Goal: Task Accomplishment & Management: Complete application form

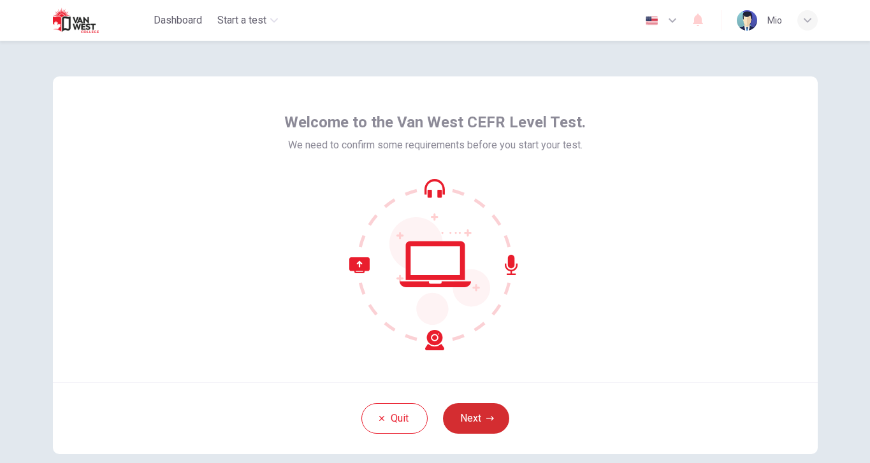
click at [471, 421] on button "Next" at bounding box center [476, 418] width 66 height 31
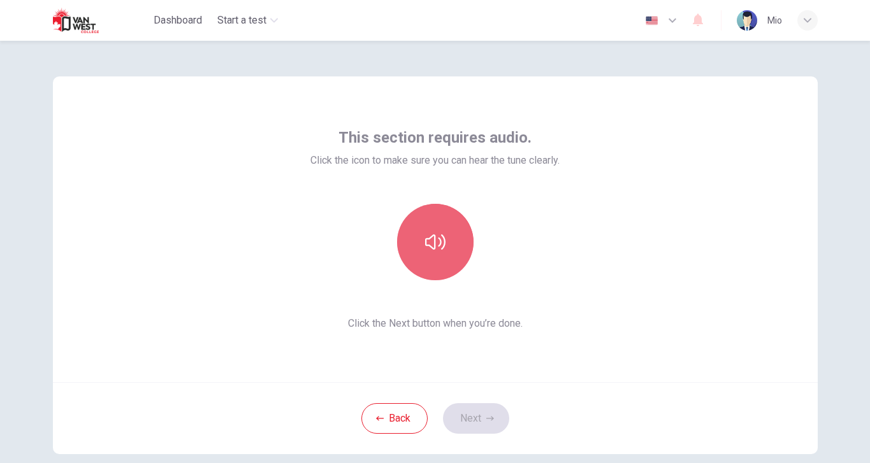
click at [428, 222] on button "button" at bounding box center [435, 242] width 76 height 76
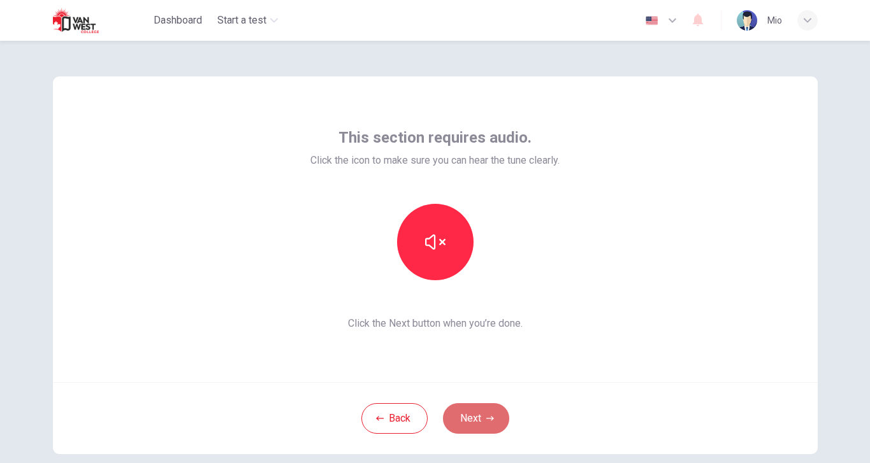
click at [475, 415] on button "Next" at bounding box center [476, 418] width 66 height 31
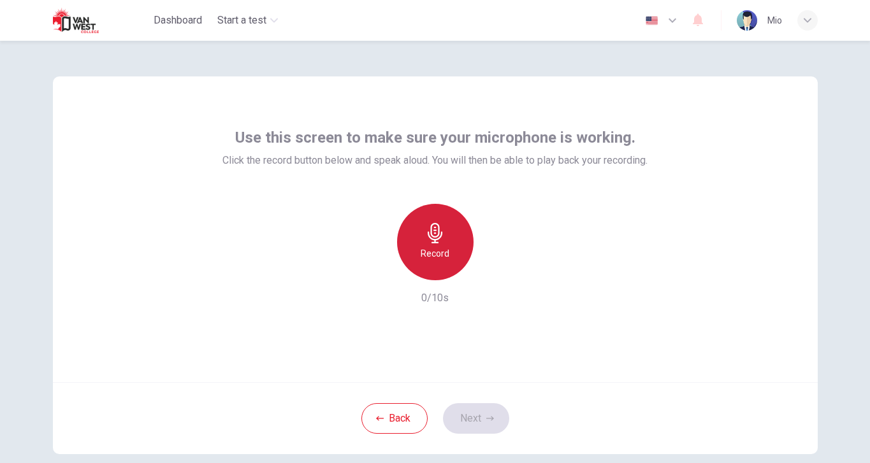
click at [438, 248] on h6 "Record" at bounding box center [435, 253] width 29 height 15
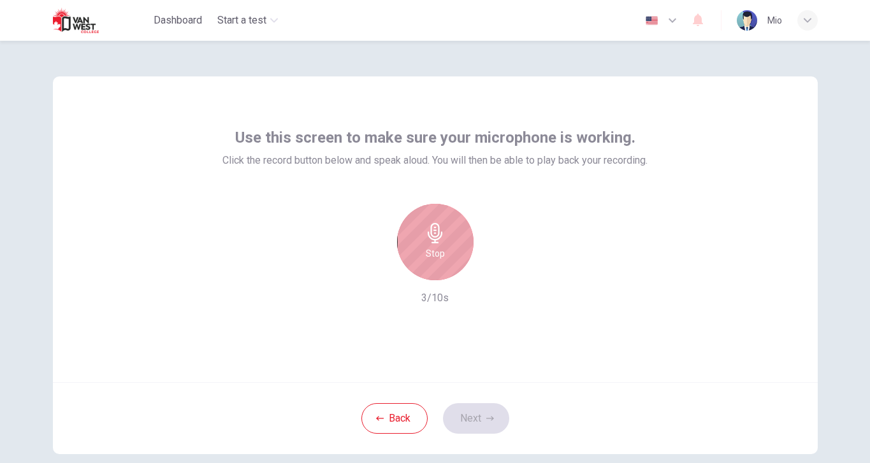
click at [438, 248] on h6 "Stop" at bounding box center [435, 253] width 19 height 15
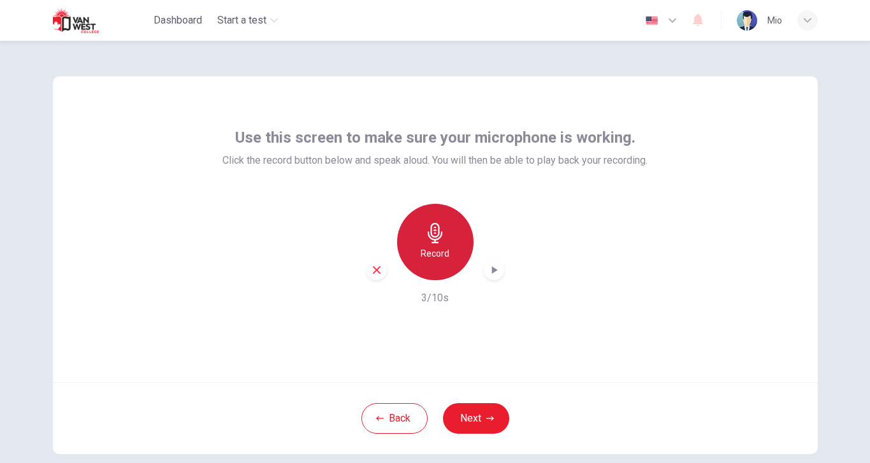
click at [442, 246] on h6 "Record" at bounding box center [435, 253] width 29 height 15
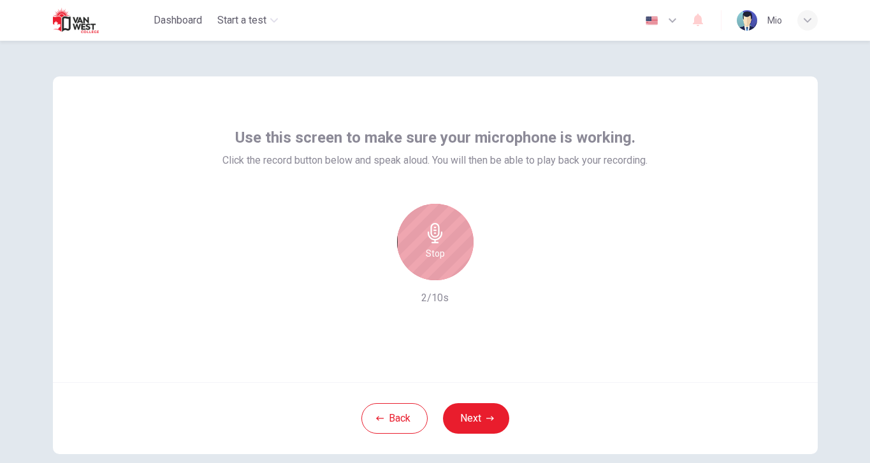
click at [442, 247] on h6 "Stop" at bounding box center [435, 253] width 19 height 15
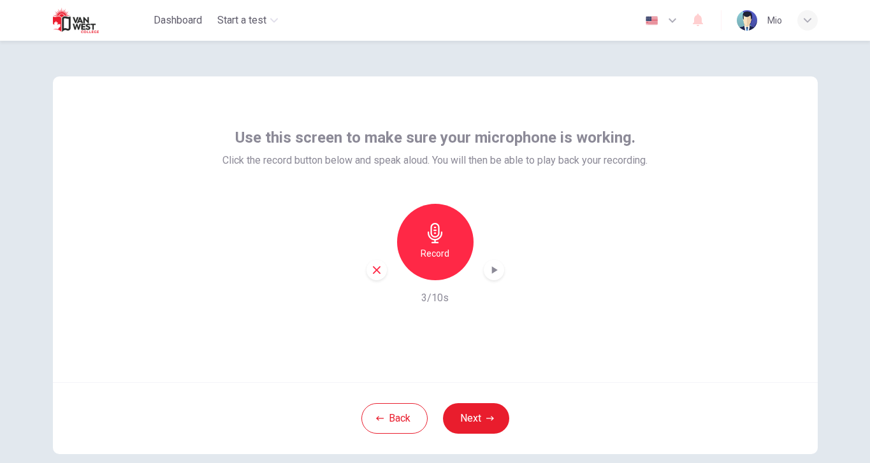
click at [493, 264] on icon "button" at bounding box center [493, 270] width 13 height 13
click at [492, 269] on icon "button" at bounding box center [493, 270] width 13 height 13
click at [483, 415] on button "Next" at bounding box center [476, 418] width 66 height 31
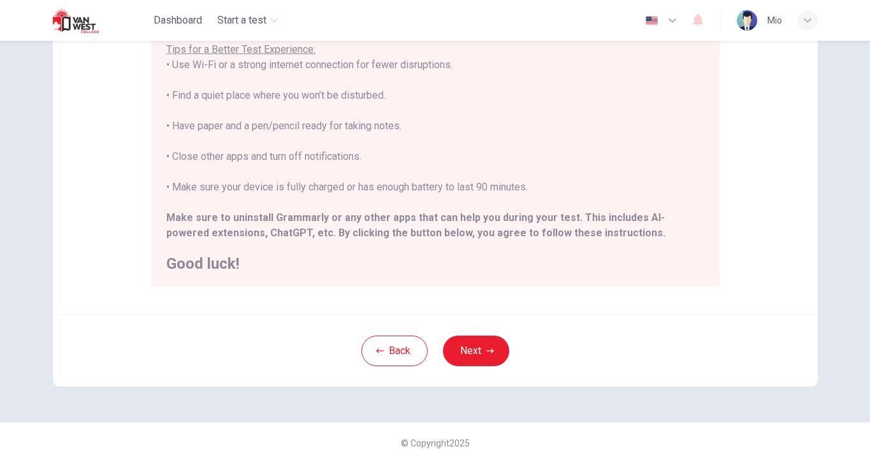
scroll to position [245, 0]
click at [470, 351] on button "Next" at bounding box center [476, 351] width 66 height 31
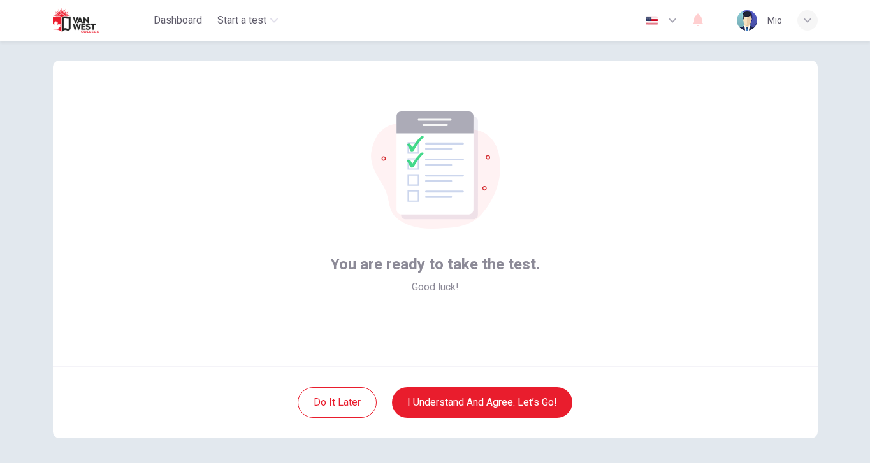
scroll to position [14, 0]
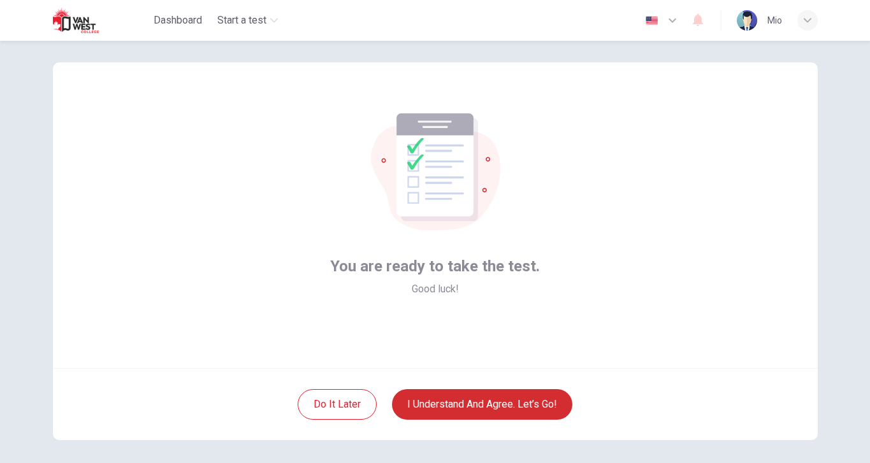
click at [515, 404] on button "I understand and agree. Let’s go!" at bounding box center [482, 404] width 180 height 31
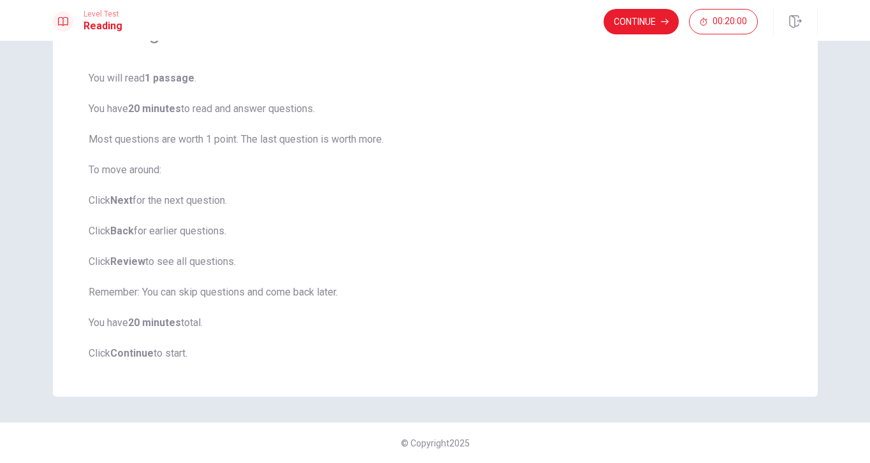
scroll to position [82, 0]
click at [637, 24] on button "Continue" at bounding box center [640, 21] width 75 height 25
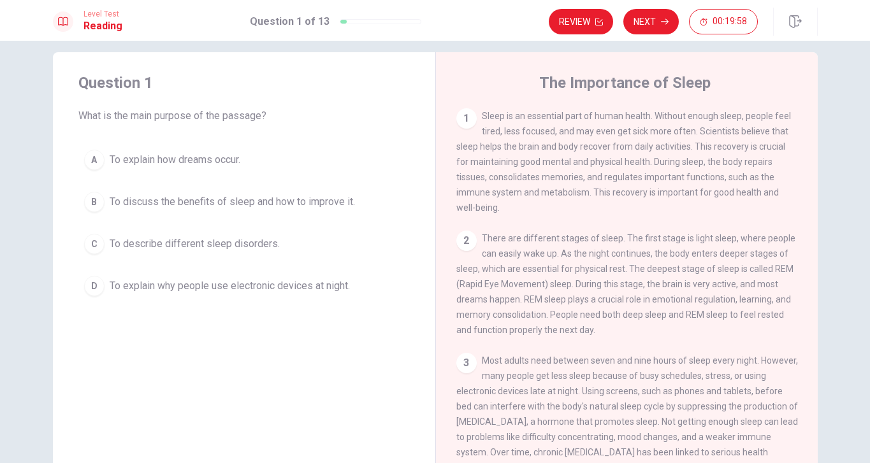
scroll to position [13, 0]
click at [319, 148] on button "A To explain how dreams occur." at bounding box center [243, 161] width 331 height 32
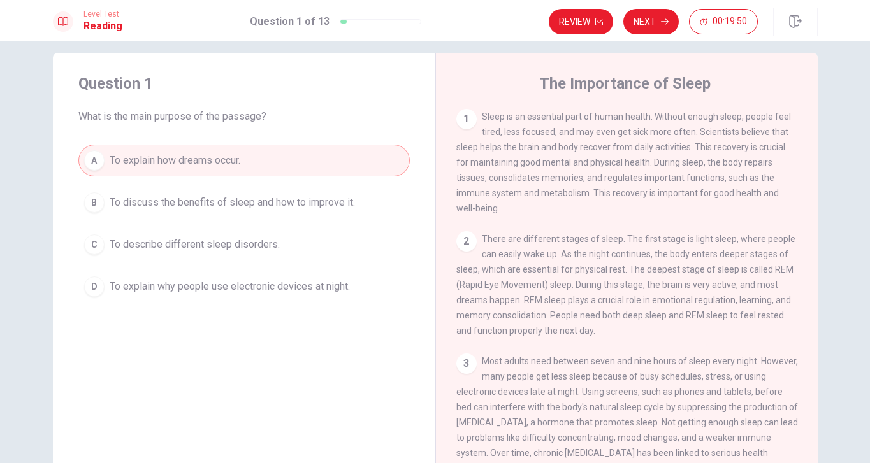
click at [357, 101] on div "Question 1 What is the main purpose of the passage?" at bounding box center [243, 98] width 331 height 51
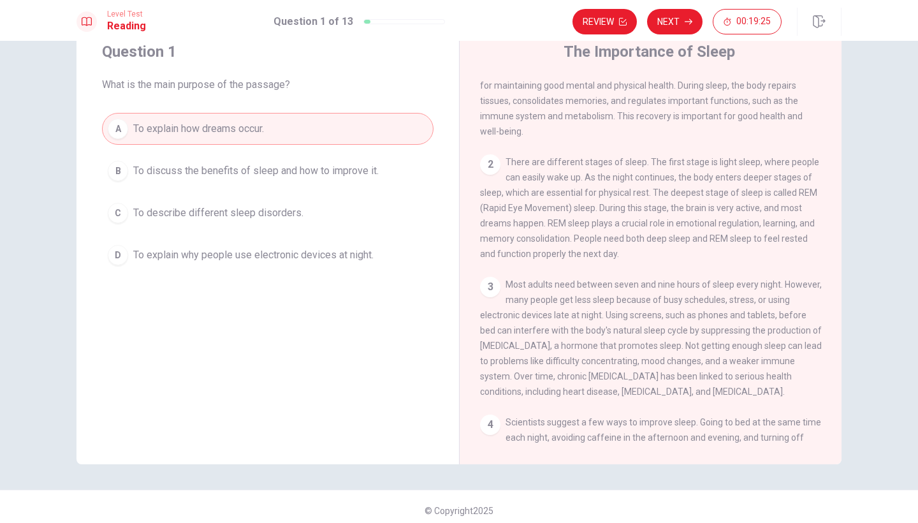
scroll to position [48, 0]
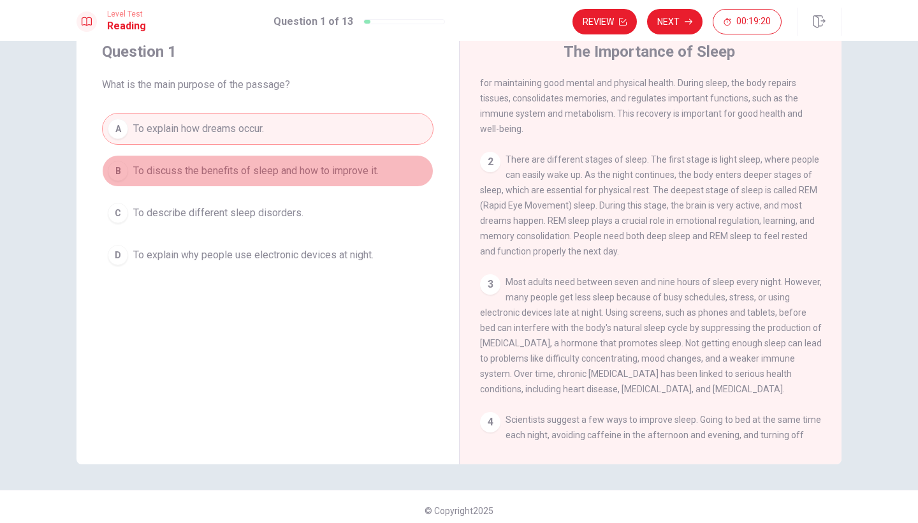
click at [224, 165] on span "To discuss the benefits of sleep and how to improve it." at bounding box center [255, 170] width 245 height 15
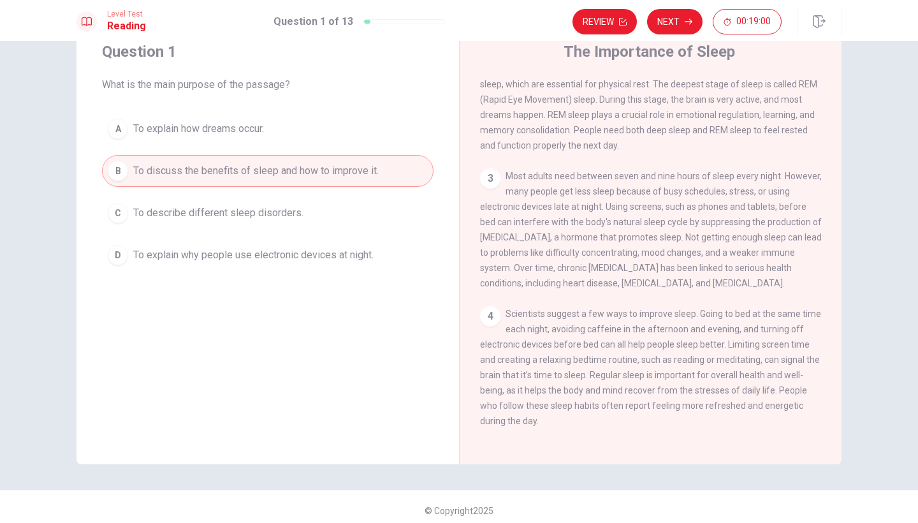
scroll to position [154, 0]
click at [681, 24] on button "Next" at bounding box center [674, 21] width 55 height 25
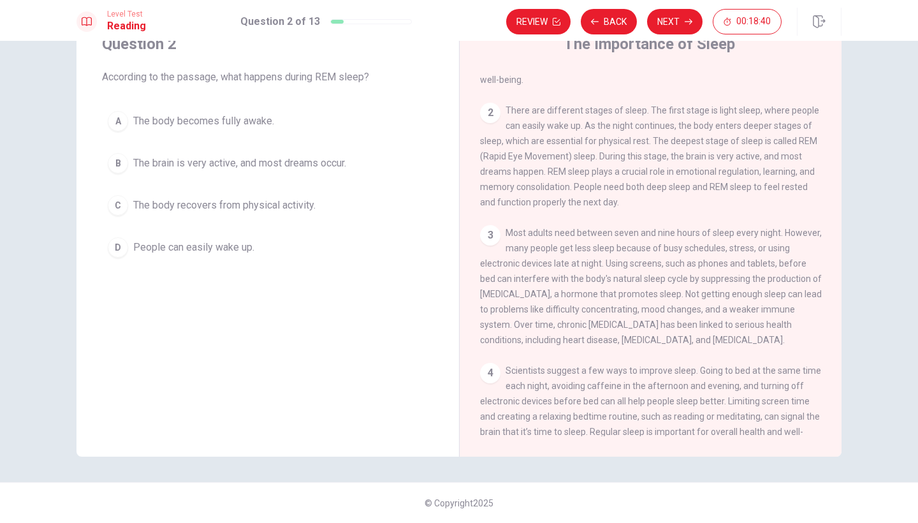
scroll to position [87, 0]
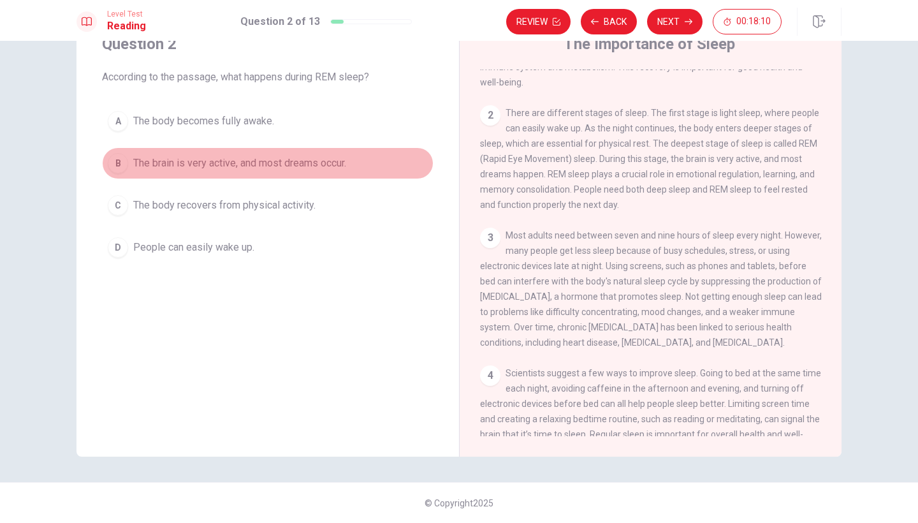
click at [122, 166] on div "B" at bounding box center [118, 163] width 20 height 20
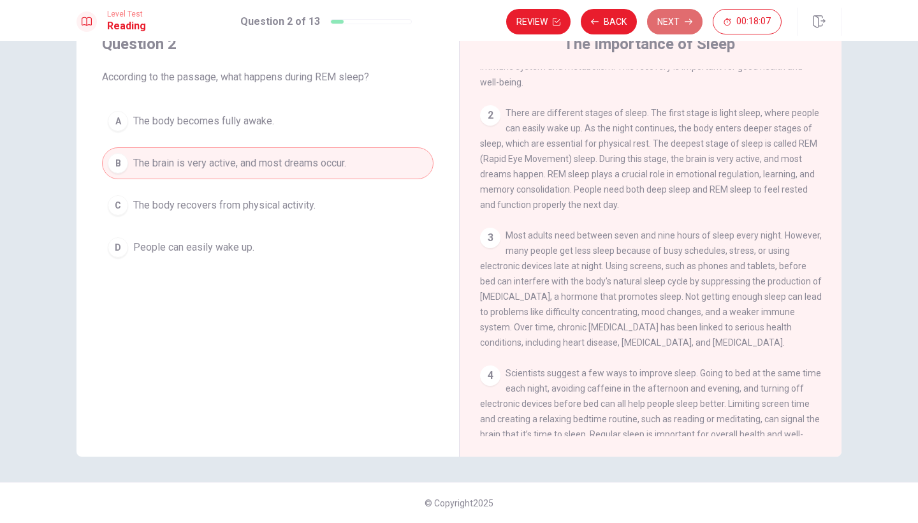
click at [665, 22] on button "Next" at bounding box center [674, 21] width 55 height 25
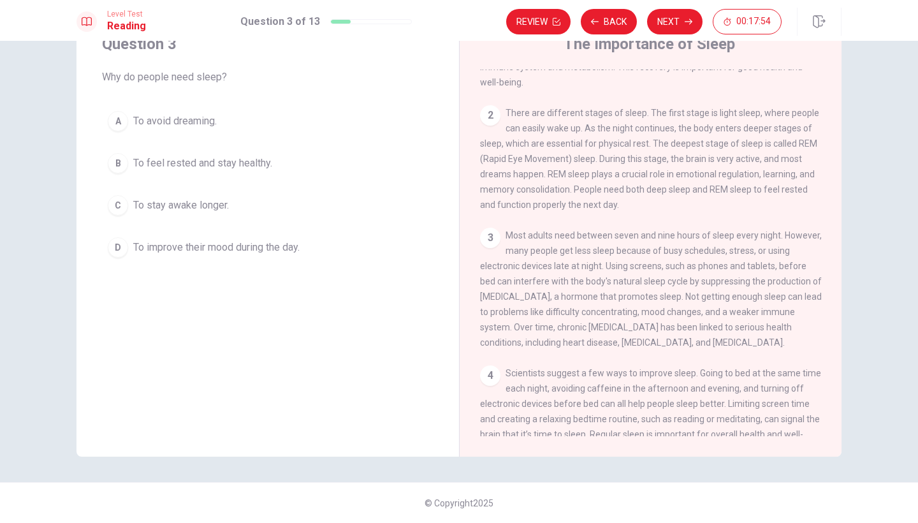
click at [115, 155] on div "B" at bounding box center [118, 163] width 20 height 20
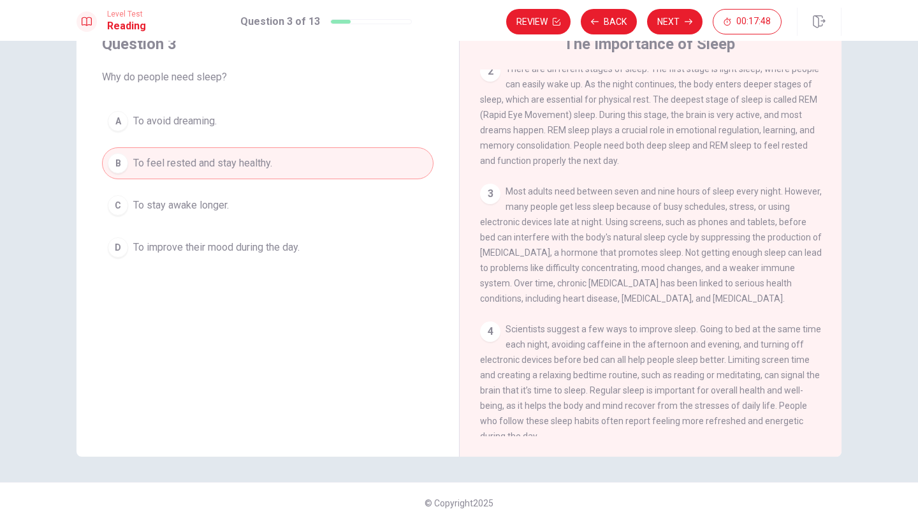
scroll to position [138, 0]
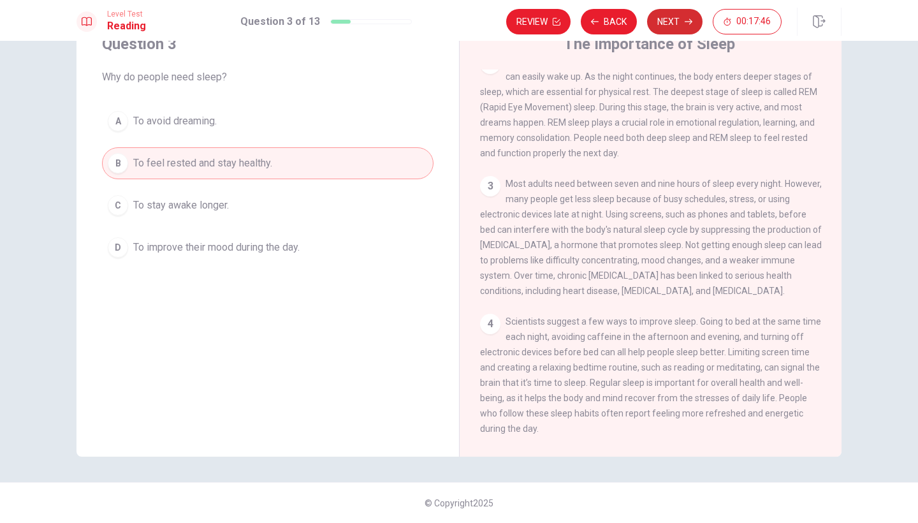
click at [667, 26] on button "Next" at bounding box center [674, 21] width 55 height 25
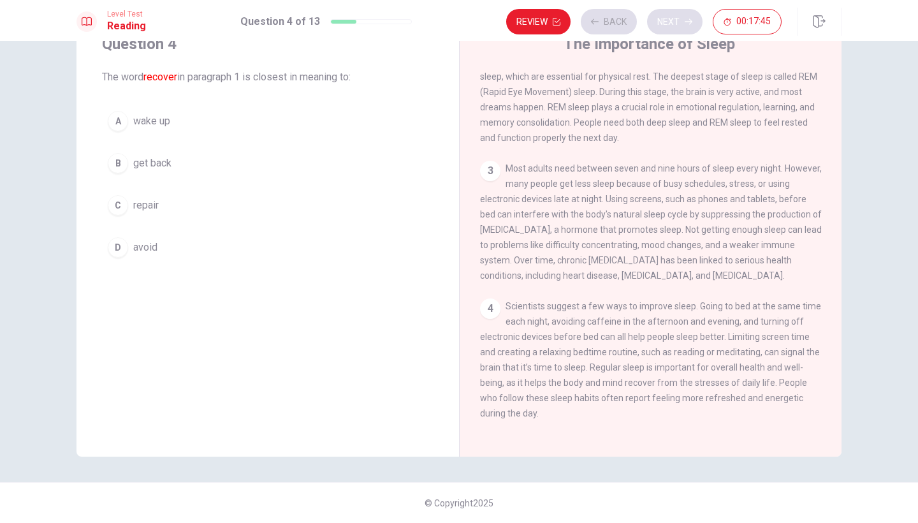
scroll to position [0, 0]
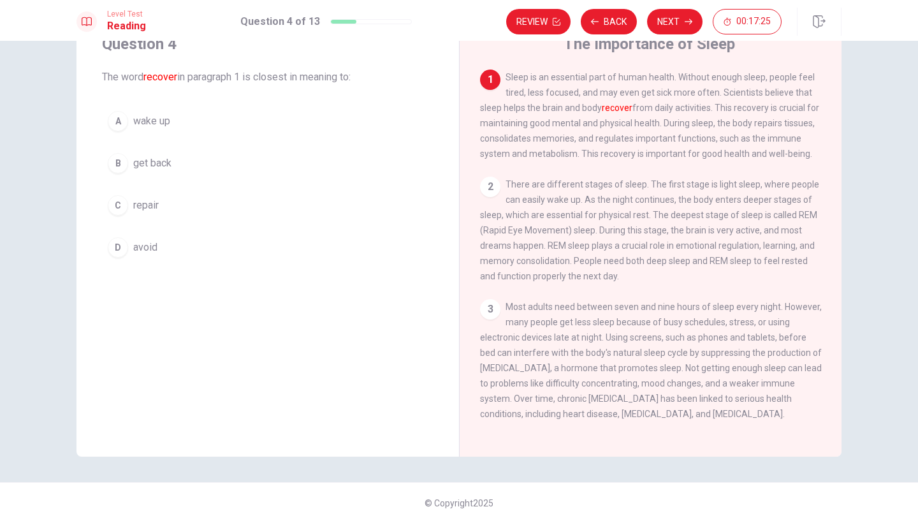
click at [115, 208] on div "C" at bounding box center [118, 205] width 20 height 20
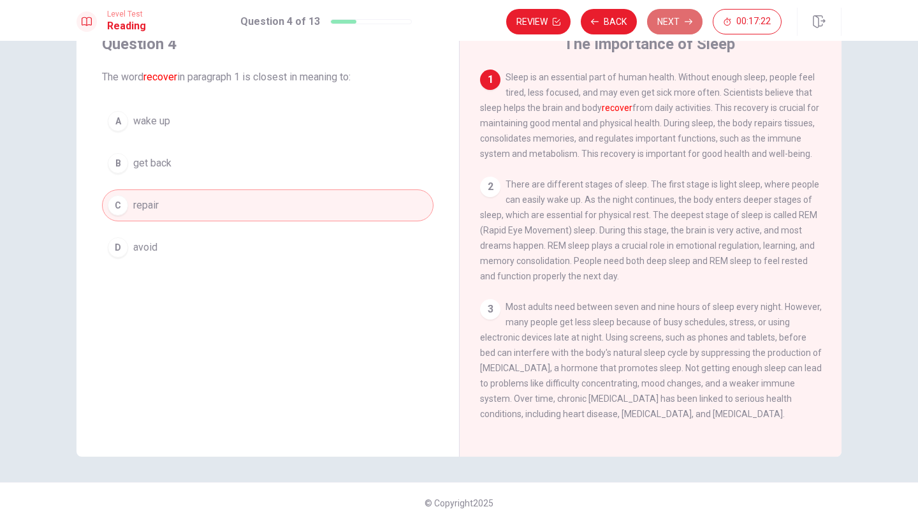
click at [672, 19] on button "Next" at bounding box center [674, 21] width 55 height 25
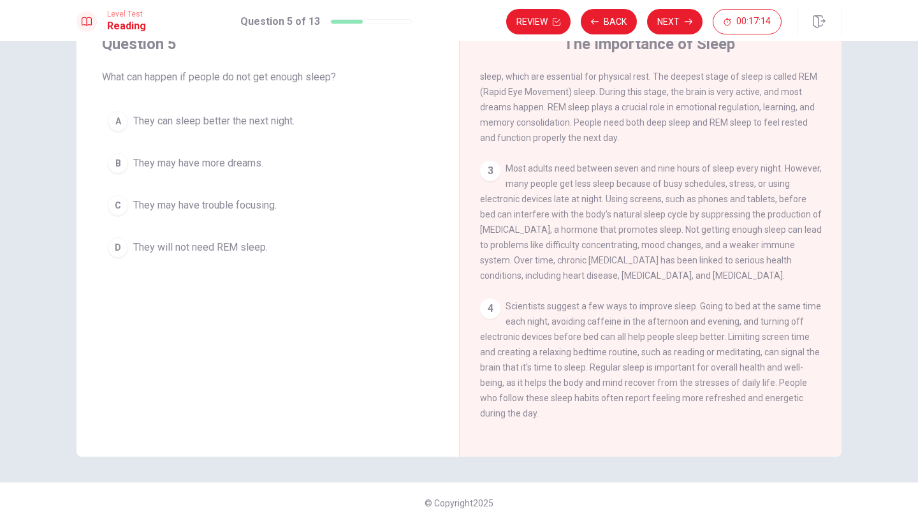
scroll to position [154, 0]
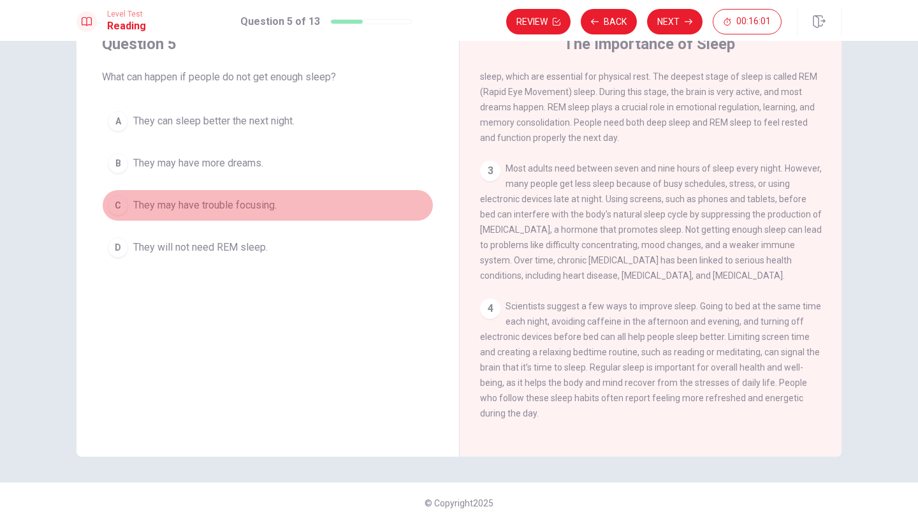
click at [115, 201] on div "C" at bounding box center [118, 205] width 20 height 20
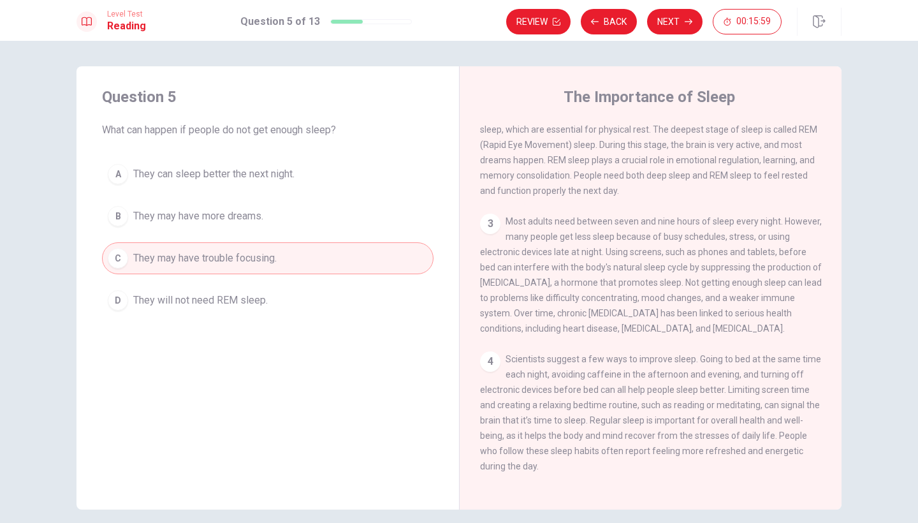
scroll to position [0, 0]
click at [674, 22] on button "Next" at bounding box center [674, 21] width 55 height 25
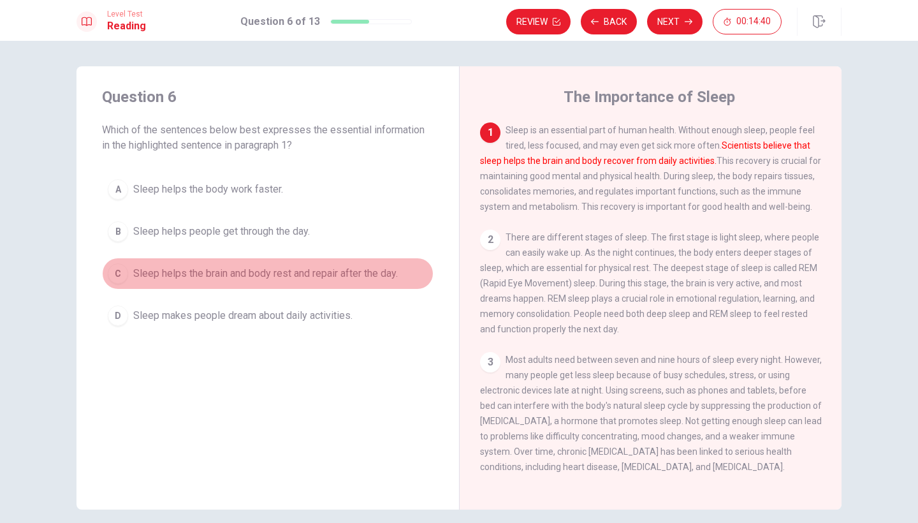
click at [117, 272] on div "C" at bounding box center [118, 273] width 20 height 20
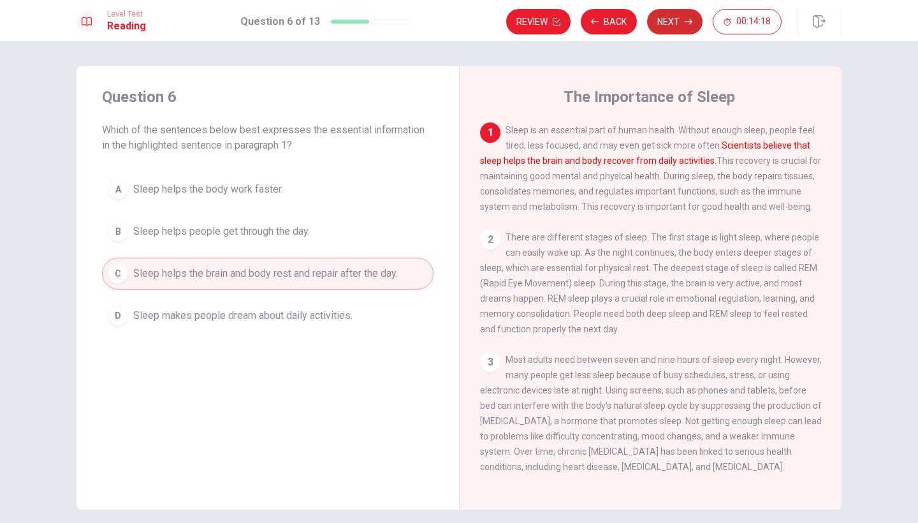
click at [681, 18] on button "Next" at bounding box center [674, 21] width 55 height 25
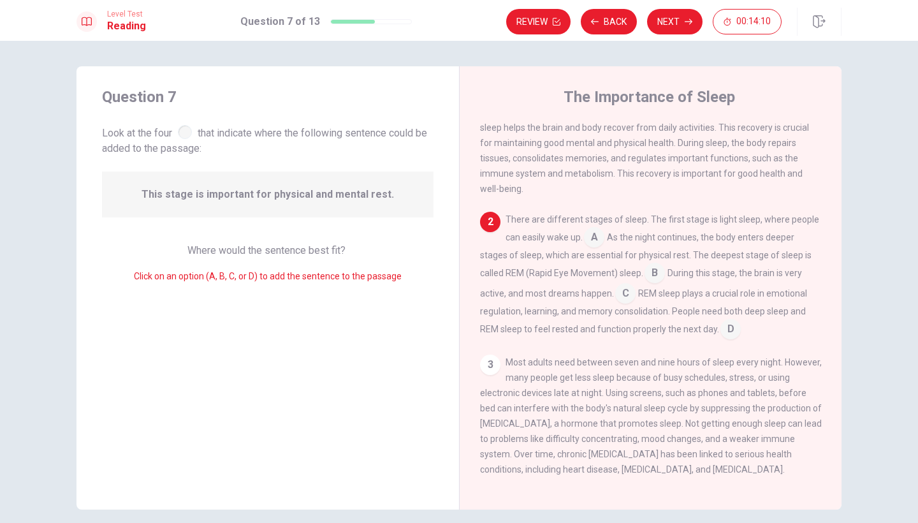
scroll to position [34, 0]
click at [617, 290] on input at bounding box center [625, 293] width 20 height 20
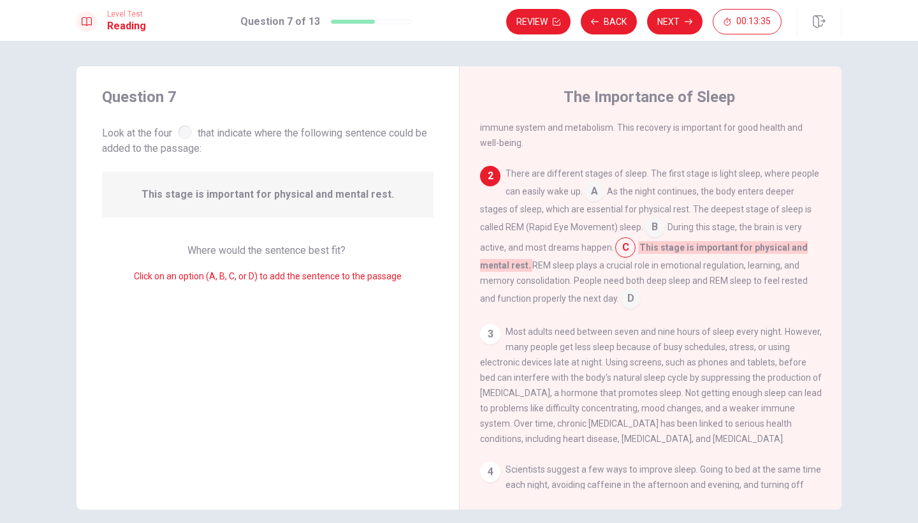
scroll to position [80, 0]
click at [491, 332] on div "3" at bounding box center [490, 333] width 20 height 20
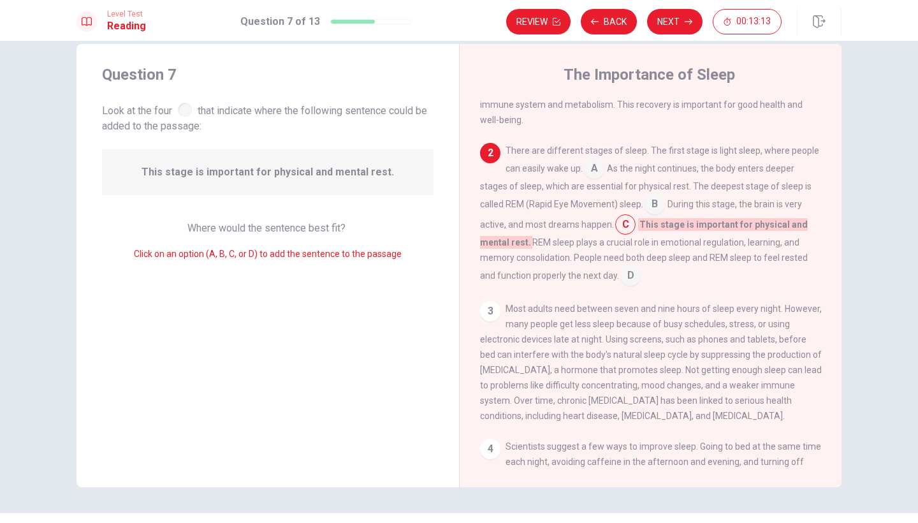
scroll to position [25, 0]
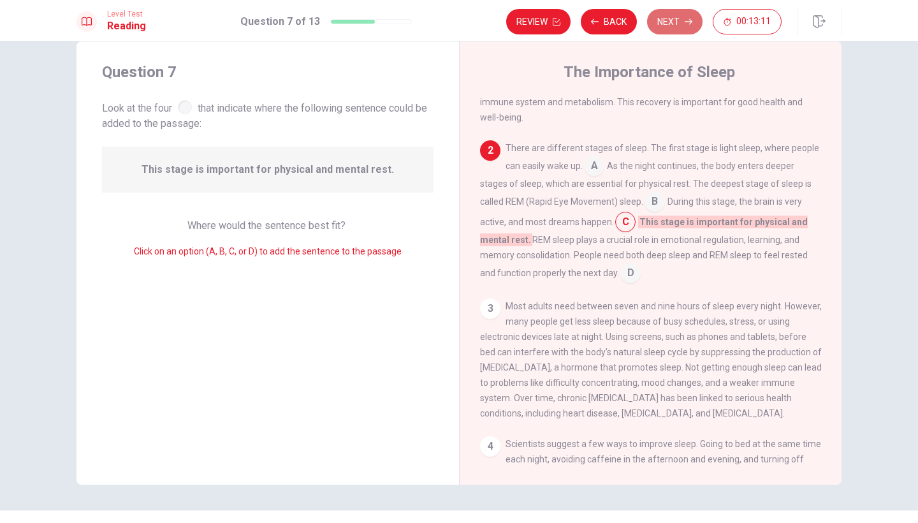
click at [674, 16] on button "Next" at bounding box center [674, 21] width 55 height 25
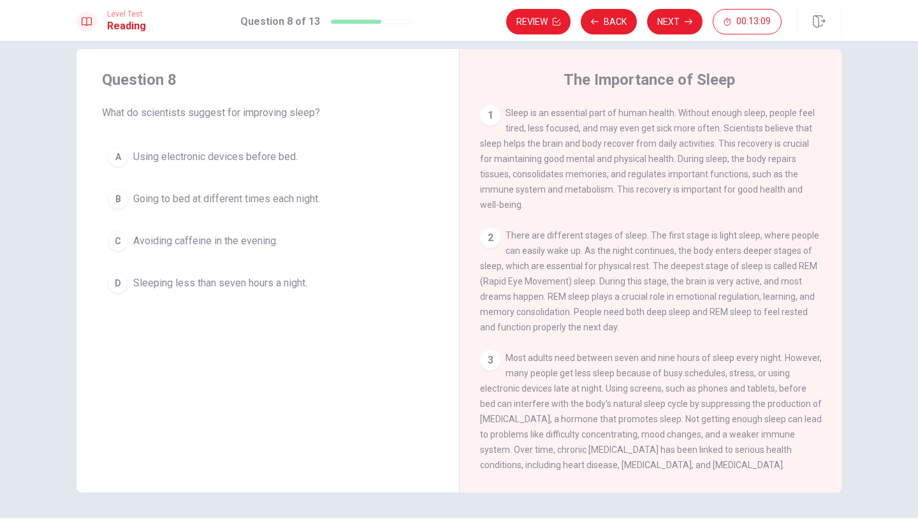
scroll to position [18, 0]
click at [110, 242] on div "C" at bounding box center [118, 239] width 20 height 20
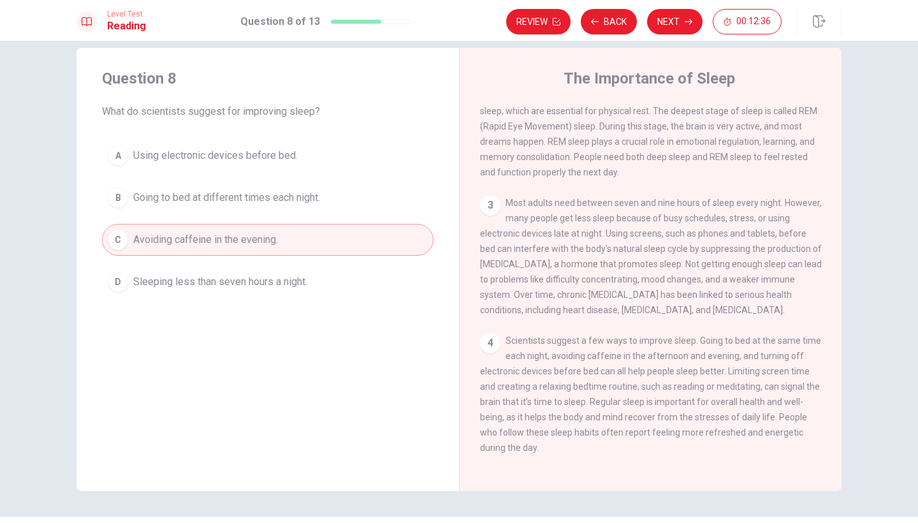
scroll to position [154, 0]
click at [669, 24] on button "Next" at bounding box center [674, 21] width 55 height 25
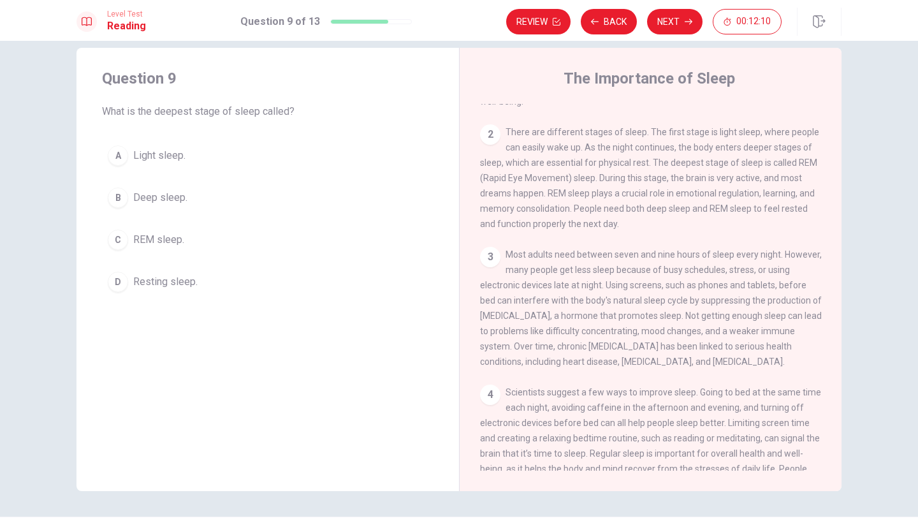
scroll to position [81, 0]
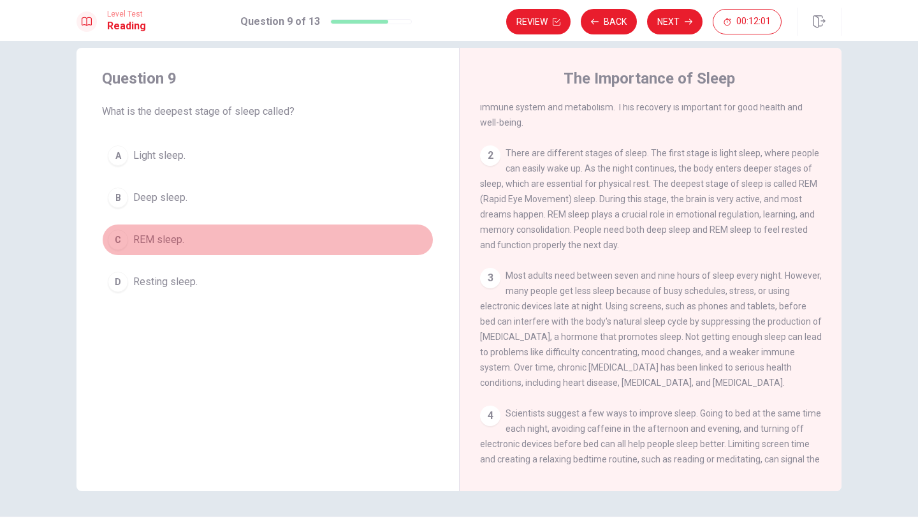
click at [113, 241] on div "C" at bounding box center [118, 239] width 20 height 20
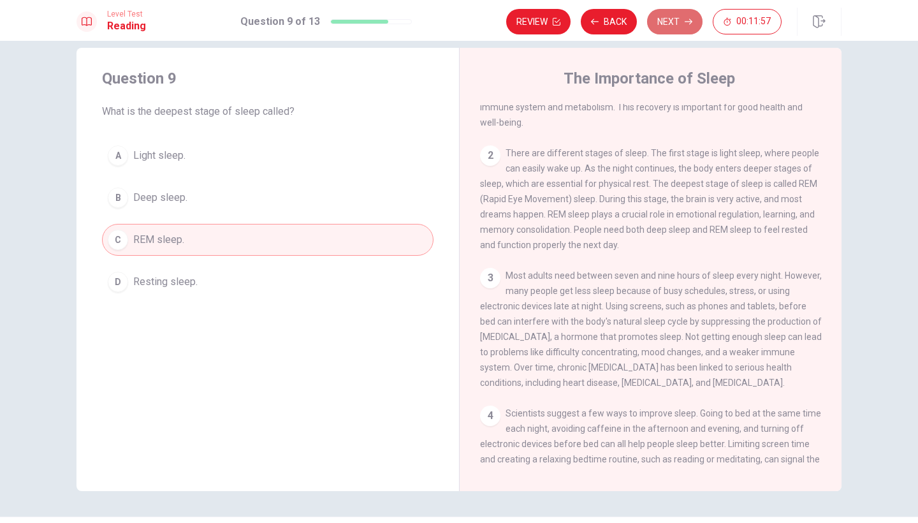
click at [670, 24] on button "Next" at bounding box center [674, 21] width 55 height 25
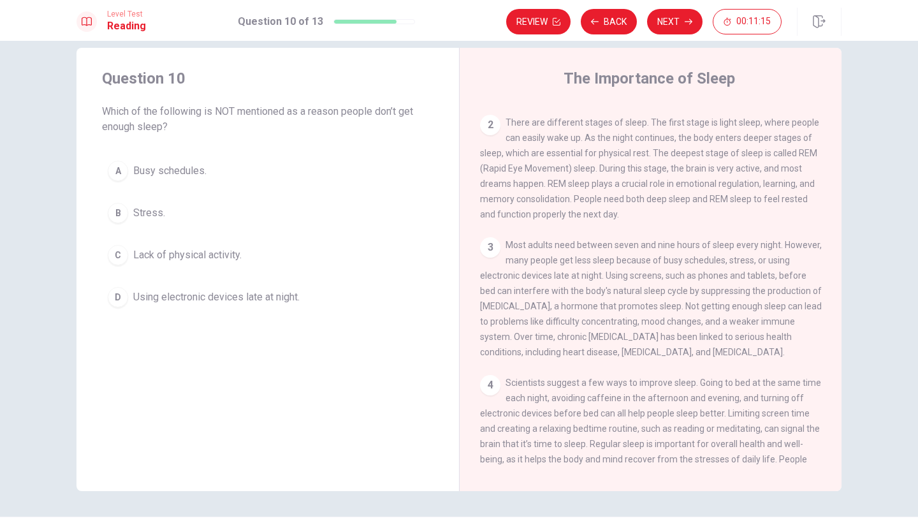
scroll to position [125, 0]
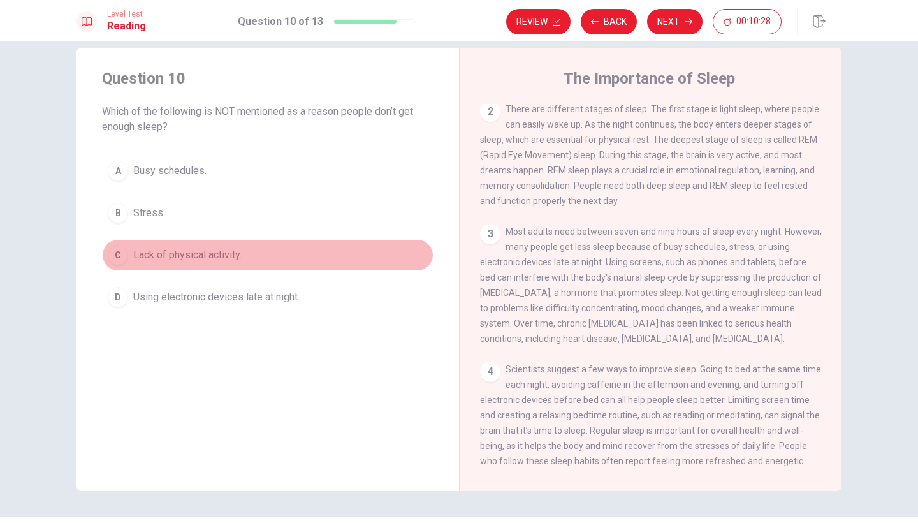
click at [117, 247] on div "C" at bounding box center [118, 255] width 20 height 20
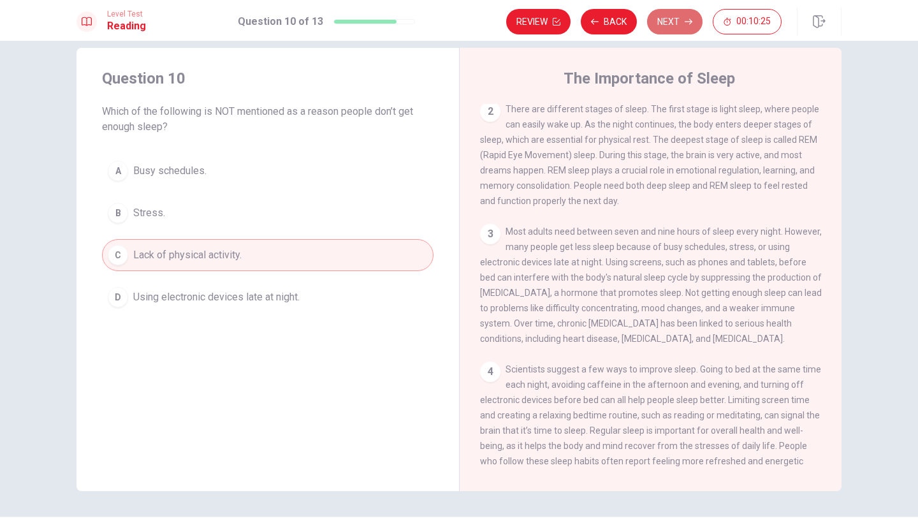
click at [681, 25] on button "Next" at bounding box center [674, 21] width 55 height 25
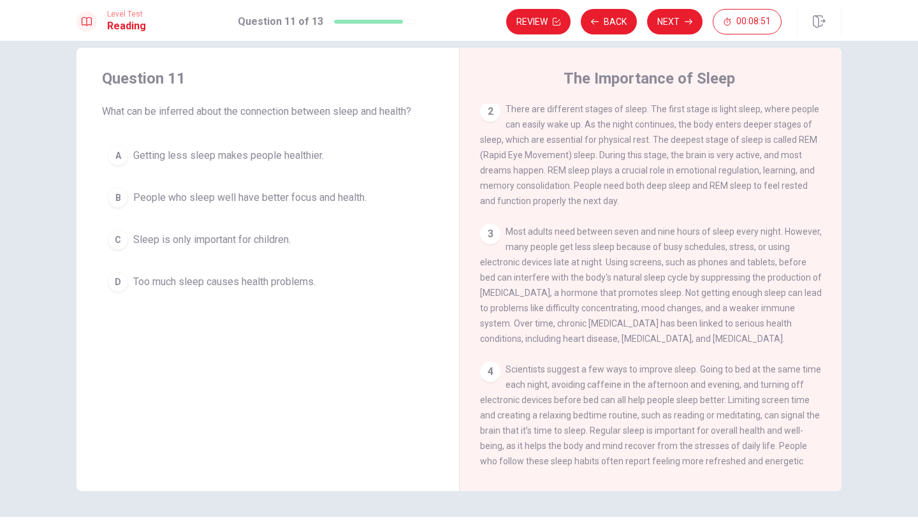
click at [116, 197] on div "B" at bounding box center [118, 197] width 20 height 20
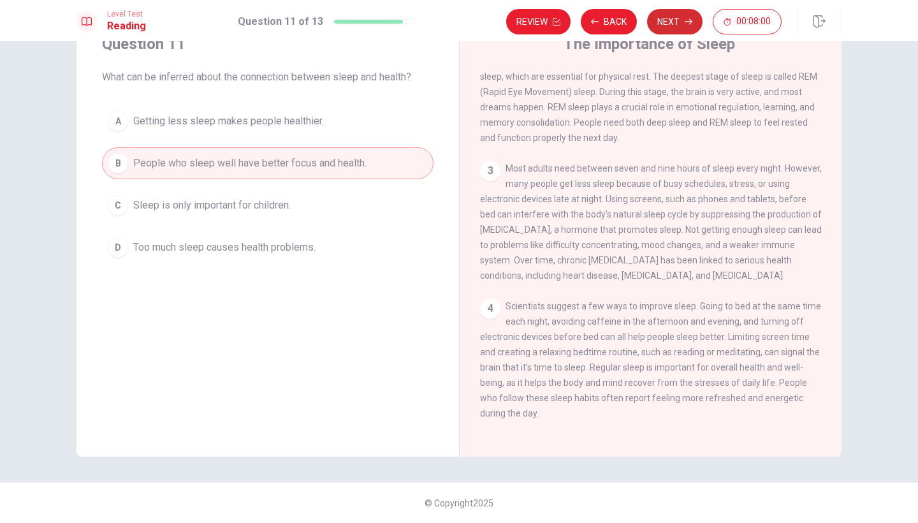
scroll to position [53, 0]
click at [677, 23] on button "Next" at bounding box center [674, 21] width 55 height 25
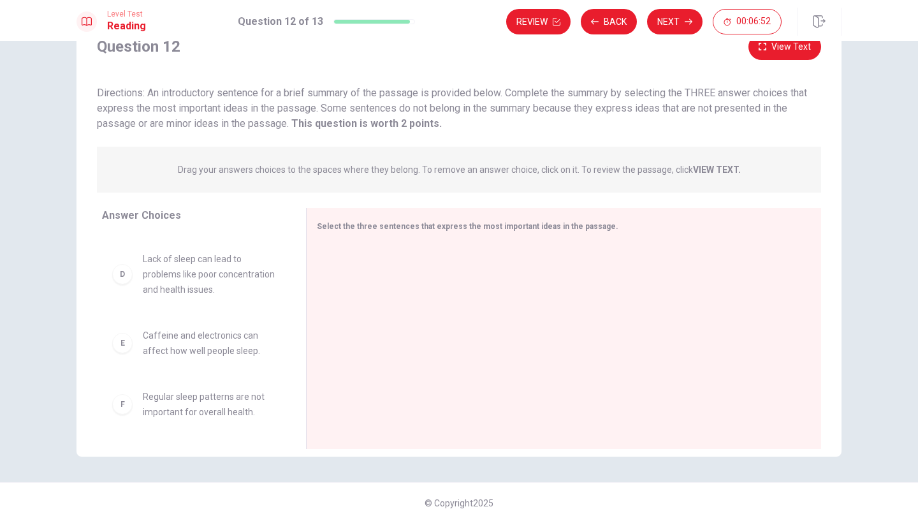
scroll to position [0, 0]
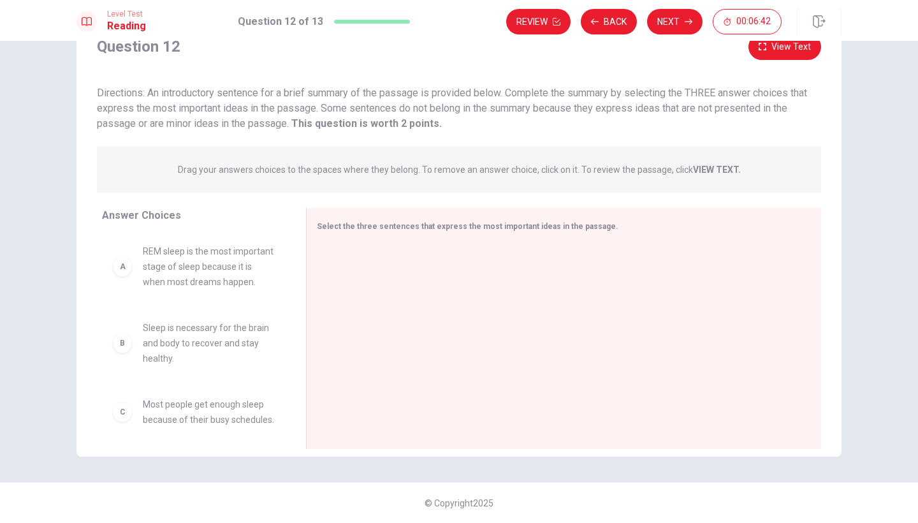
drag, startPoint x: 286, startPoint y: 270, endPoint x: 286, endPoint y: 289, distance: 19.1
click at [286, 289] on div "A REM sleep is the most important stage of sleep because it is when most dreams…" at bounding box center [199, 331] width 194 height 196
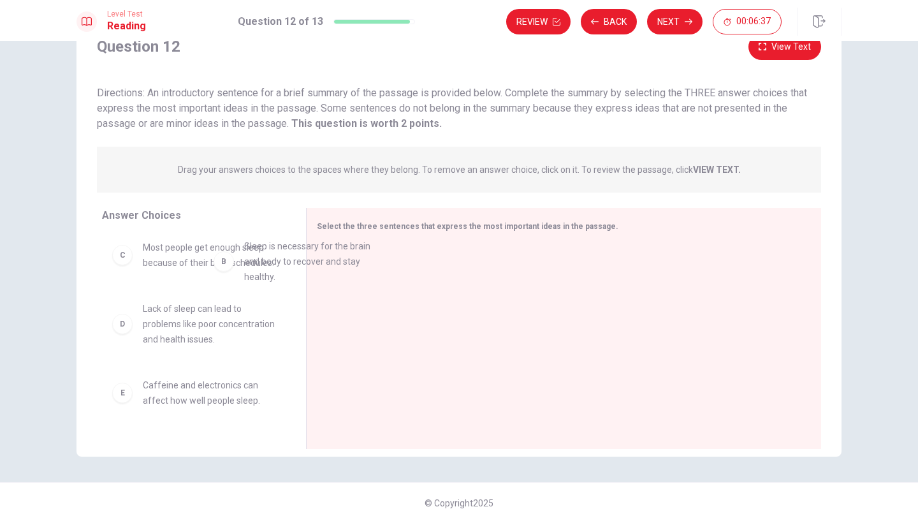
scroll to position [76, 0]
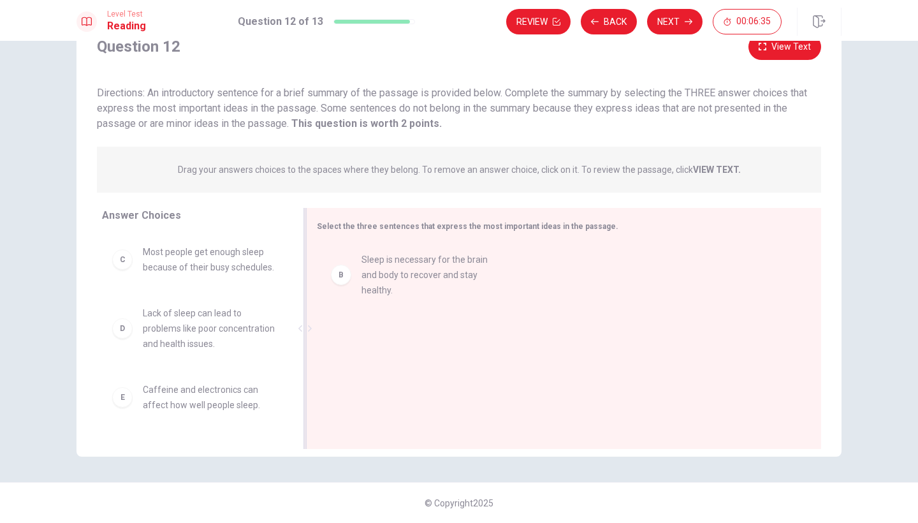
drag, startPoint x: 124, startPoint y: 263, endPoint x: 349, endPoint y: 277, distance: 224.7
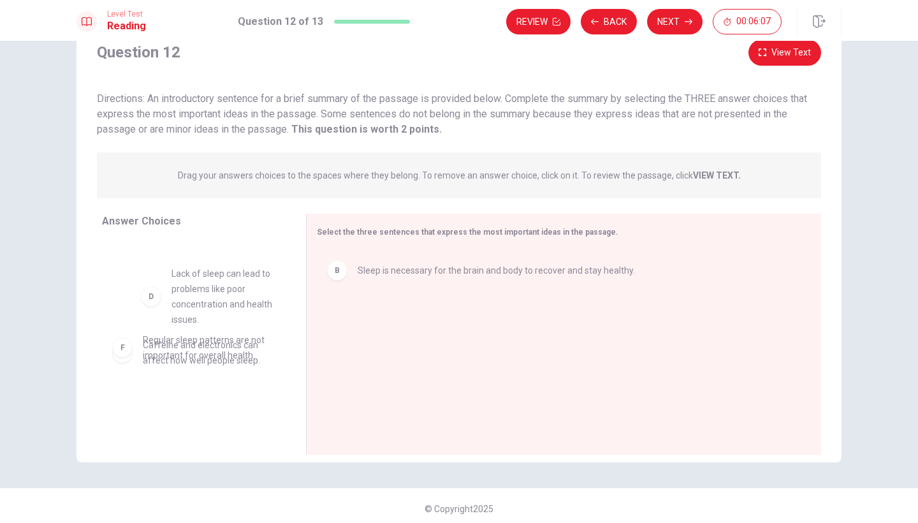
scroll to position [115, 0]
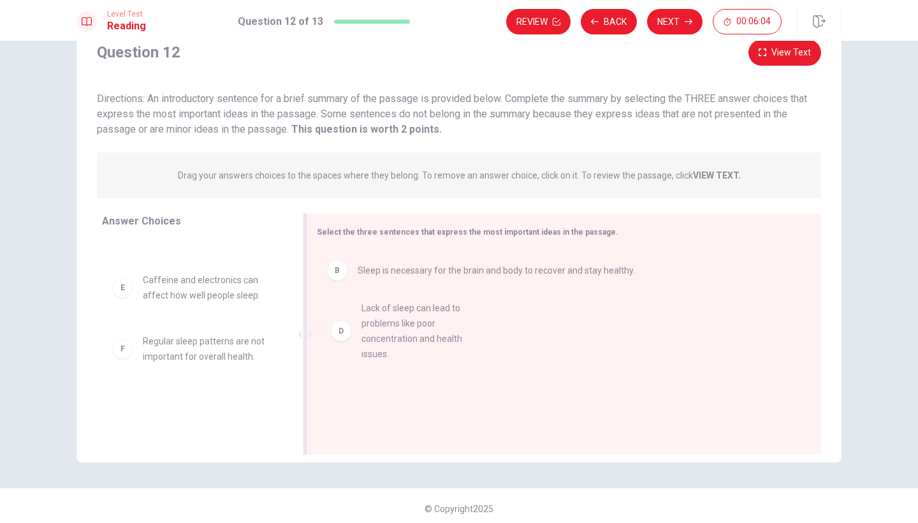
drag, startPoint x: 123, startPoint y: 284, endPoint x: 345, endPoint y: 328, distance: 226.6
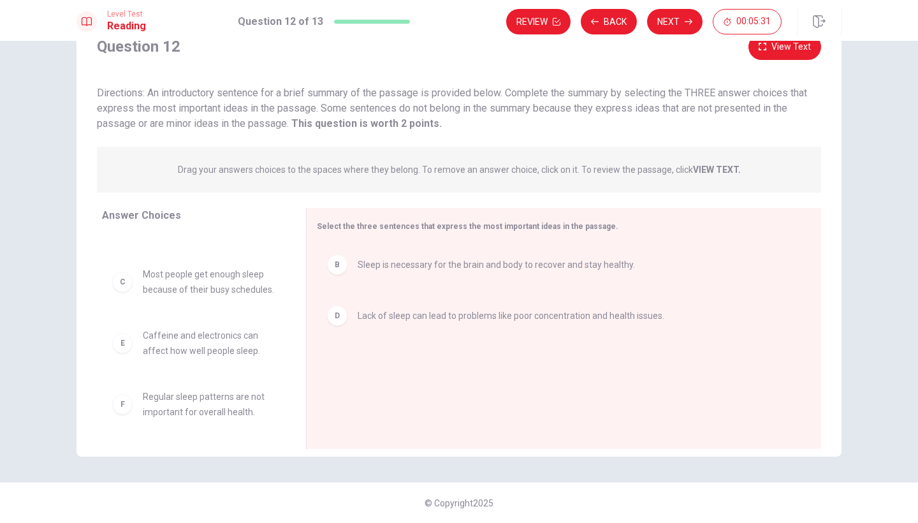
scroll to position [84, 0]
drag, startPoint x: 120, startPoint y: 348, endPoint x: 341, endPoint y: 359, distance: 221.4
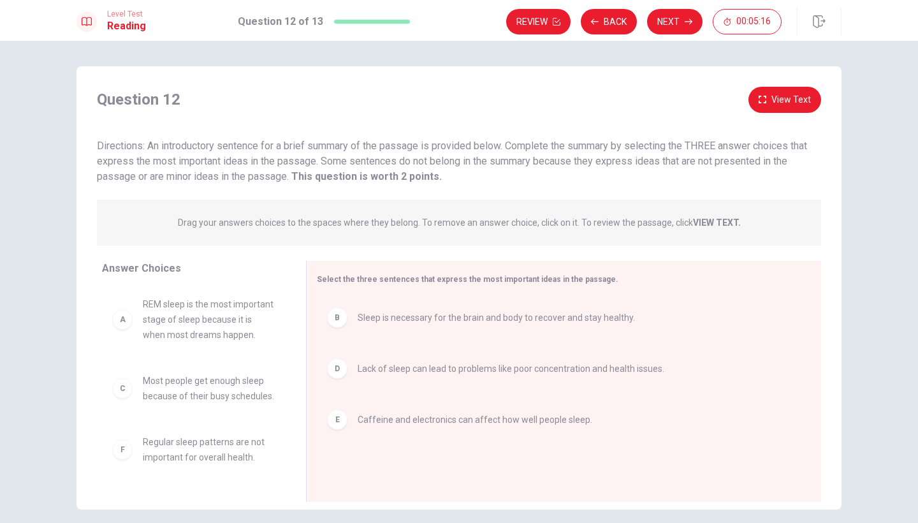
scroll to position [0, 0]
click at [674, 21] on button "Next" at bounding box center [674, 21] width 55 height 25
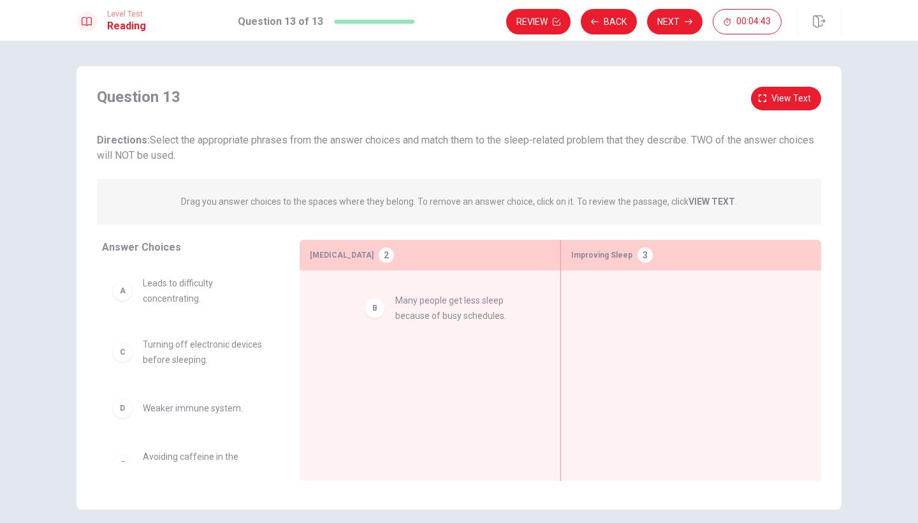
drag, startPoint x: 118, startPoint y: 356, endPoint x: 383, endPoint y: 310, distance: 269.0
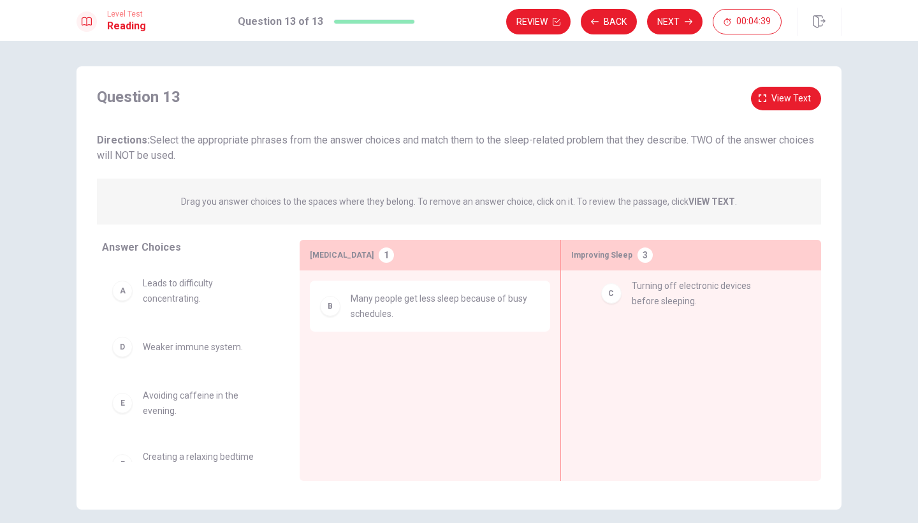
drag, startPoint x: 123, startPoint y: 353, endPoint x: 621, endPoint y: 294, distance: 501.2
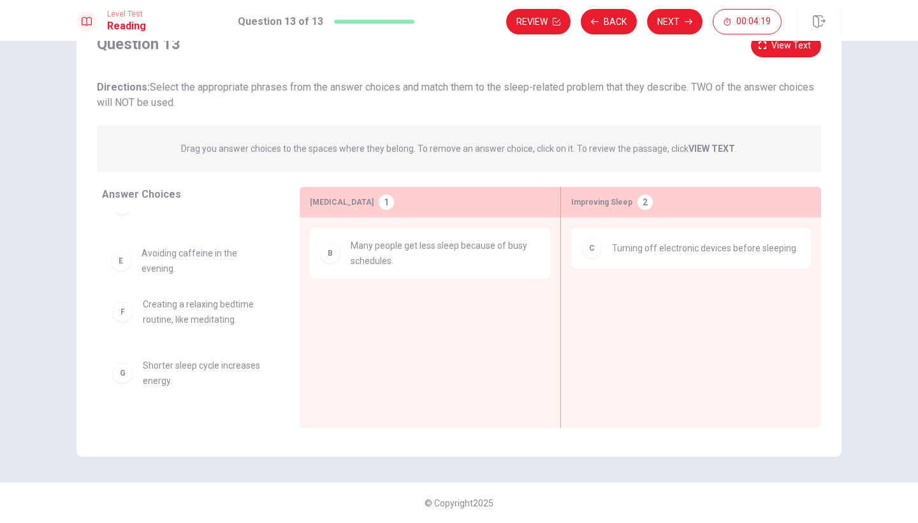
scroll to position [86, 0]
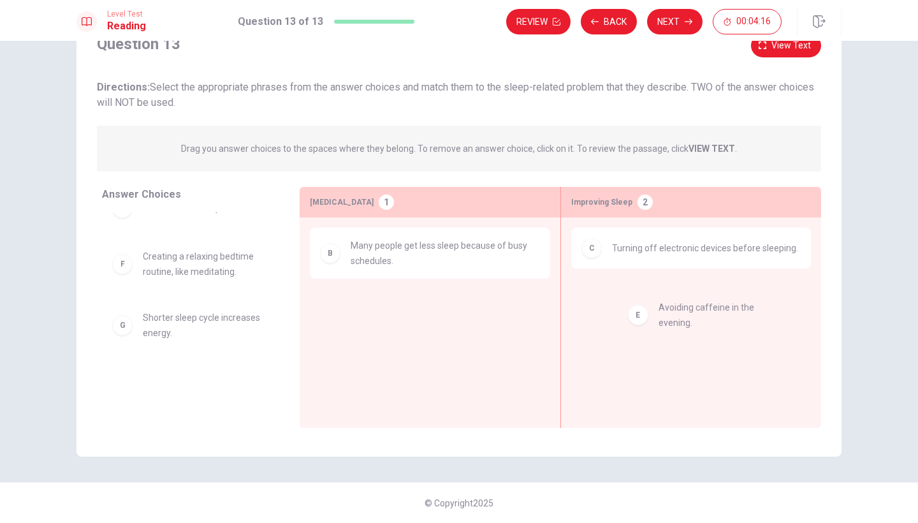
drag, startPoint x: 150, startPoint y: 265, endPoint x: 672, endPoint y: 315, distance: 524.2
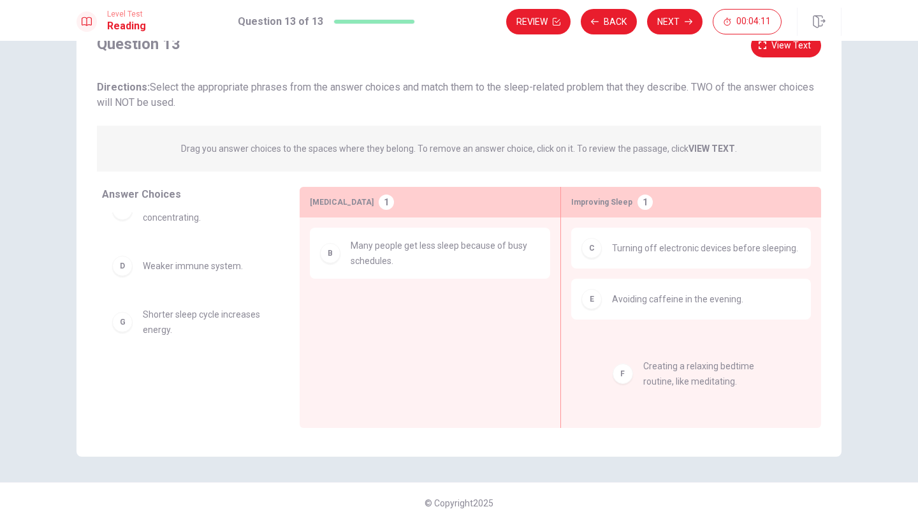
drag, startPoint x: 122, startPoint y: 270, endPoint x: 629, endPoint y: 376, distance: 518.1
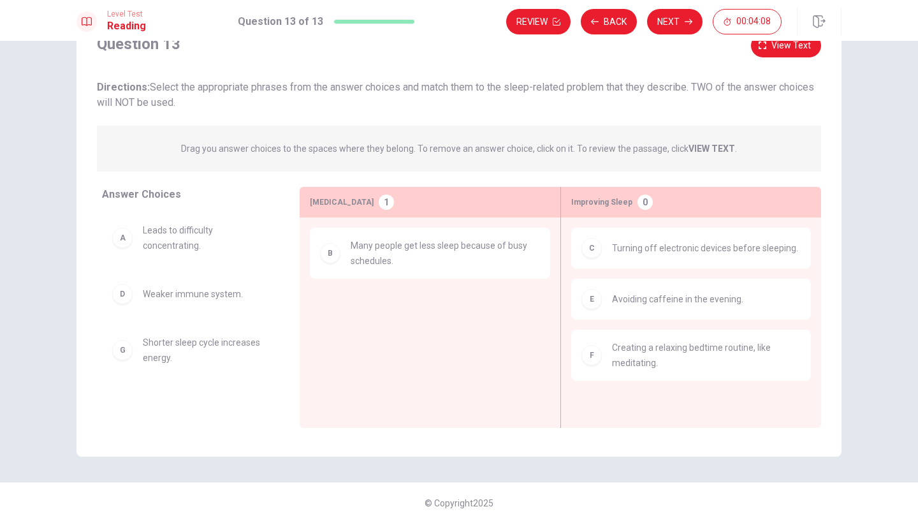
scroll to position [53, 0]
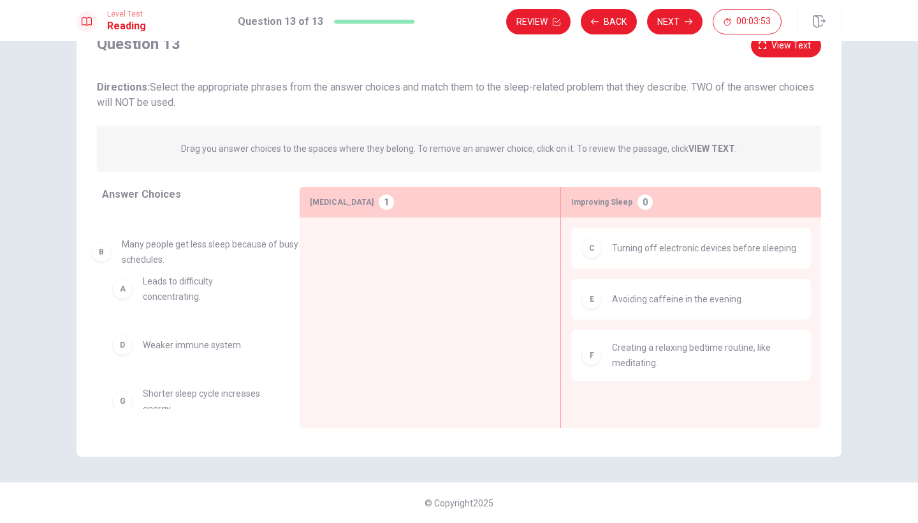
drag, startPoint x: 433, startPoint y: 259, endPoint x: 203, endPoint y: 259, distance: 229.4
drag, startPoint x: 155, startPoint y: 236, endPoint x: 433, endPoint y: 236, distance: 277.8
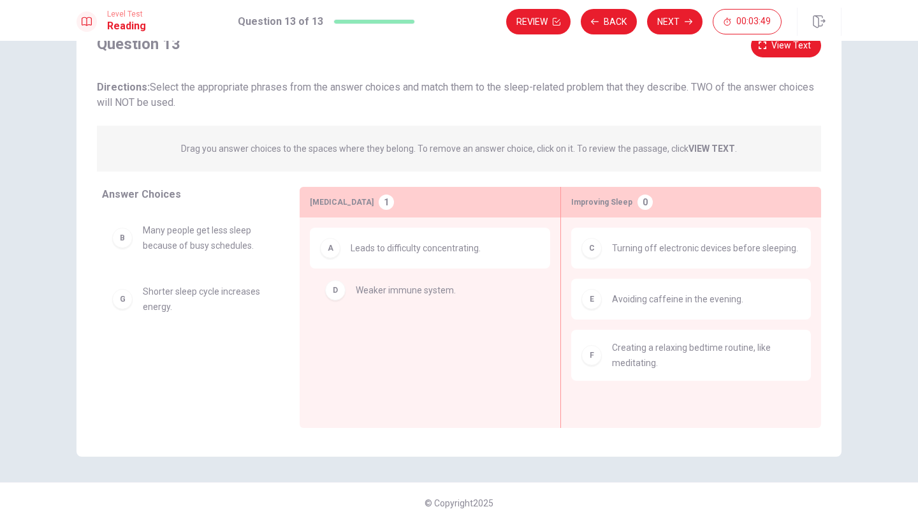
drag, startPoint x: 121, startPoint y: 294, endPoint x: 340, endPoint y: 291, distance: 218.6
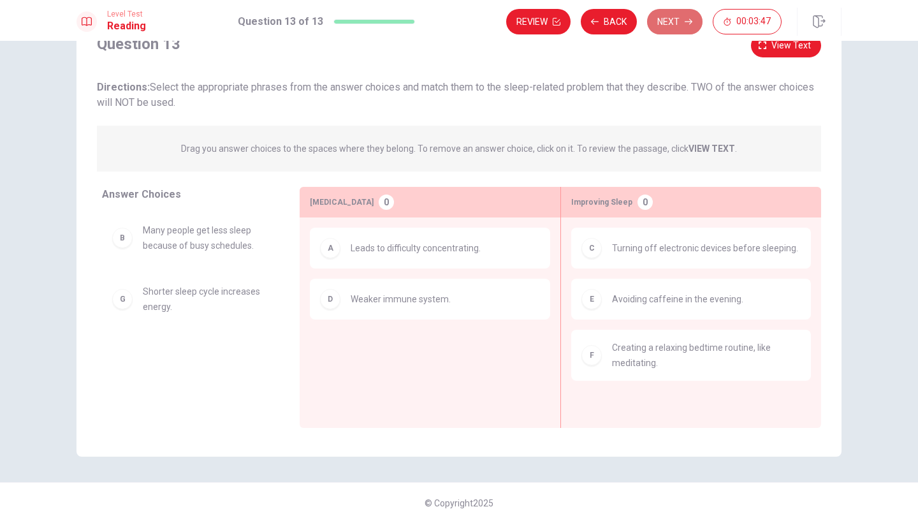
click at [668, 17] on button "Next" at bounding box center [674, 21] width 55 height 25
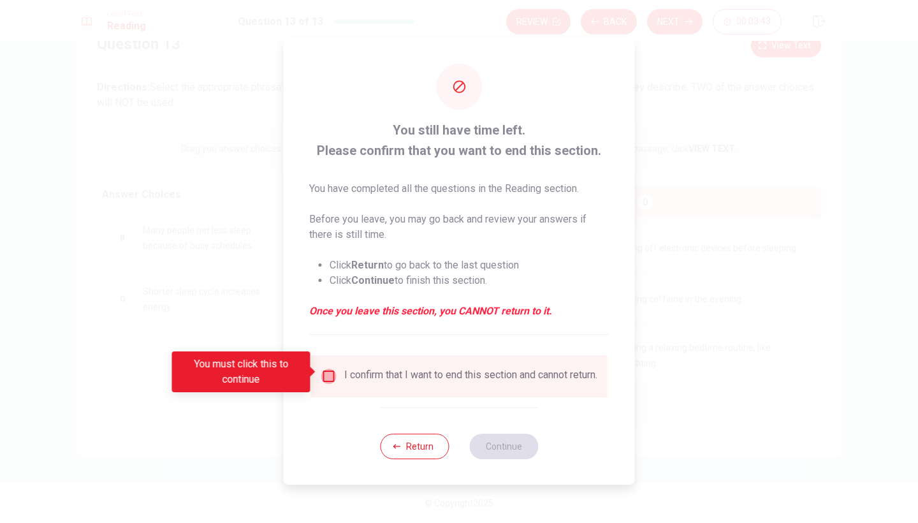
click at [326, 368] on input "You must click this to continue" at bounding box center [328, 375] width 15 height 15
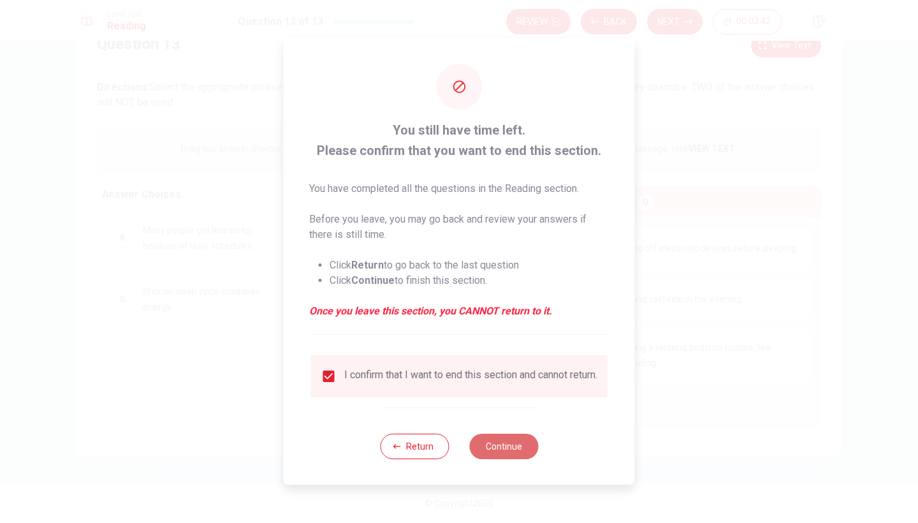
click at [519, 451] on button "Continue" at bounding box center [503, 445] width 69 height 25
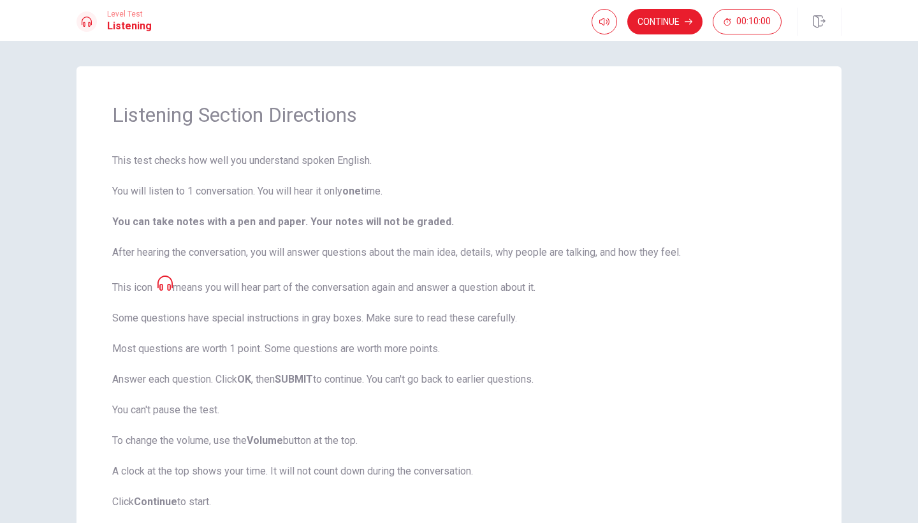
scroll to position [0, 0]
click at [667, 19] on button "Continue" at bounding box center [664, 21] width 75 height 25
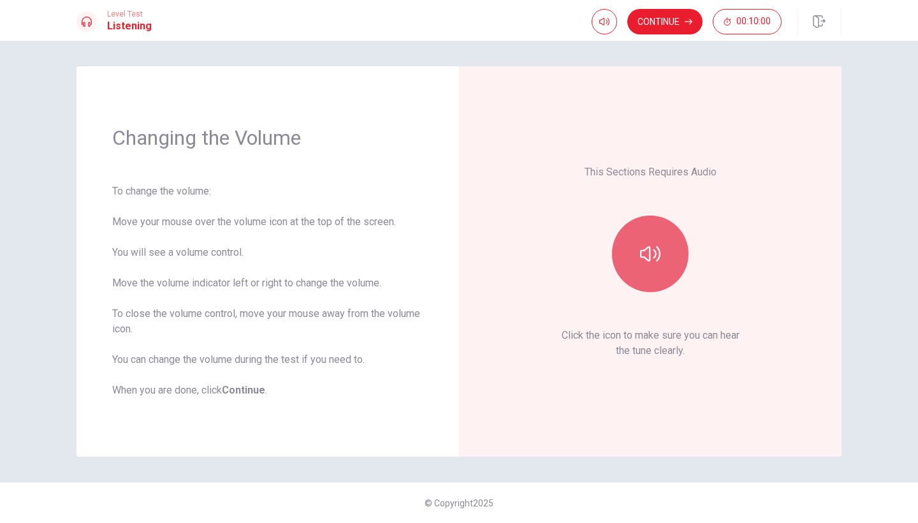
click at [639, 229] on button "button" at bounding box center [650, 253] width 76 height 76
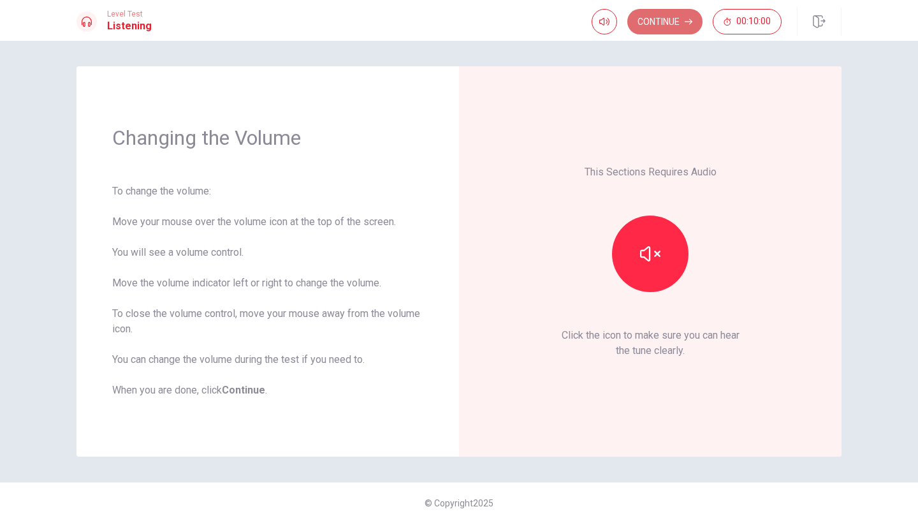
click at [661, 19] on button "Continue" at bounding box center [664, 21] width 75 height 25
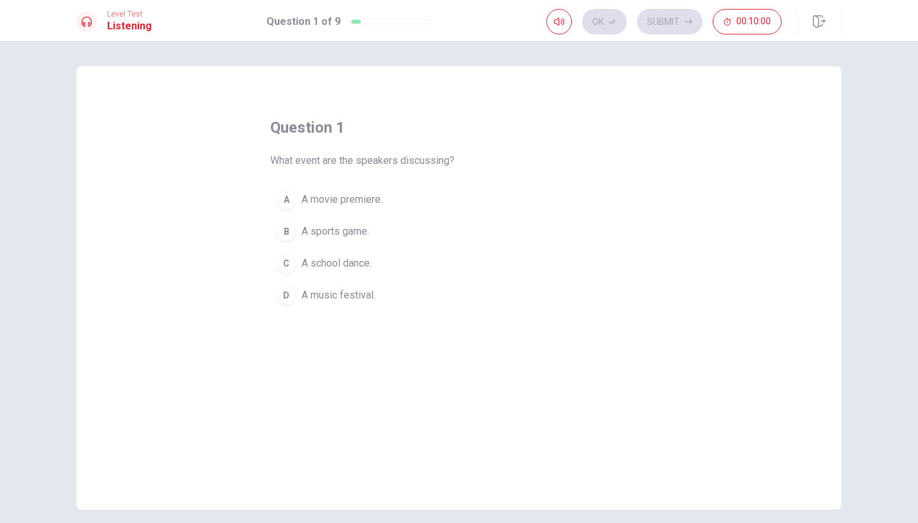
click at [458, 159] on div "question 1 What event are the speakers discussing? A A movie premiere. B A spor…" at bounding box center [458, 214] width 377 height 194
click at [278, 295] on div "D" at bounding box center [286, 295] width 20 height 20
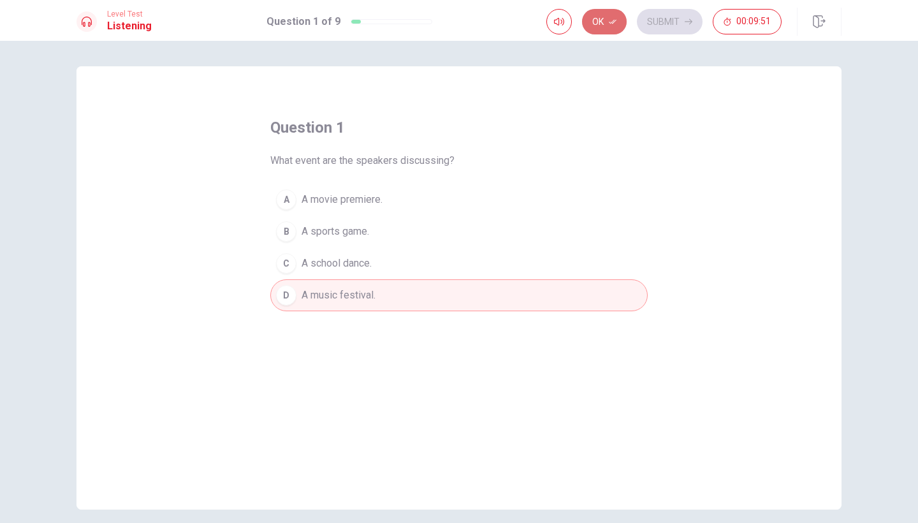
click at [612, 19] on icon "button" at bounding box center [613, 22] width 8 height 8
click at [684, 19] on icon "button" at bounding box center [688, 22] width 8 height 8
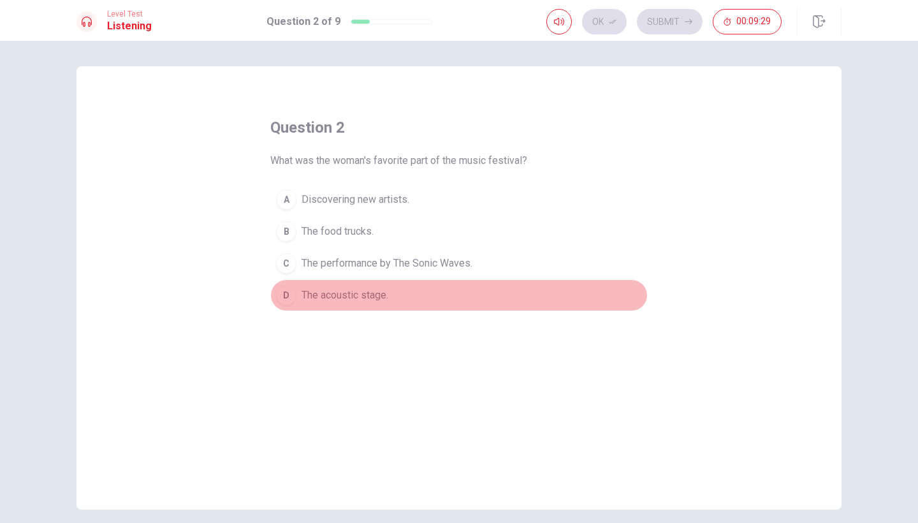
click at [280, 292] on div "D" at bounding box center [286, 295] width 20 height 20
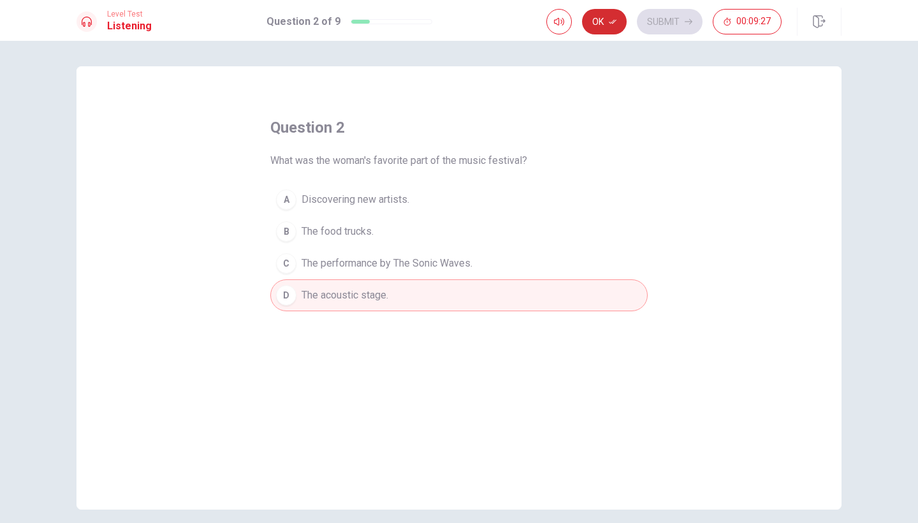
click at [608, 22] on button "Ok" at bounding box center [604, 21] width 45 height 25
click at [667, 19] on button "Submit" at bounding box center [670, 21] width 66 height 25
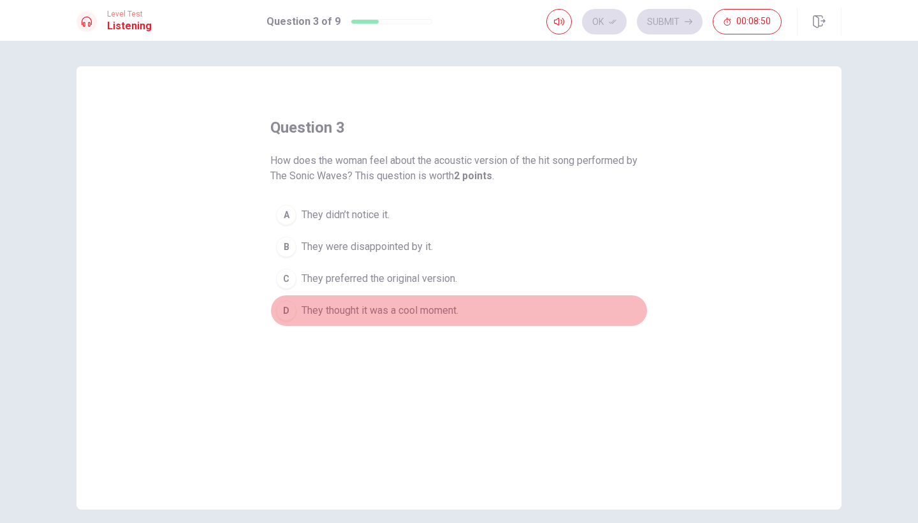
click at [282, 307] on div "D" at bounding box center [286, 310] width 20 height 20
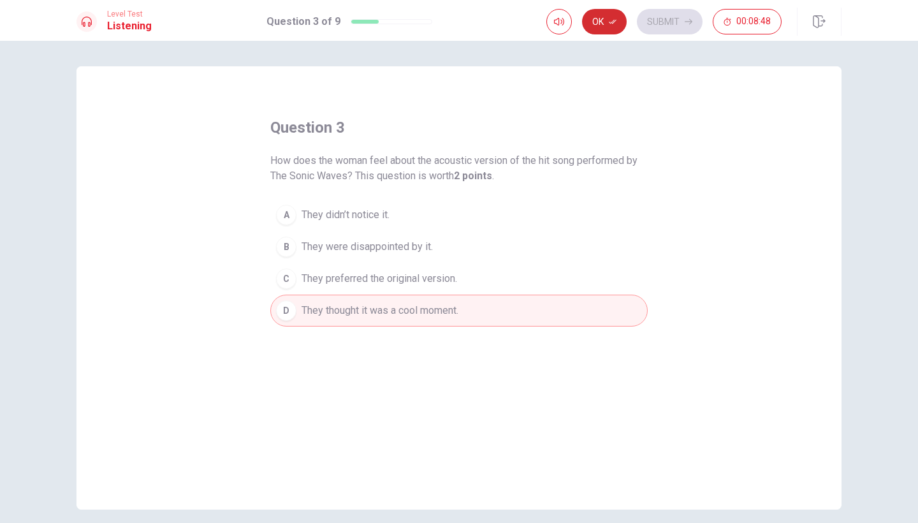
click at [604, 20] on button "Ok" at bounding box center [604, 21] width 45 height 25
click at [677, 22] on button "Submit" at bounding box center [670, 21] width 66 height 25
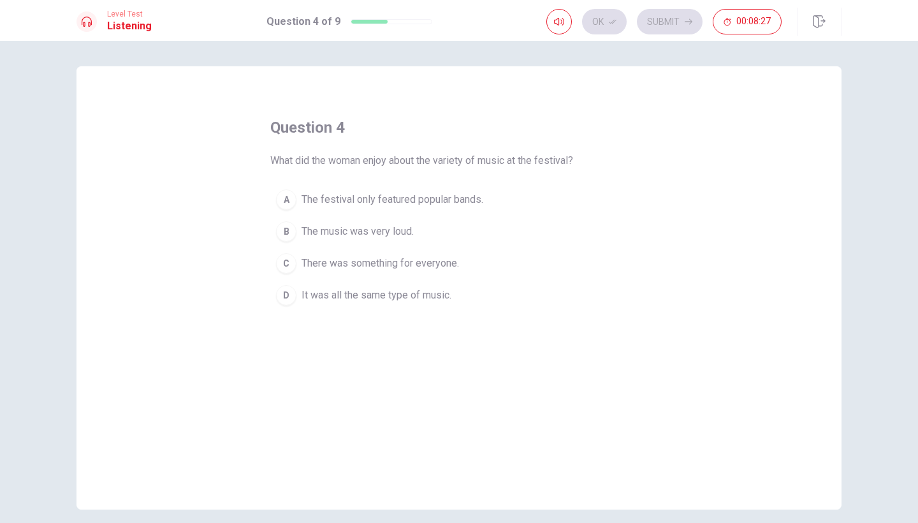
click at [285, 264] on div "C" at bounding box center [286, 263] width 20 height 20
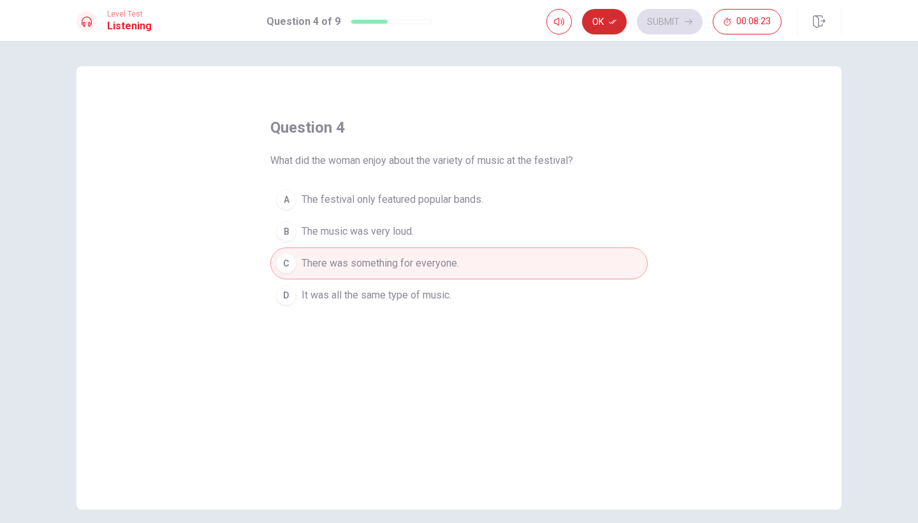
click at [602, 22] on button "Ok" at bounding box center [604, 21] width 45 height 25
click at [667, 18] on button "Submit" at bounding box center [670, 21] width 66 height 25
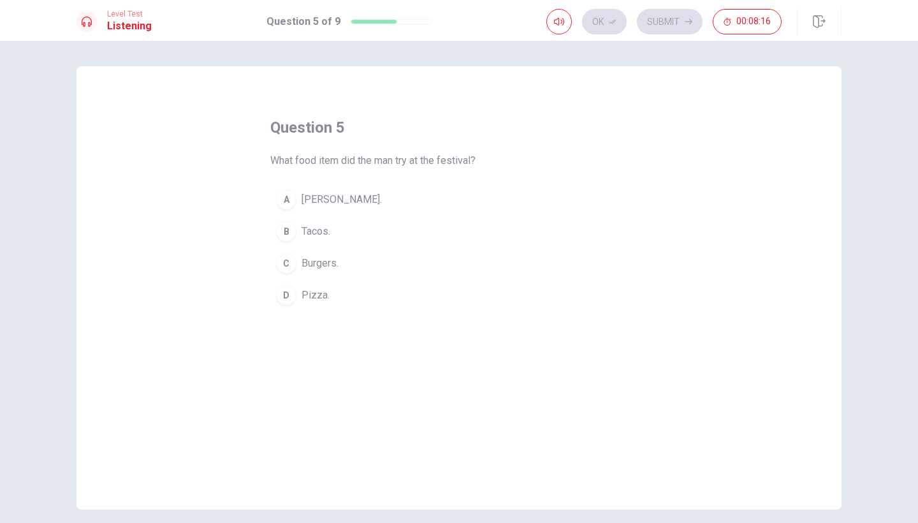
click at [285, 198] on div "A" at bounding box center [286, 199] width 20 height 20
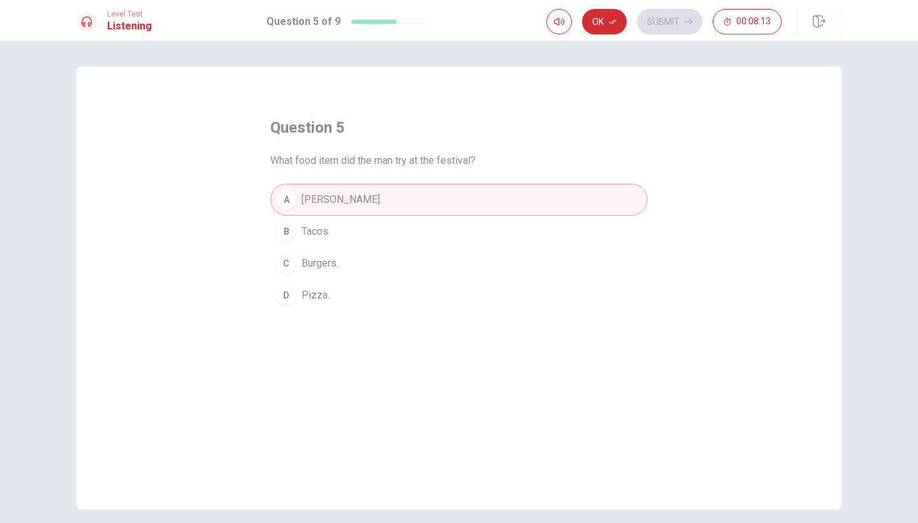
click at [608, 22] on button "Ok" at bounding box center [604, 21] width 45 height 25
click at [662, 25] on button "Submit" at bounding box center [670, 21] width 66 height 25
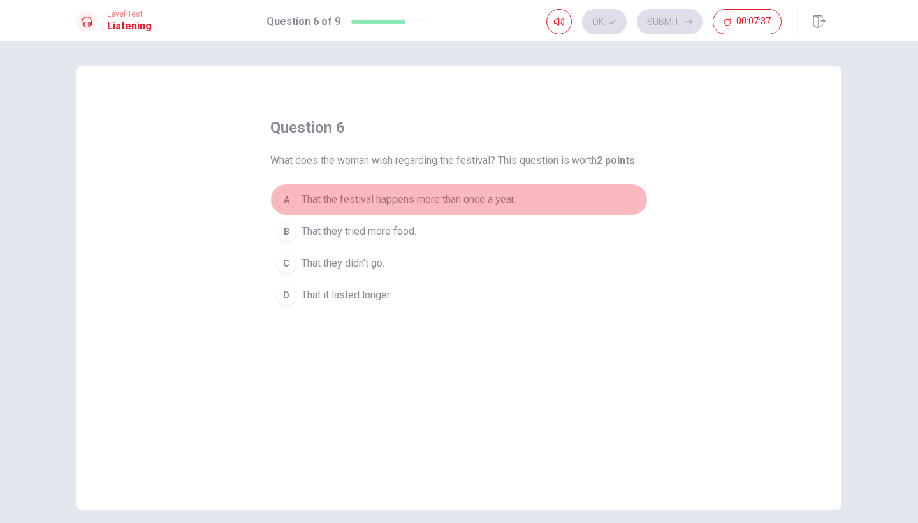
click at [284, 195] on div "A" at bounding box center [286, 199] width 20 height 20
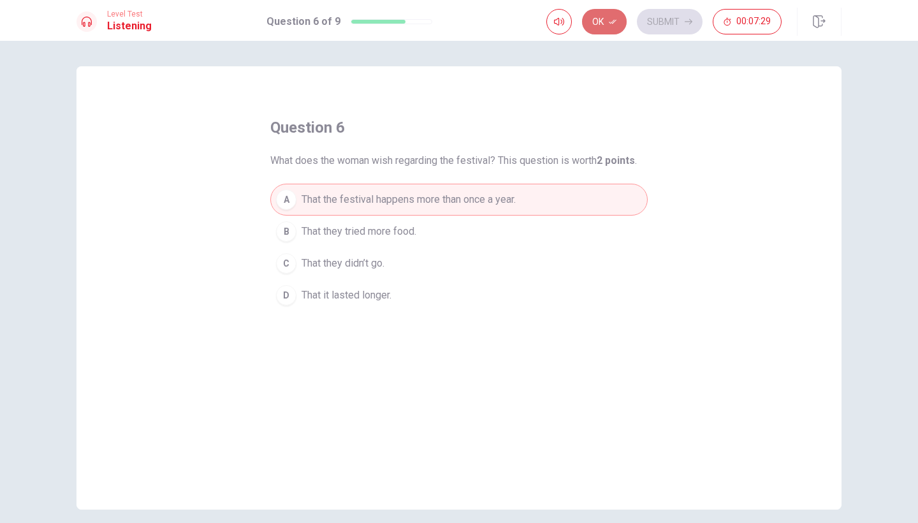
click at [606, 24] on button "Ok" at bounding box center [604, 21] width 45 height 25
click at [670, 24] on button "Submit" at bounding box center [670, 21] width 66 height 25
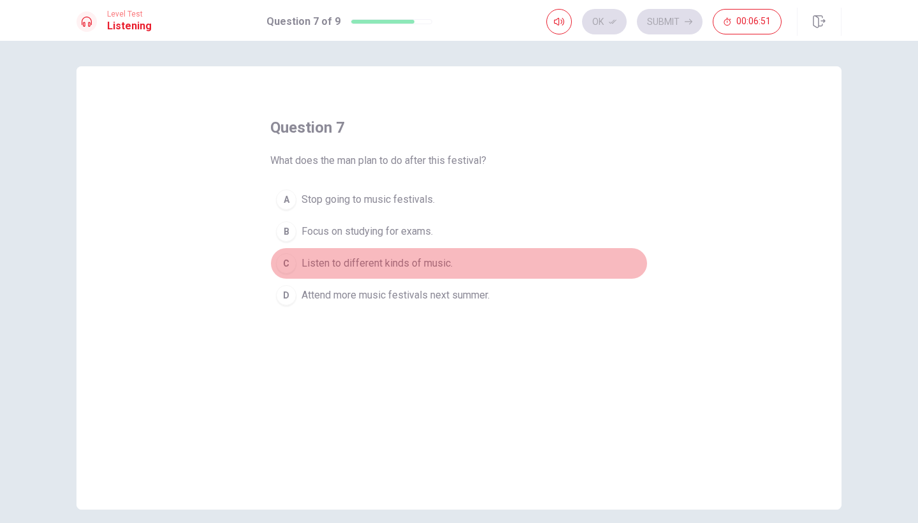
click at [287, 261] on div "C" at bounding box center [286, 263] width 20 height 20
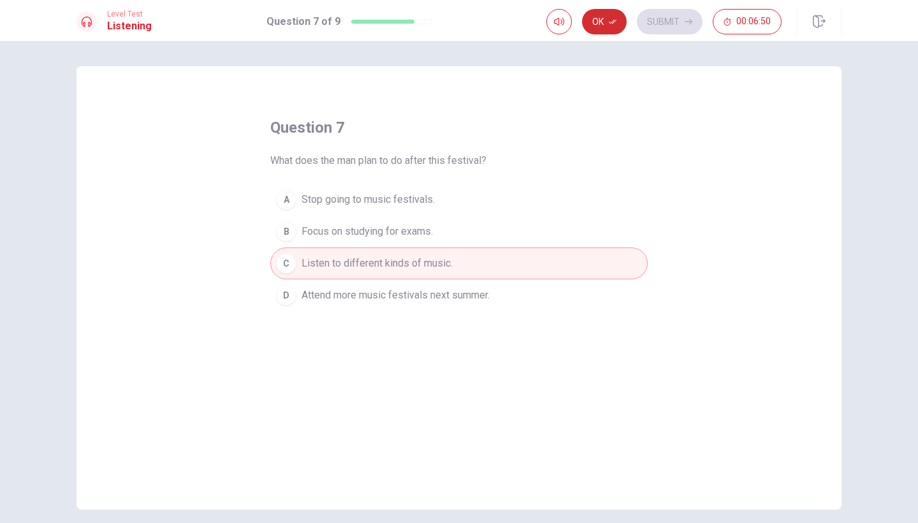
click at [602, 21] on button "Ok" at bounding box center [604, 21] width 45 height 25
click at [655, 13] on button "Submit" at bounding box center [670, 21] width 66 height 25
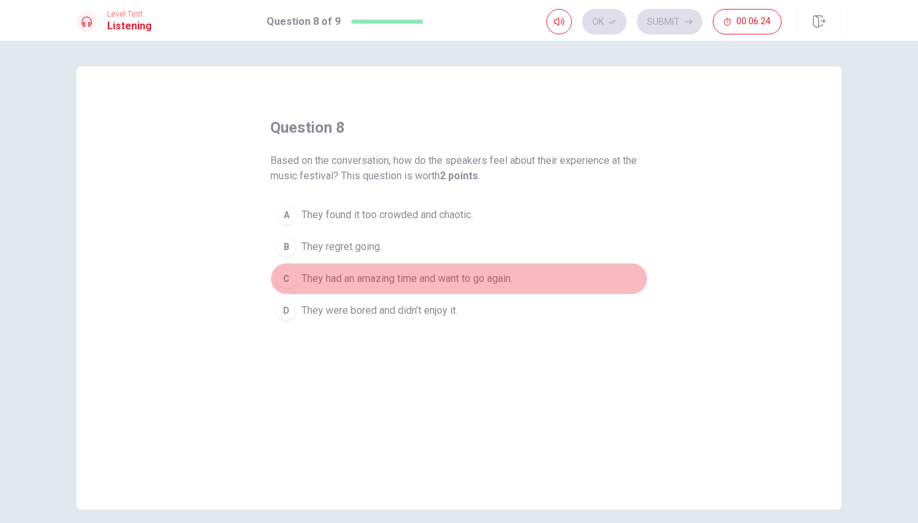
click at [286, 278] on div "C" at bounding box center [286, 278] width 20 height 20
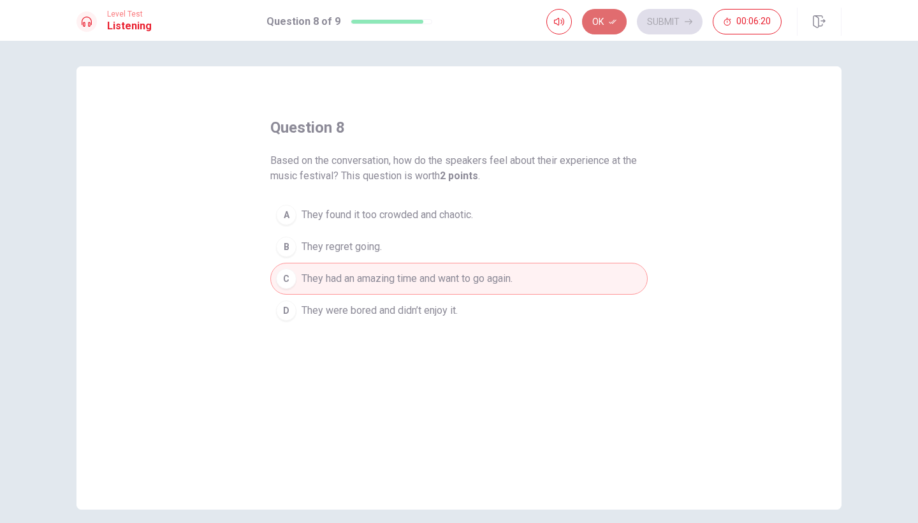
click at [607, 20] on button "Ok" at bounding box center [604, 21] width 45 height 25
click at [655, 24] on button "Submit" at bounding box center [670, 21] width 66 height 25
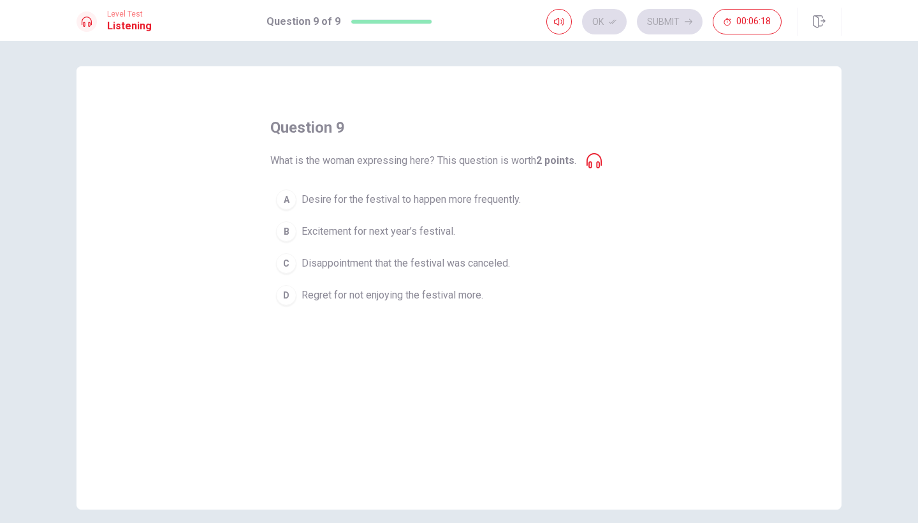
click at [607, 153] on div "question 9 What is the woman expressing here? This question is worth 2 points .…" at bounding box center [458, 214] width 377 height 194
click at [593, 162] on icon at bounding box center [593, 160] width 15 height 15
click at [595, 162] on icon at bounding box center [593, 160] width 15 height 15
click at [594, 164] on icon at bounding box center [593, 160] width 15 height 15
click at [280, 231] on div "B" at bounding box center [286, 231] width 20 height 20
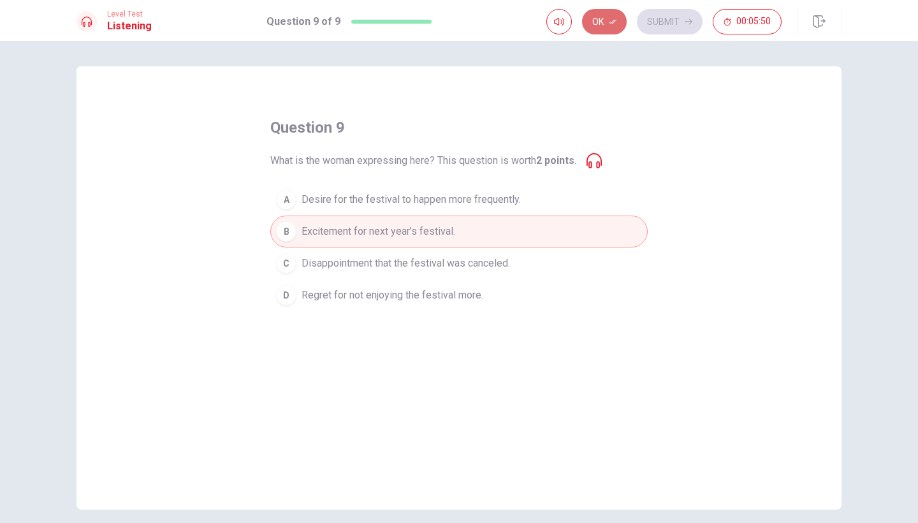
click at [600, 27] on button "Ok" at bounding box center [604, 21] width 45 height 25
click at [662, 17] on button "Submit" at bounding box center [670, 21] width 66 height 25
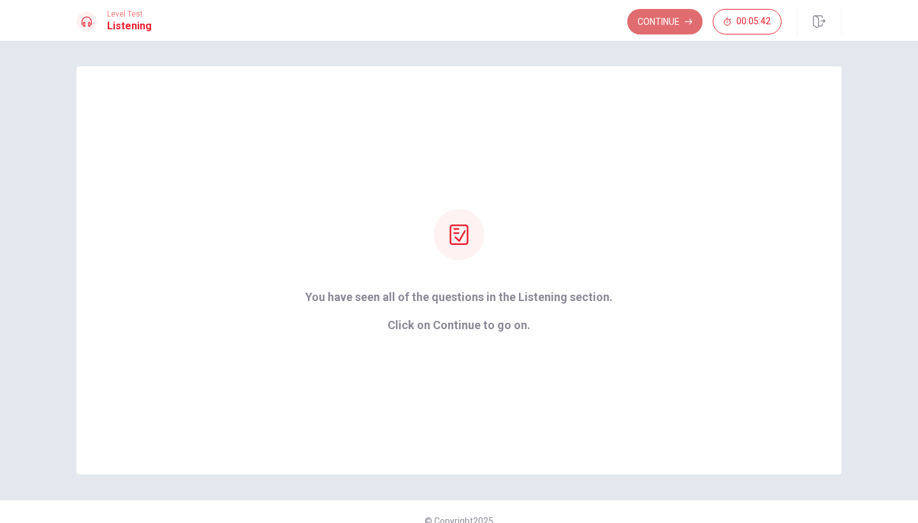
click at [661, 24] on button "Continue" at bounding box center [664, 21] width 75 height 25
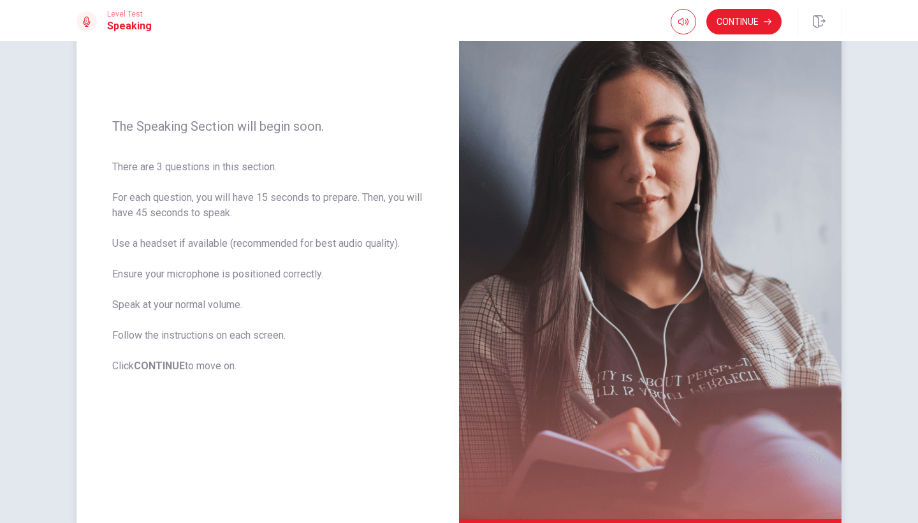
scroll to position [99, 0]
click at [756, 19] on button "Continue" at bounding box center [743, 21] width 75 height 25
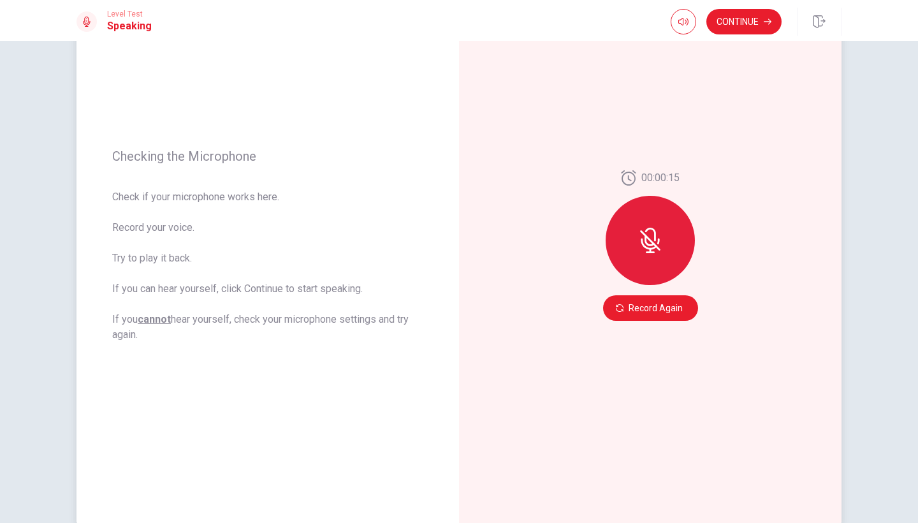
click at [645, 239] on icon at bounding box center [649, 239] width 10 height 11
click at [641, 308] on button "Record Again" at bounding box center [650, 307] width 95 height 25
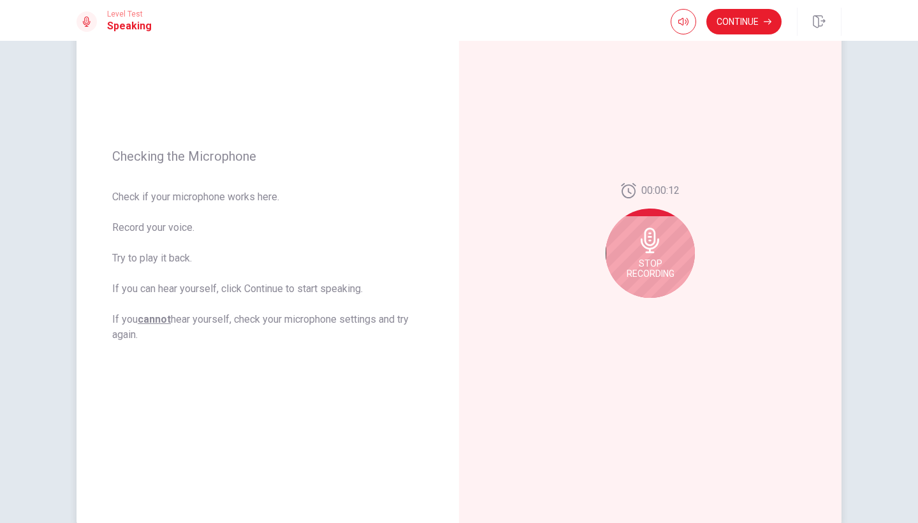
click at [645, 259] on span "Stop Recording" at bounding box center [650, 268] width 48 height 20
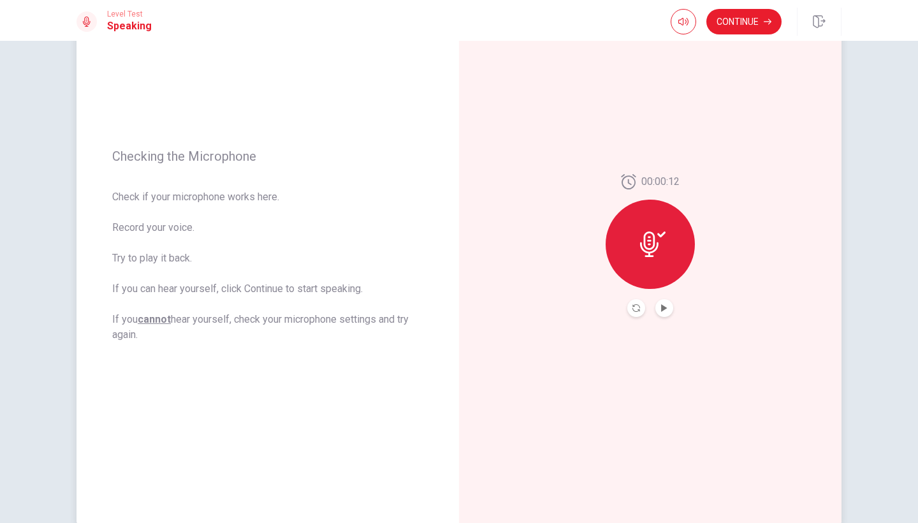
click at [663, 301] on button "Play Audio" at bounding box center [664, 308] width 18 height 18
click at [758, 22] on button "Continue" at bounding box center [743, 21] width 75 height 25
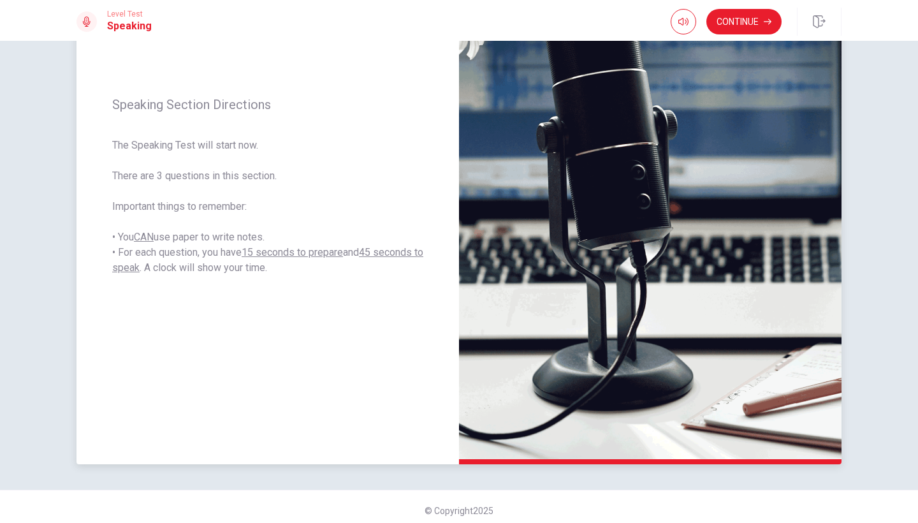
scroll to position [158, 0]
click at [749, 22] on button "Continue" at bounding box center [743, 21] width 75 height 25
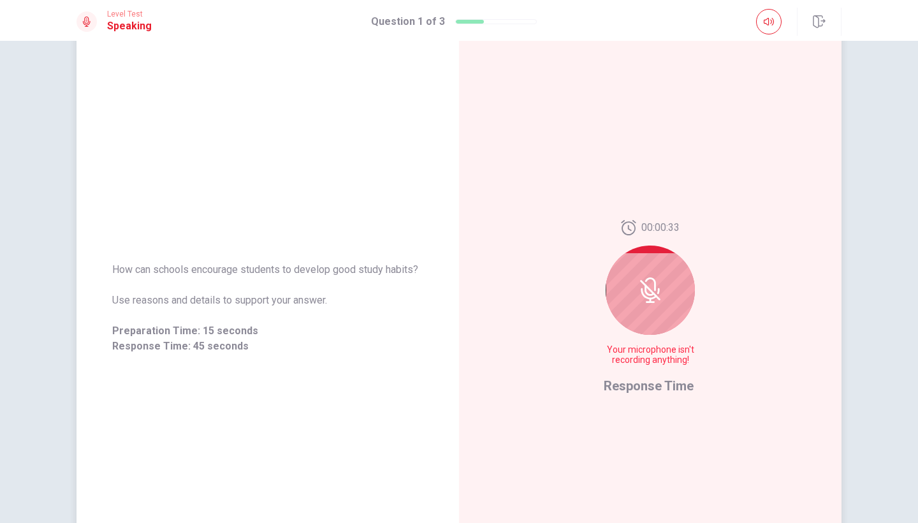
click at [651, 297] on icon at bounding box center [649, 289] width 25 height 25
click at [642, 296] on icon at bounding box center [648, 293] width 16 height 11
click at [665, 274] on div at bounding box center [649, 289] width 89 height 89
click at [645, 291] on icon at bounding box center [649, 289] width 25 height 25
click at [637, 352] on span "Your microphone isn't recording anything!" at bounding box center [649, 355] width 93 height 20
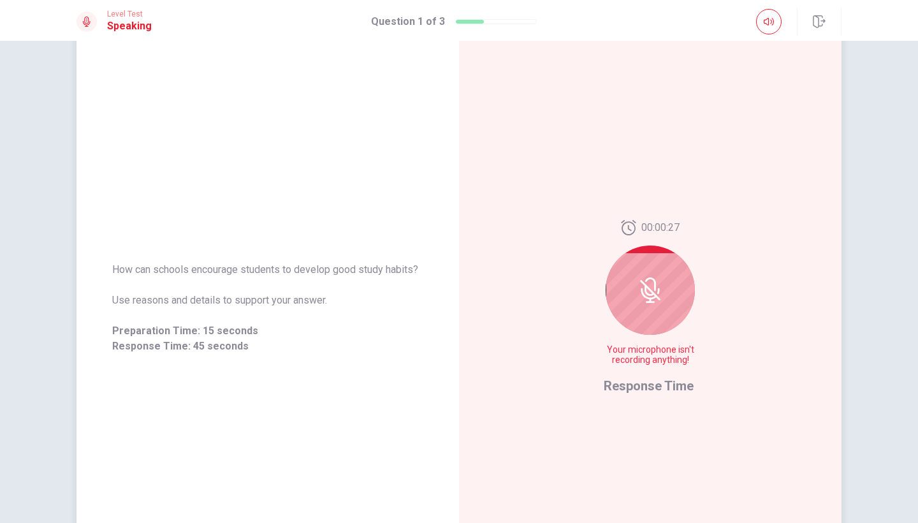
click at [652, 290] on icon at bounding box center [649, 289] width 25 height 25
click at [649, 285] on icon at bounding box center [649, 289] width 25 height 25
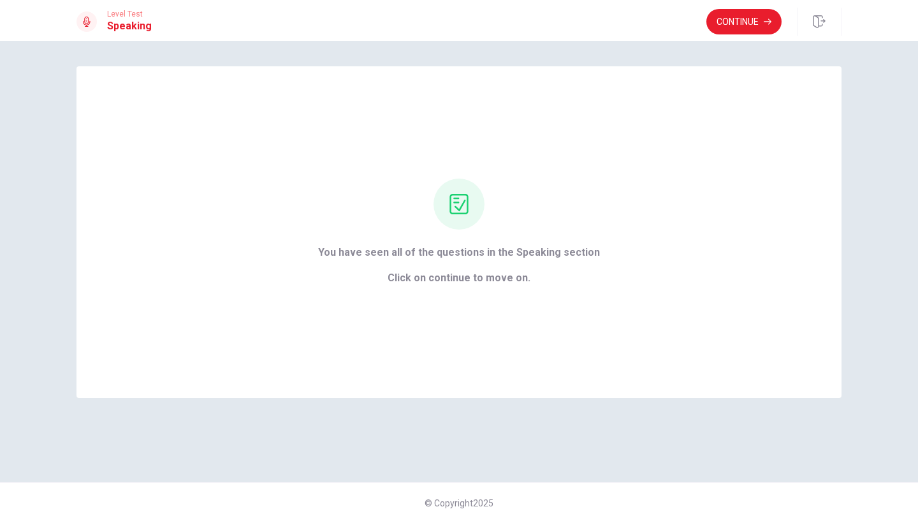
scroll to position [0, 0]
click at [753, 18] on button "Continue" at bounding box center [743, 21] width 75 height 25
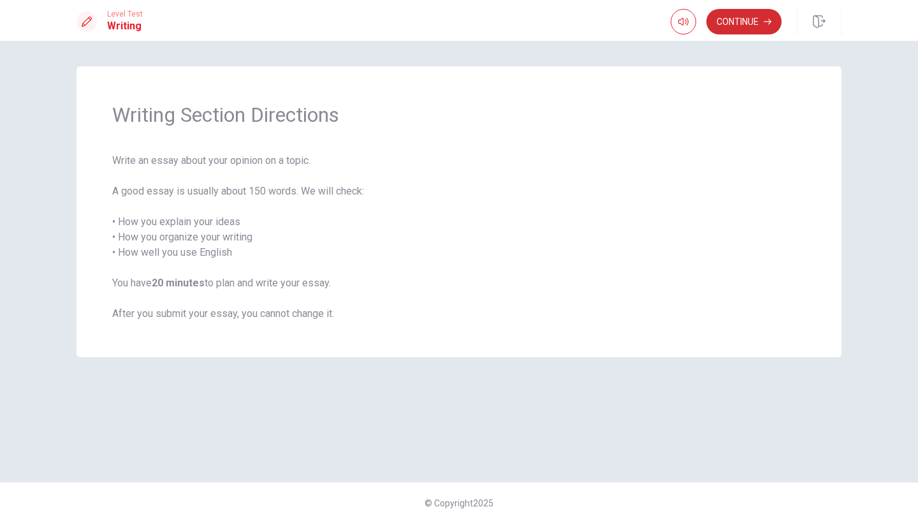
click at [759, 20] on button "Continue" at bounding box center [743, 21] width 75 height 25
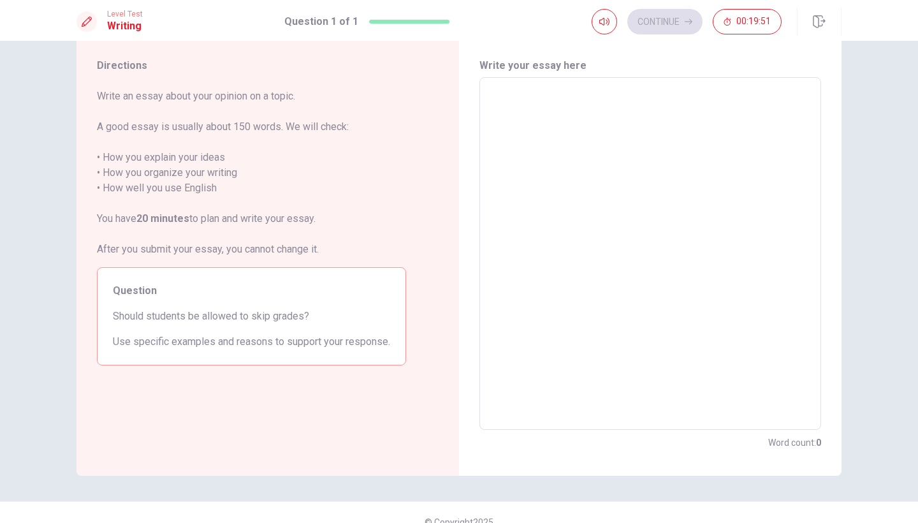
scroll to position [43, 0]
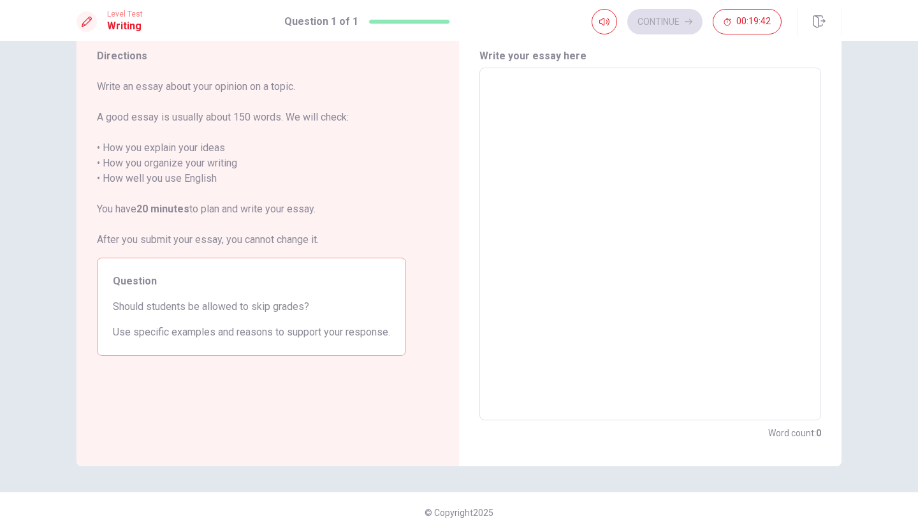
click at [505, 82] on textarea at bounding box center [650, 243] width 324 height 331
type textarea "Y"
type textarea "x"
type textarea "Ye"
type textarea "x"
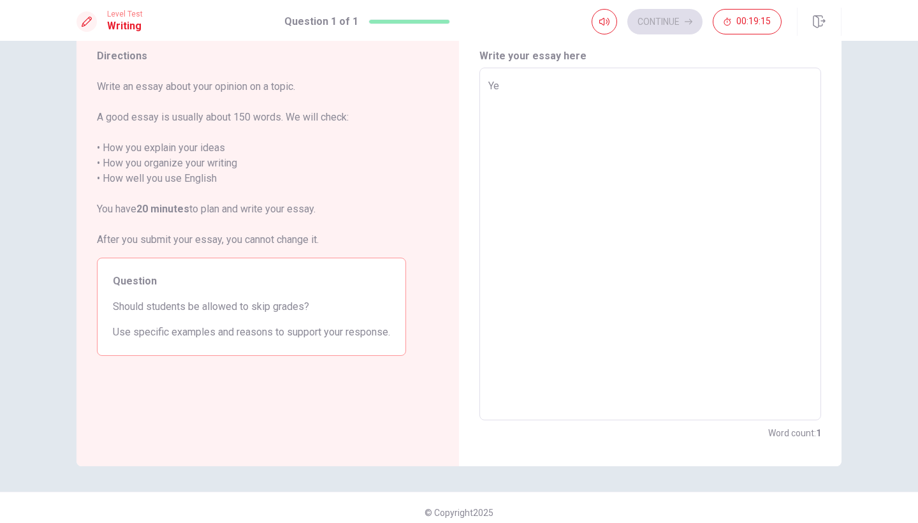
type textarea "Yes"
type textarea "x"
type textarea "Yes,"
type textarea "x"
type textarea "Yes,"
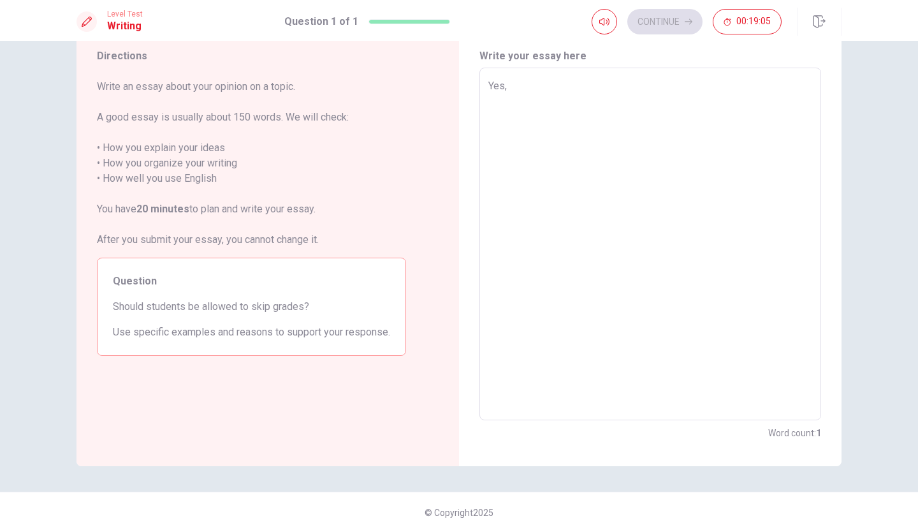
type textarea "x"
type textarea "Yes, I"
type textarea "x"
type textarea "Yes, I"
type textarea "x"
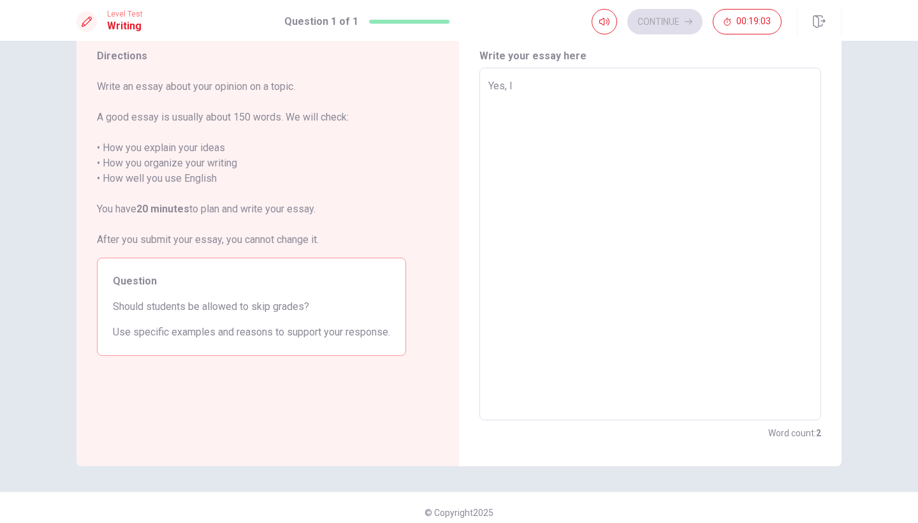
type textarea "Yes, I t"
type textarea "x"
type textarea "Yes, I th"
type textarea "x"
type textarea "Yes, I thi"
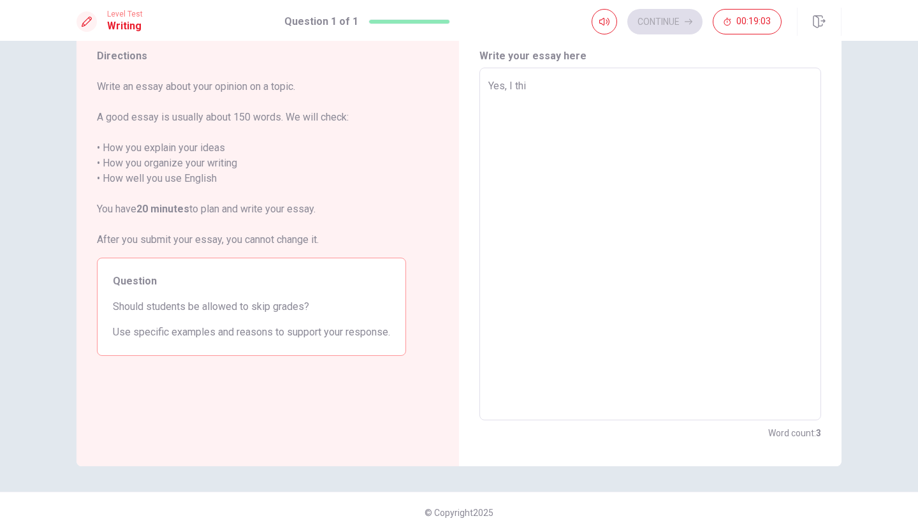
type textarea "x"
type textarea "Yes, I thin"
type textarea "x"
type textarea "Yes, I think"
type textarea "x"
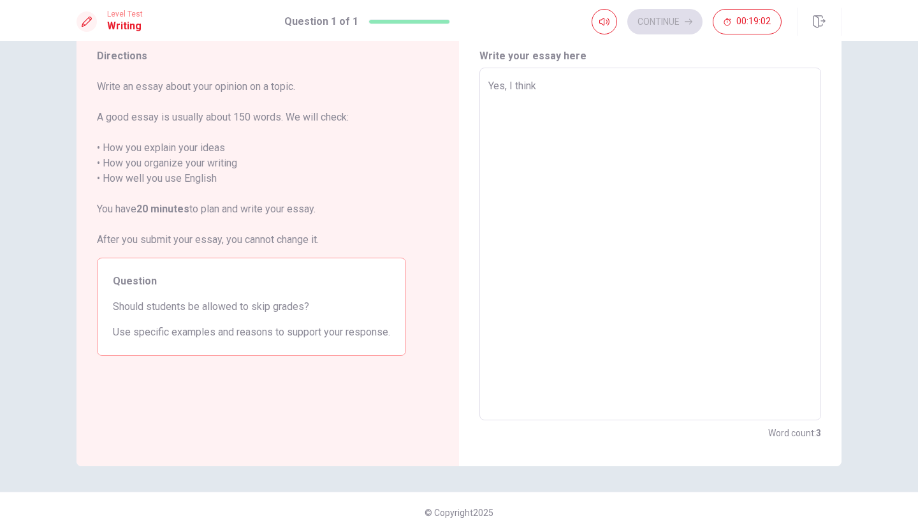
type textarea "Yes, I think"
type textarea "x"
type textarea "Yes, I think"
type textarea "x"
type textarea "Yes, I thin"
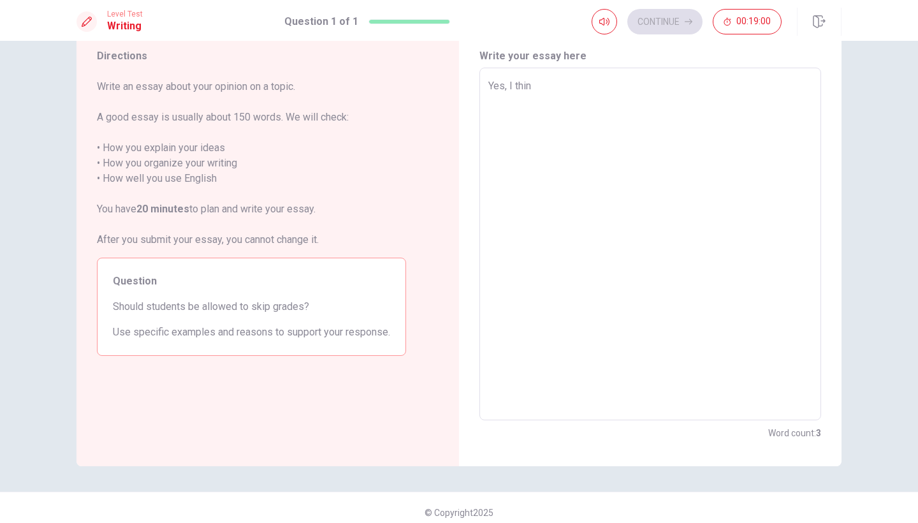
type textarea "x"
type textarea "Yes, I thi"
type textarea "x"
type textarea "Yes, I th"
type textarea "x"
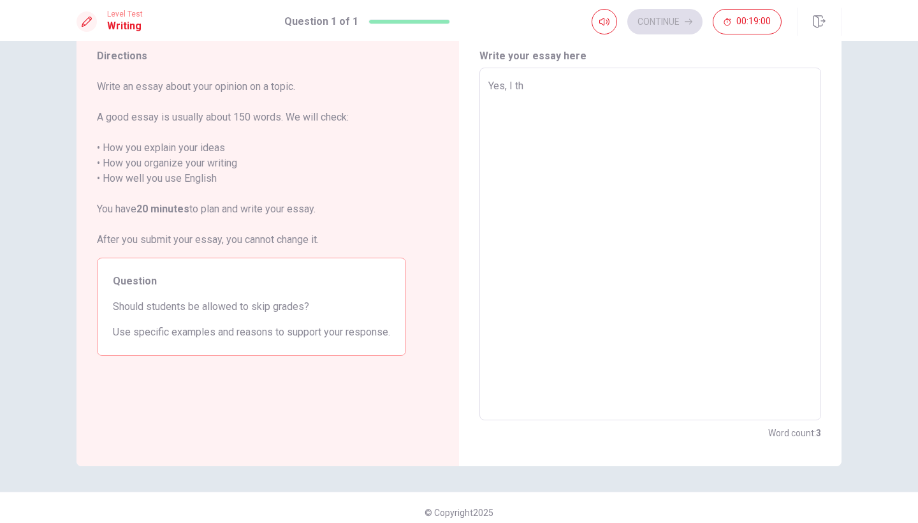
type textarea "Yes, I t"
type textarea "x"
type textarea "Yes, I"
type textarea "x"
type textarea "Yes, I"
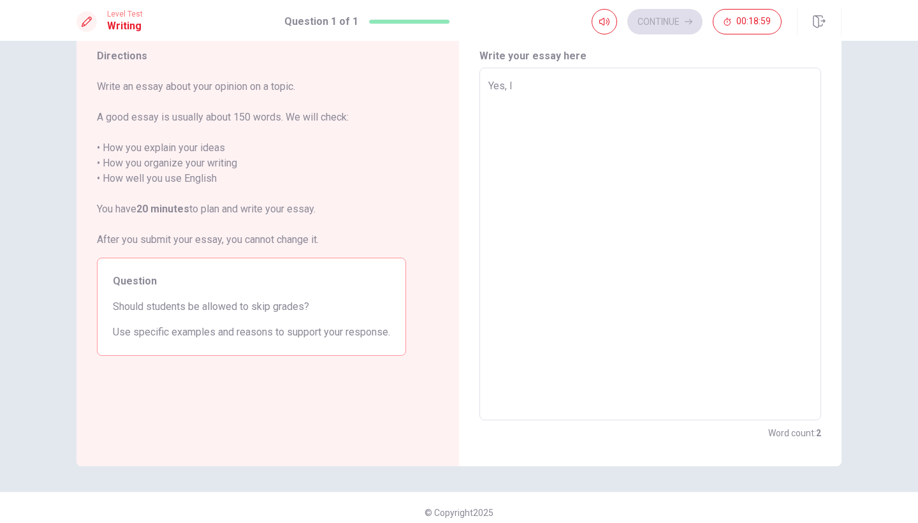
type textarea "x"
type textarea "Yes,"
type textarea "x"
type textarea "Yes, i"
type textarea "x"
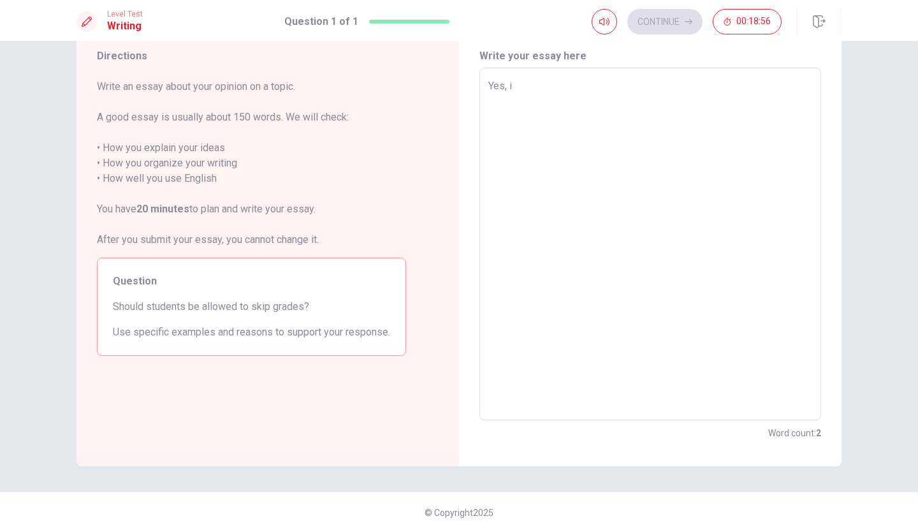
type textarea "Yes, it"
type textarea "x"
type textarea "Yes, it"
type textarea "x"
type textarea "Yes, it w"
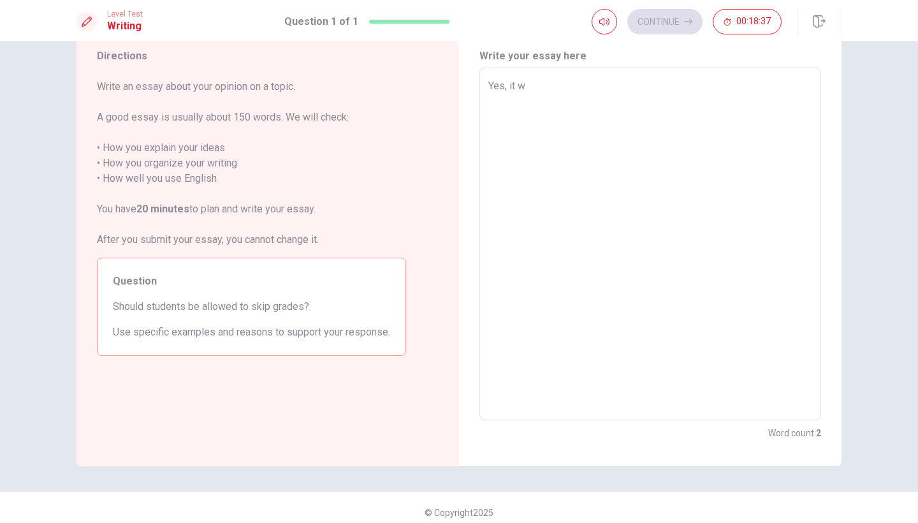
type textarea "x"
type textarea "Yes, it wo"
type textarea "x"
type textarea "Yes, it wou"
type textarea "x"
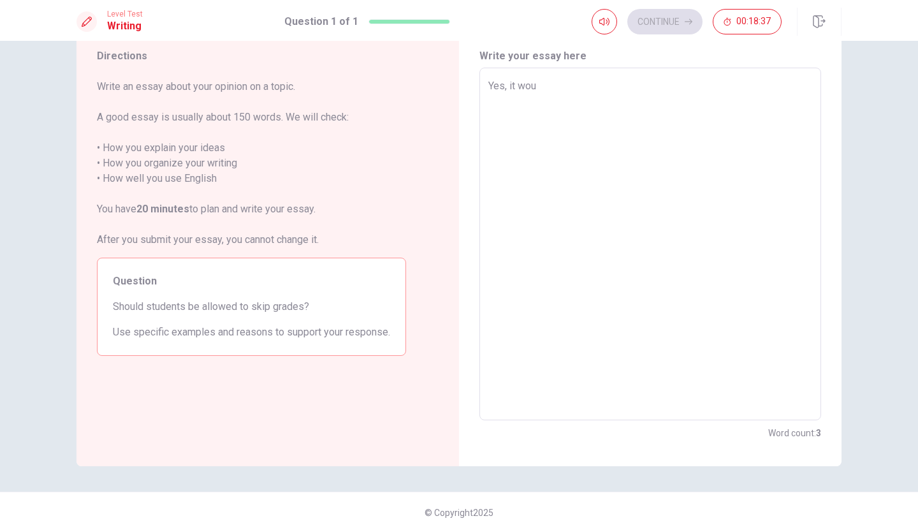
type textarea "Yes, it woul"
type textarea "x"
type textarea "Yes, it would"
type textarea "x"
type textarea "Yes, it would"
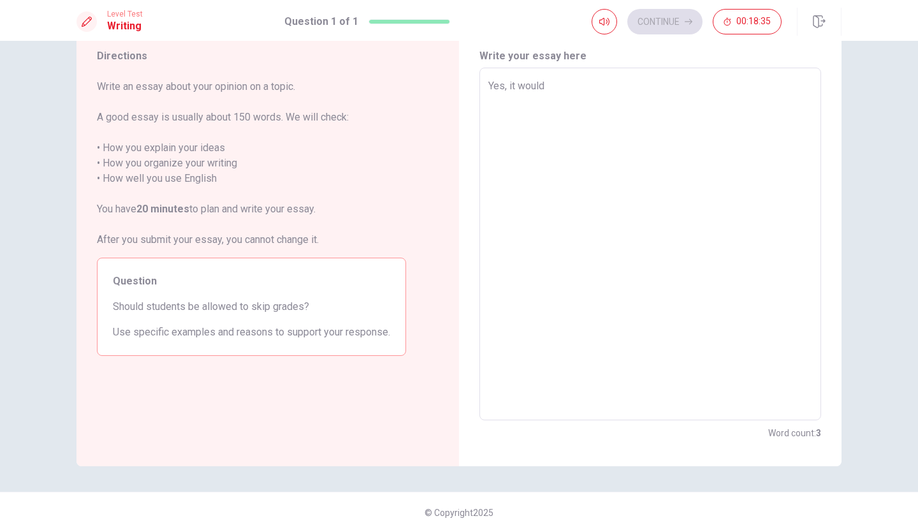
type textarea "x"
type textarea "Yes, it would b"
type textarea "x"
type textarea "Yes, it would be"
type textarea "x"
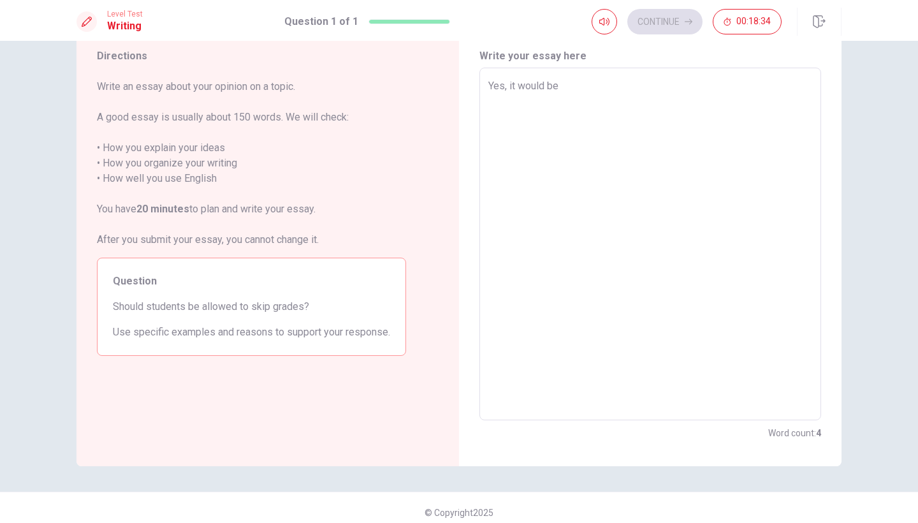
type textarea "Yes, it would be"
type textarea "x"
type textarea "Yes, it would be g"
type textarea "x"
type textarea "Yes, it would be gr"
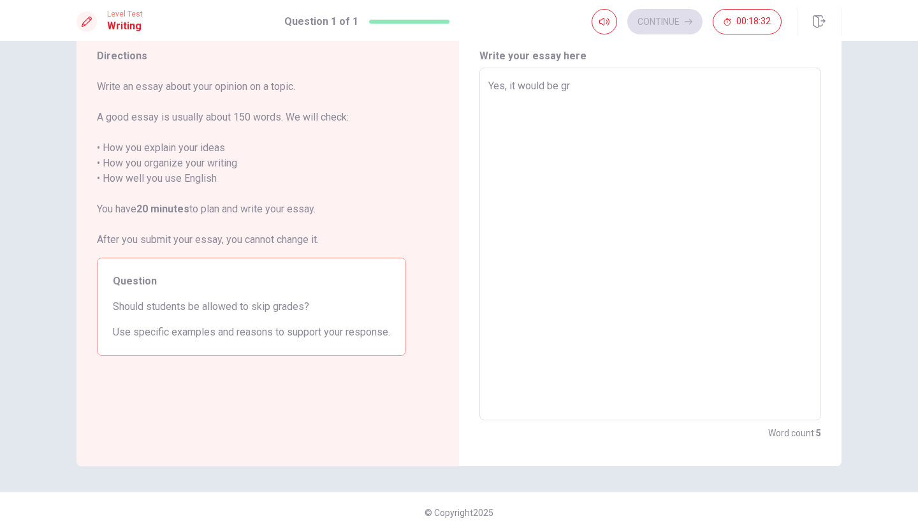
type textarea "x"
type textarea "Yes, it would be gra"
type textarea "x"
type textarea "Yes, it would be grat"
type textarea "x"
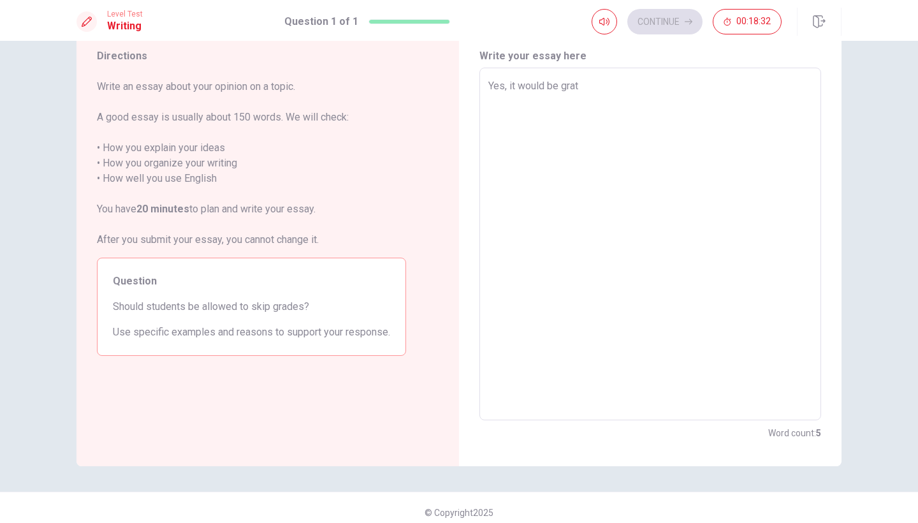
type textarea "Yes, it would be grate"
type textarea "x"
type textarea "Yes, it would be grate"
type textarea "x"
type textarea "Yes, it would be grate t"
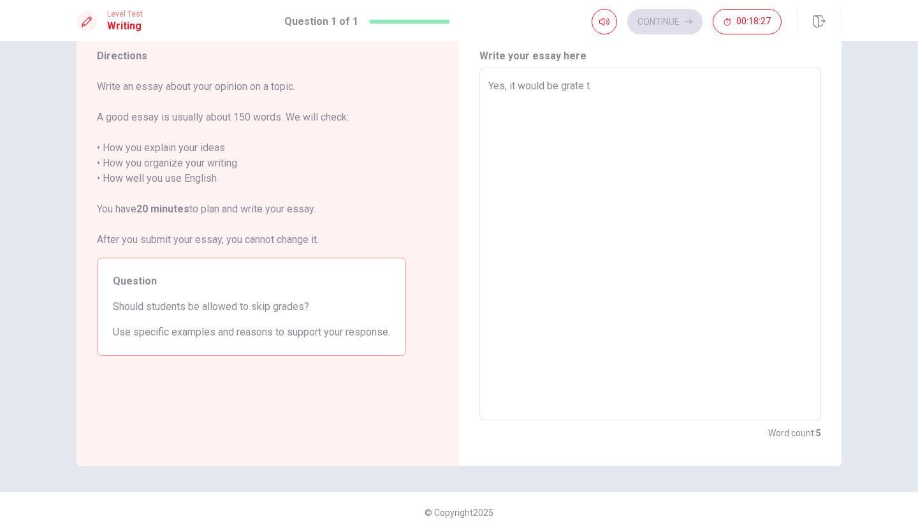
type textarea "x"
type textarea "Yes, it would be grate to"
type textarea "x"
type textarea "Yes, it would be grate to"
type textarea "x"
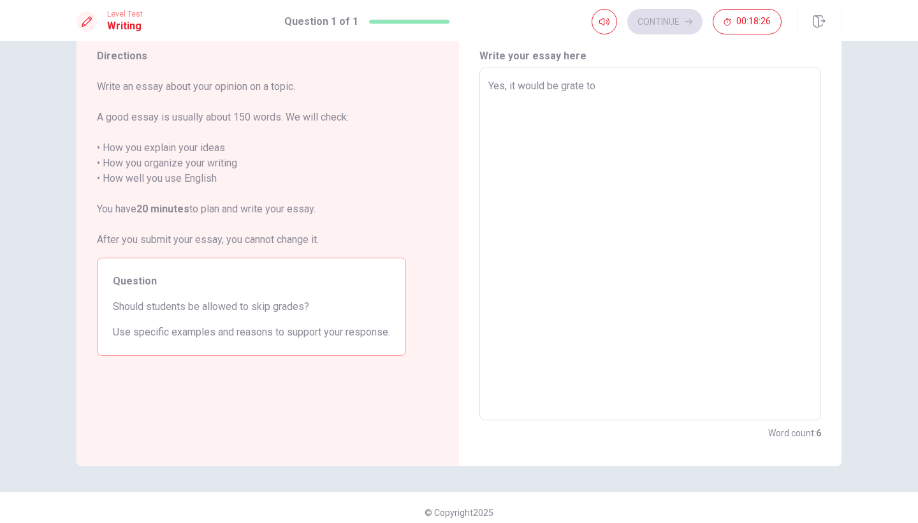
type textarea "Yes, it would be grate to a"
type textarea "x"
type textarea "Yes, it would be grate to al"
type textarea "x"
type textarea "Yes, it would be grate to all"
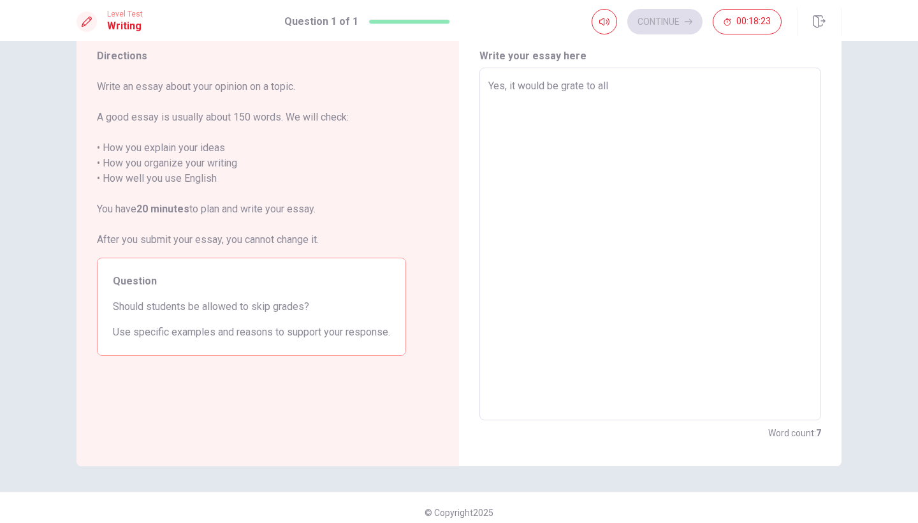
type textarea "x"
type textarea "Yes, it would be grate to al"
type textarea "x"
type textarea "Yes, it would be grate to a"
type textarea "x"
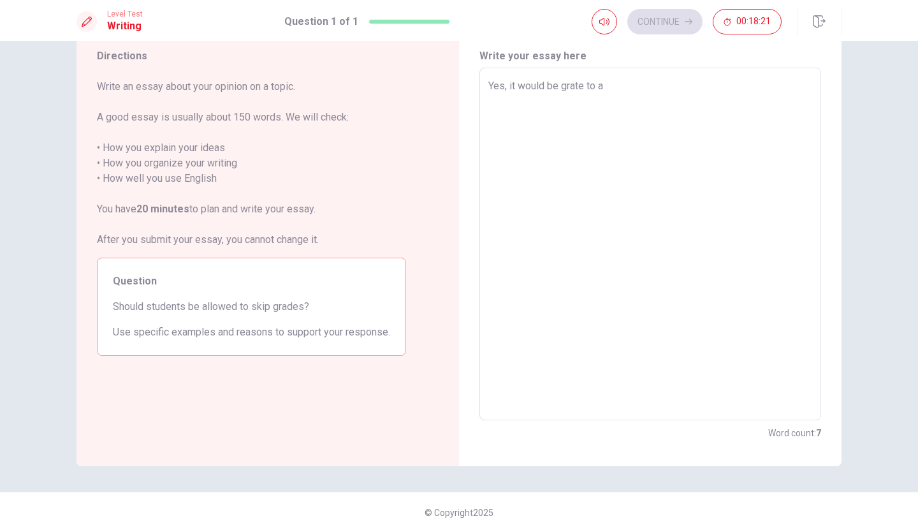
type textarea "Yes, it would be grate to"
type textarea "x"
type textarea "Yes, it would be grate to"
type textarea "x"
type textarea "Yes, it would be grate t"
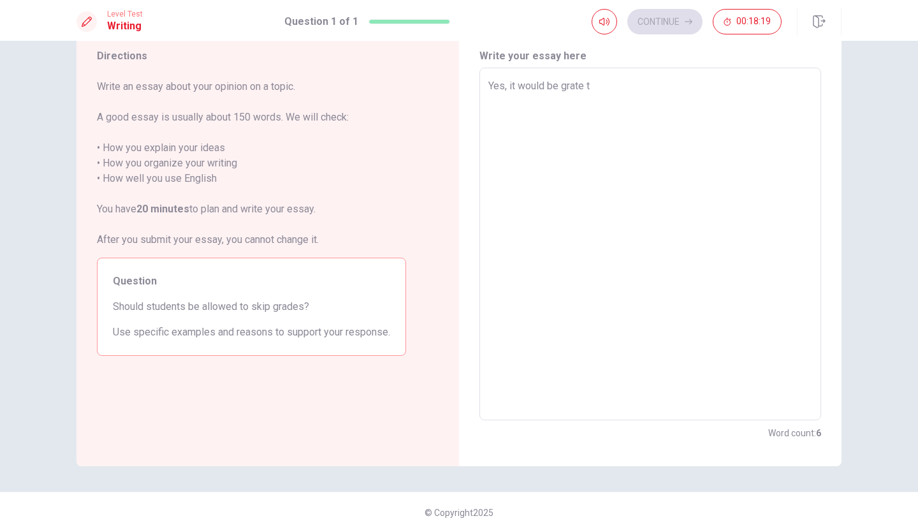
type textarea "x"
type textarea "Yes, it would be grate"
type textarea "x"
type textarea "Yes, it would be grate"
type textarea "x"
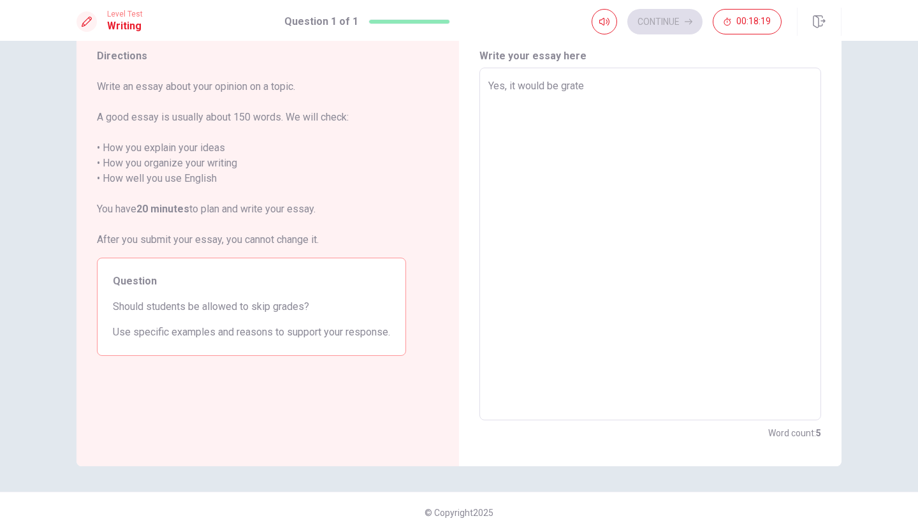
type textarea "Yes, it would be grat"
type textarea "x"
type textarea "Yes, it would be gra"
type textarea "x"
type textarea "Yes, it would be gr"
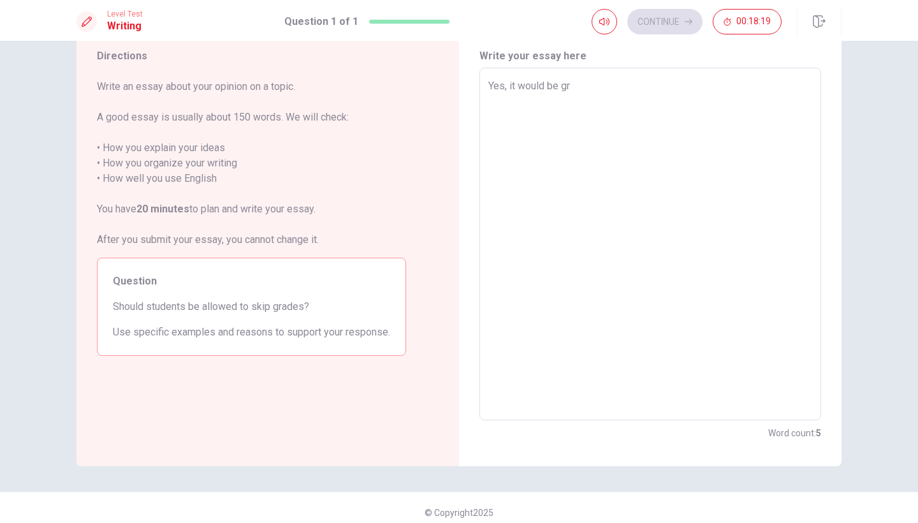
type textarea "x"
type textarea "Yes, it would be g"
type textarea "x"
type textarea "Yes, it would be"
type textarea "x"
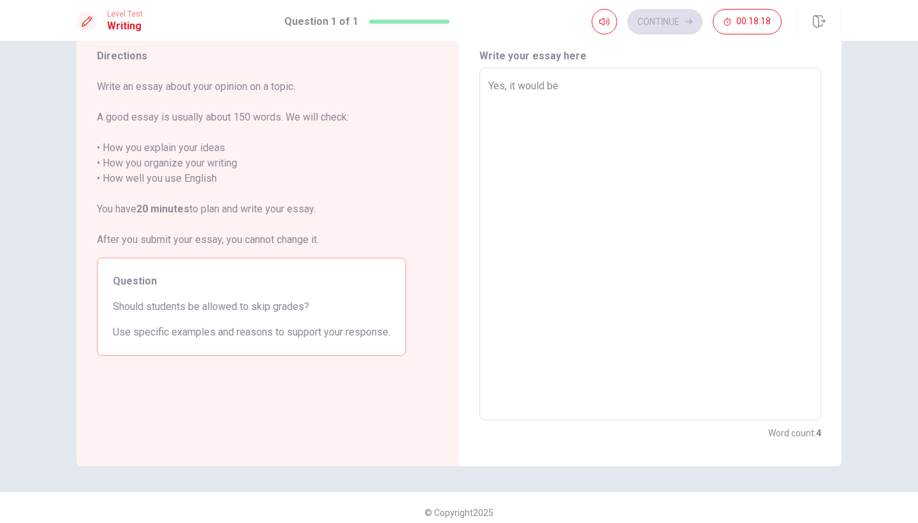
type textarea "Yes, it would be"
type textarea "x"
type textarea "Yes, it would b"
type textarea "x"
type textarea "Yes, it would"
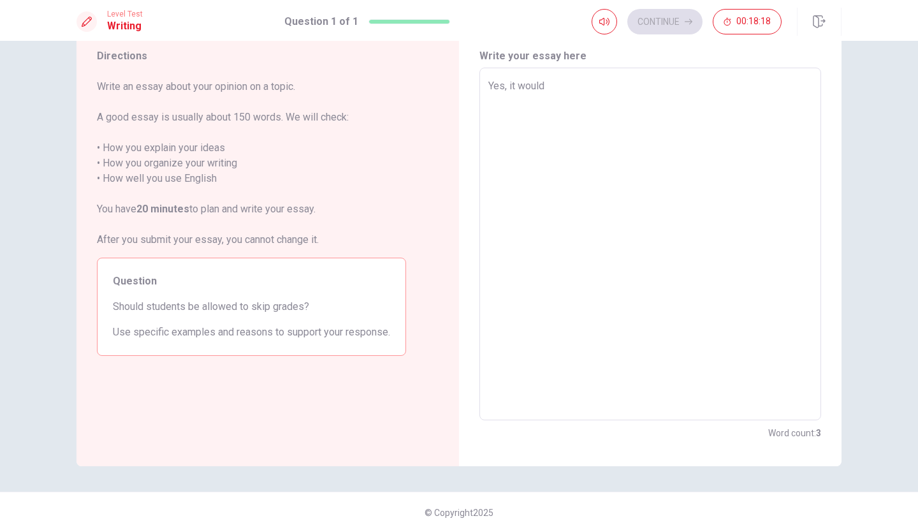
type textarea "x"
type textarea "Yes, it would"
type textarea "x"
type textarea "Yes, it woul"
type textarea "x"
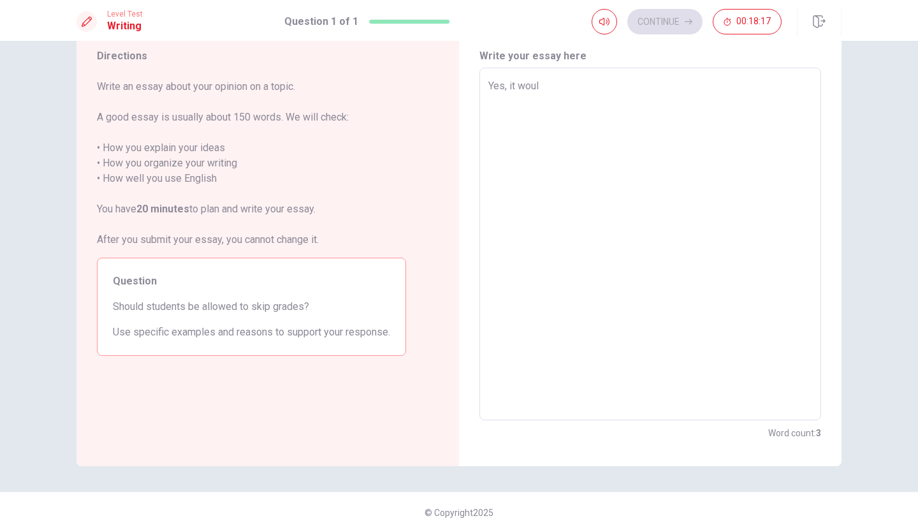
type textarea "Yes, it wou"
type textarea "x"
type textarea "Yes, it wo"
type textarea "x"
type textarea "Yes, it w"
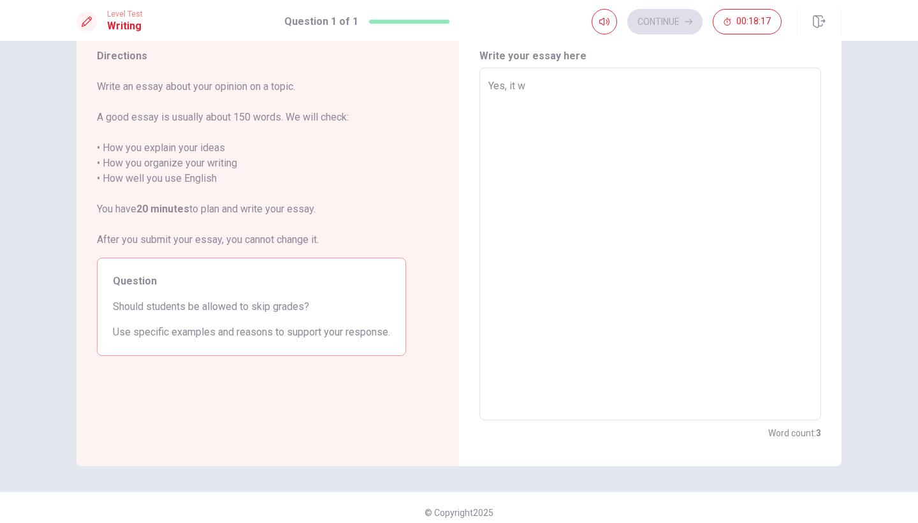
type textarea "x"
type textarea "Yes, it"
type textarea "x"
type textarea "Yes, it"
type textarea "x"
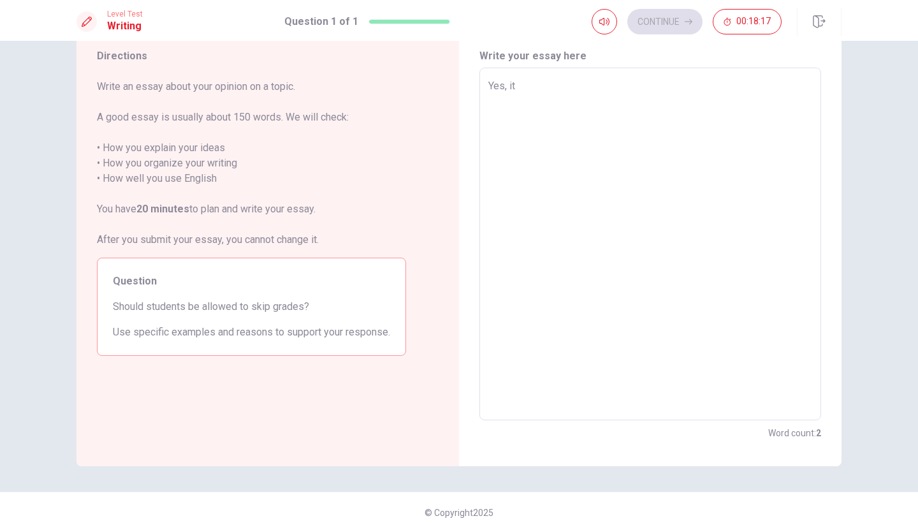
type textarea "Yes, i"
type textarea "x"
type textarea "Yes,"
type textarea "x"
type textarea "Yes, I"
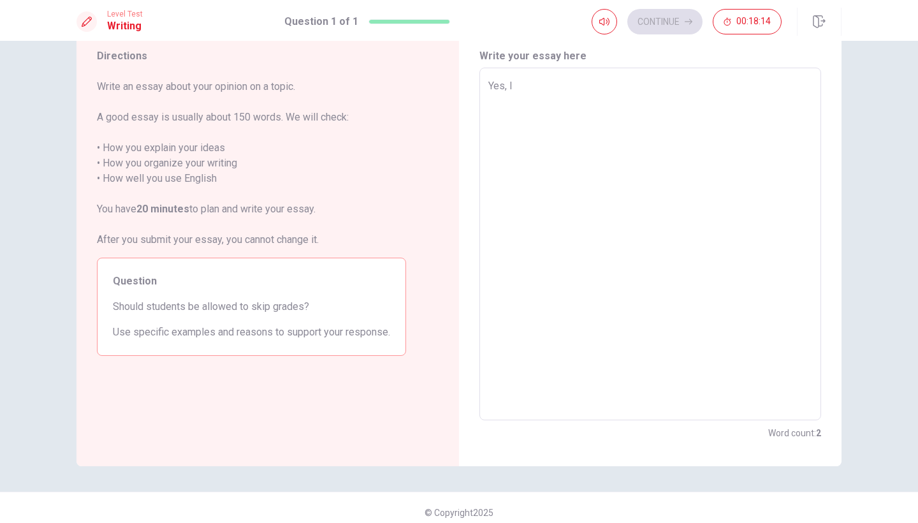
type textarea "x"
type textarea "Yes, I"
type textarea "x"
type textarea "Yes, I"
type textarea "x"
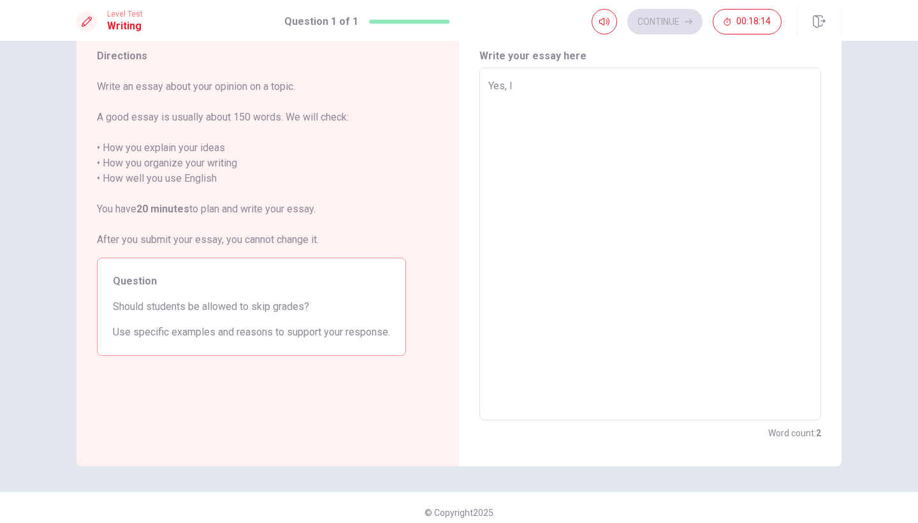
type textarea "Yes, I t"
type textarea "x"
type textarea "Yes, I tg"
type textarea "x"
type textarea "Yes, I tgh"
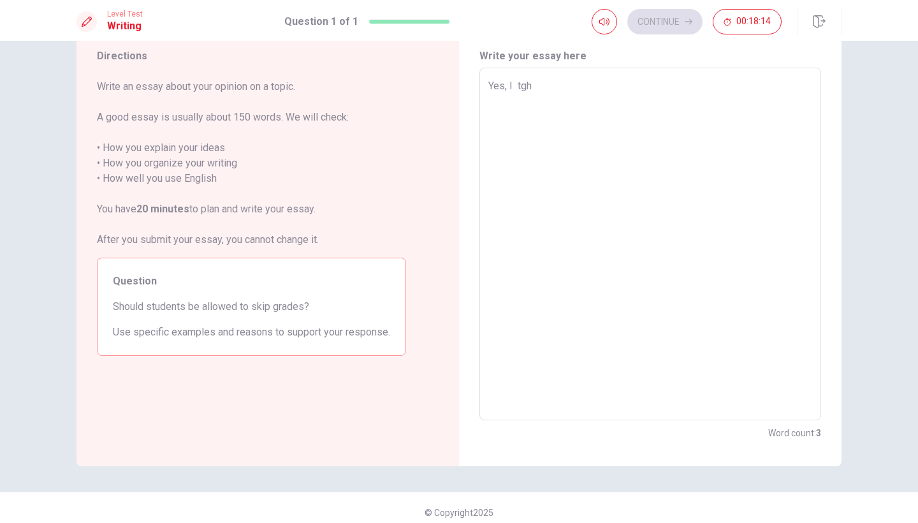
type textarea "x"
type textarea "Yes, I tghi"
type textarea "x"
type textarea "Yes, I tghin"
type textarea "x"
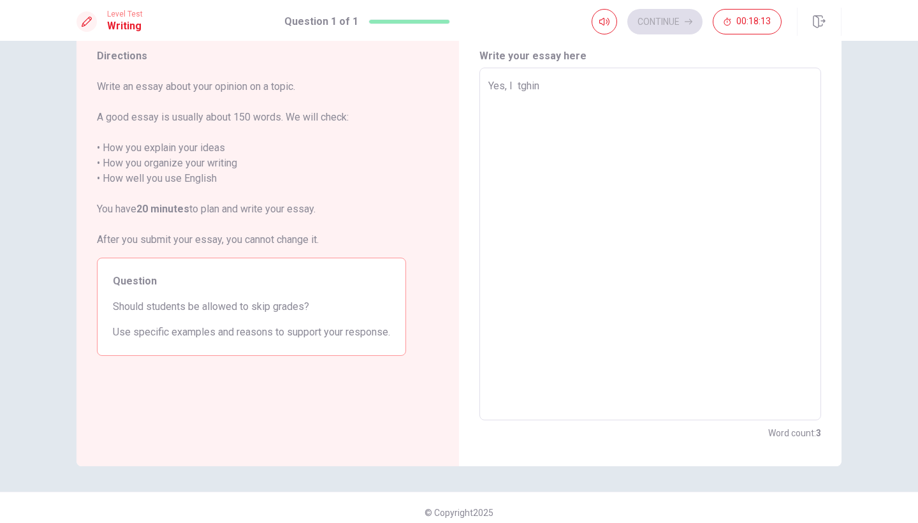
type textarea "Yes, I tghink"
type textarea "x"
type textarea "Yes, I tghin"
type textarea "x"
type textarea "Yes, I tghi"
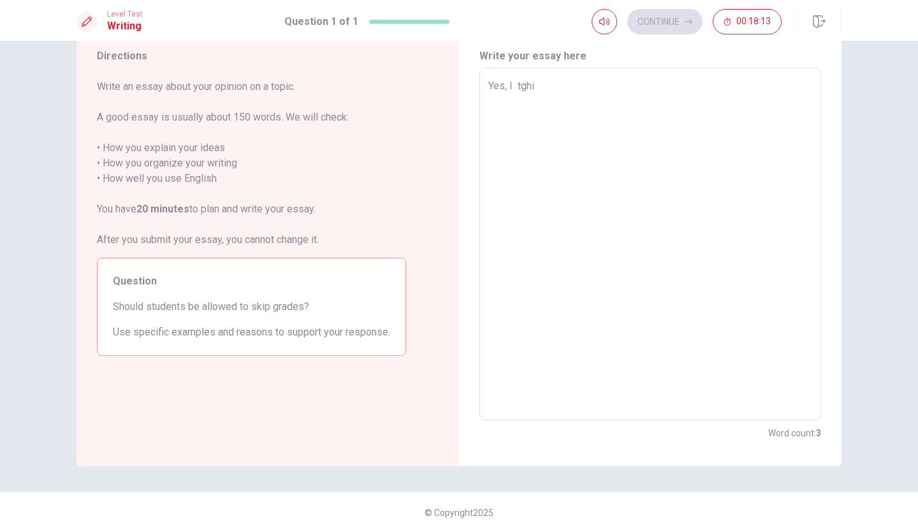
type textarea "x"
type textarea "Yes, I tgh"
type textarea "x"
type textarea "Yes, I tg"
type textarea "x"
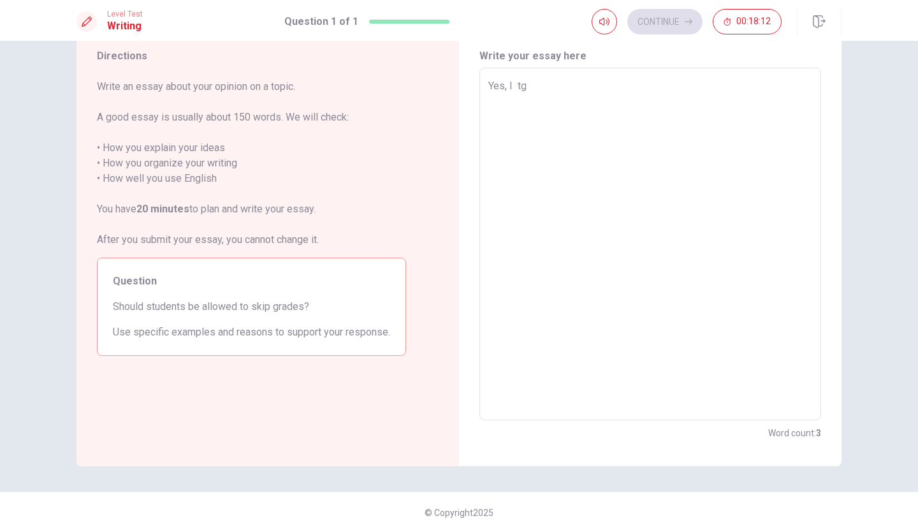
type textarea "Yes, I t"
type textarea "x"
type textarea "Yes, I th"
type textarea "x"
type textarea "Yes, I thi"
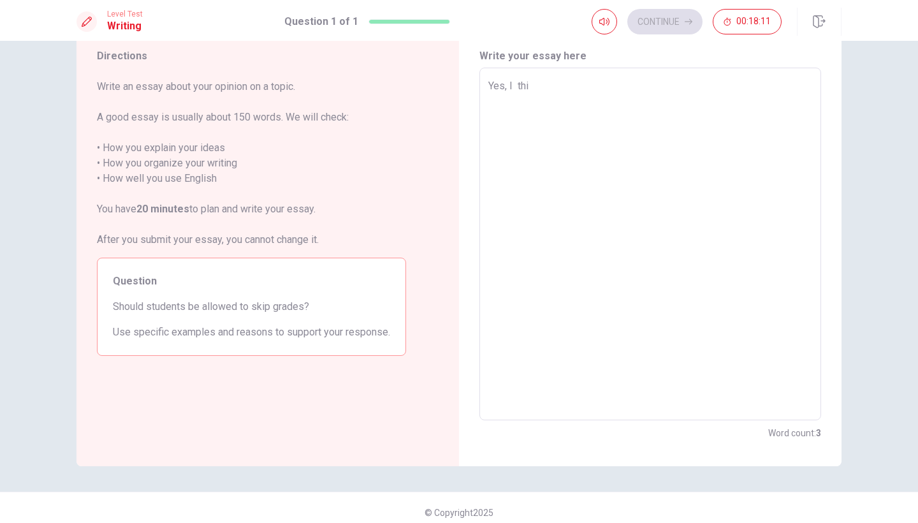
type textarea "x"
type textarea "Yes, I thin"
type textarea "x"
type textarea "Yes, I think"
type textarea "x"
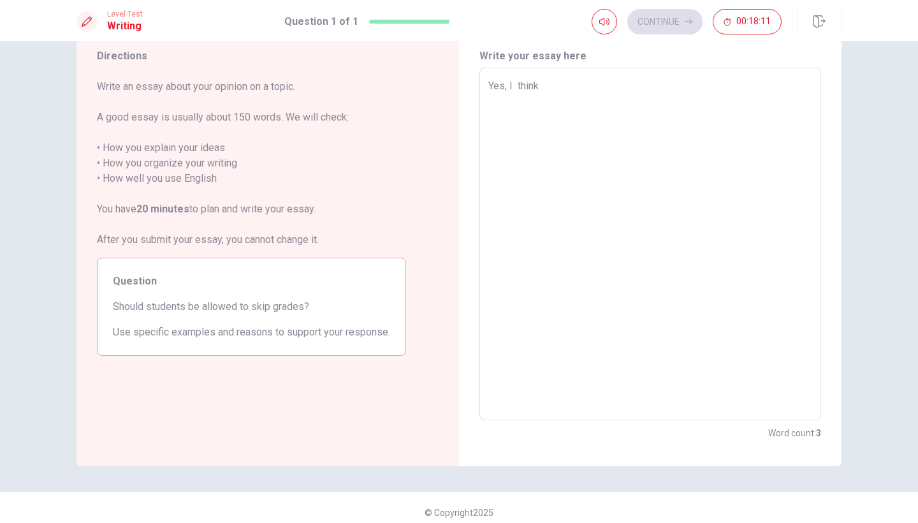
type textarea "Yes, I think"
type textarea "x"
type textarea "Yes, I think"
type textarea "x"
type textarea "Yes, I think s"
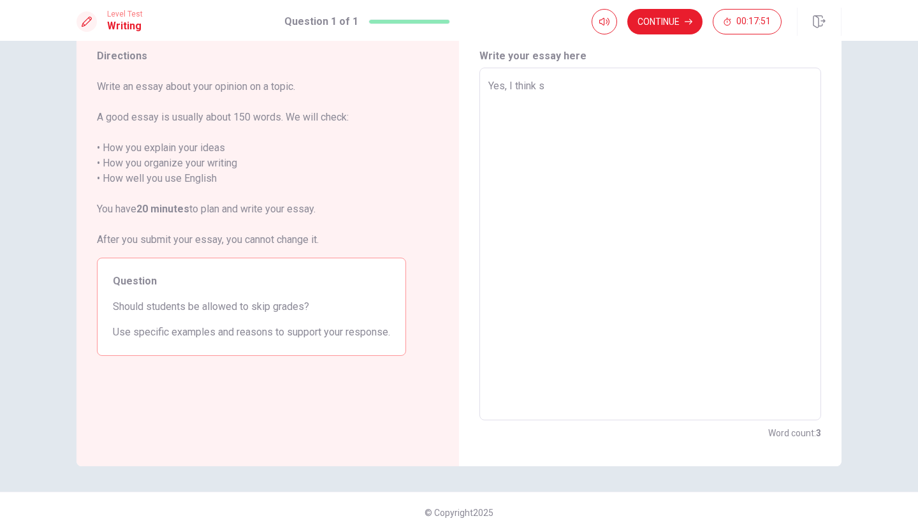
type textarea "x"
type textarea "Yes, I think st"
type textarea "x"
type textarea "Yes, I think stu"
type textarea "x"
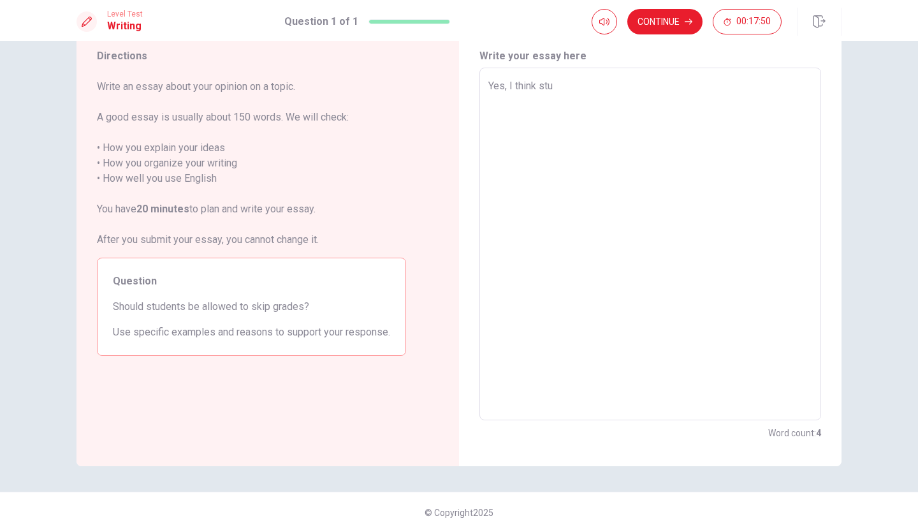
type textarea "Yes, I think stud"
type textarea "x"
type textarea "Yes, I think stude"
type textarea "x"
type textarea "Yes, I think studen"
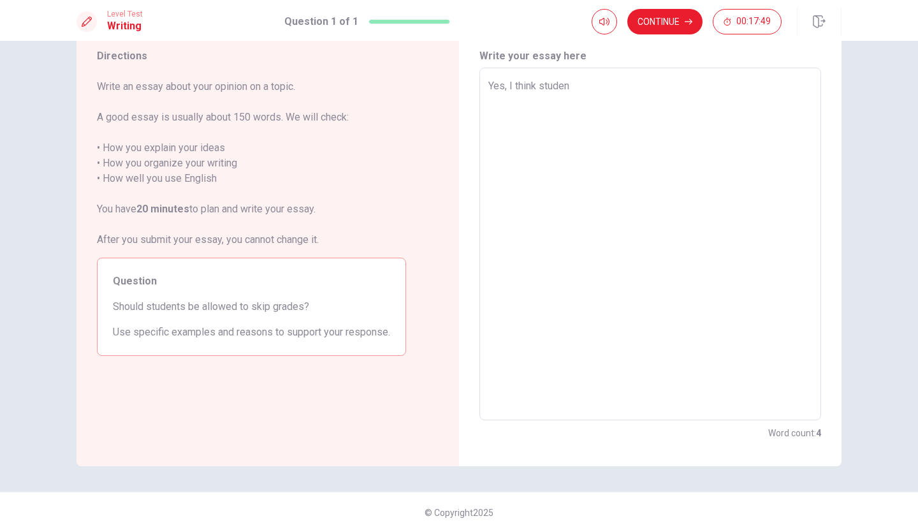
type textarea "x"
type textarea "Yes, I think student"
type textarea "x"
type textarea "Yes, I think students"
type textarea "x"
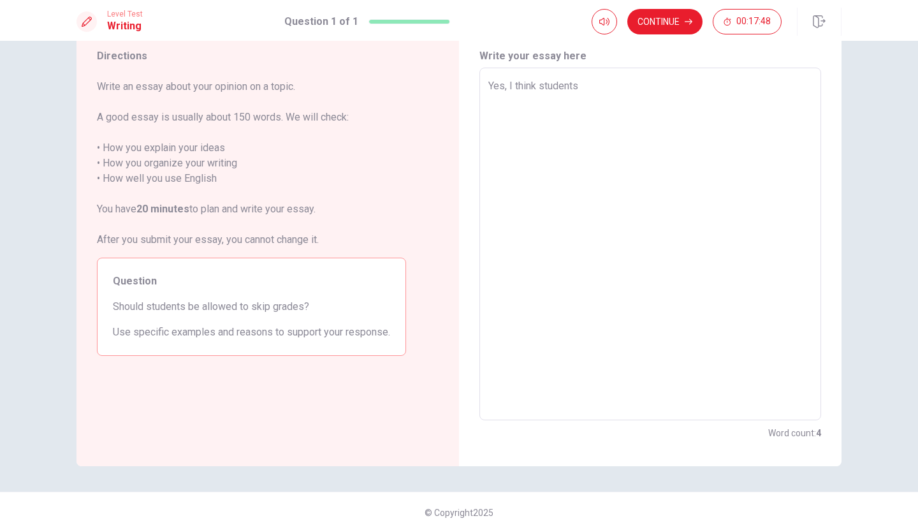
type textarea "Yes, I think students"
type textarea "x"
type textarea "Yes, I think students s"
type textarea "x"
type textarea "Yes, I think students sh"
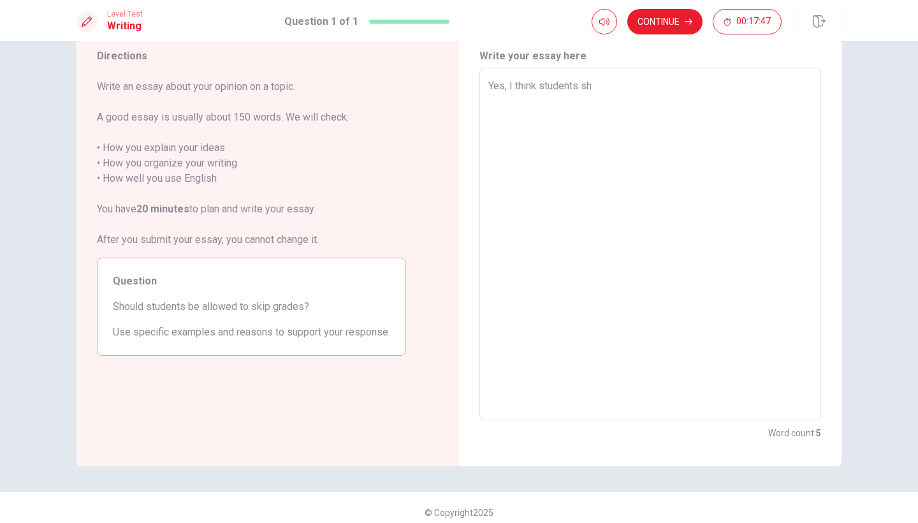
type textarea "x"
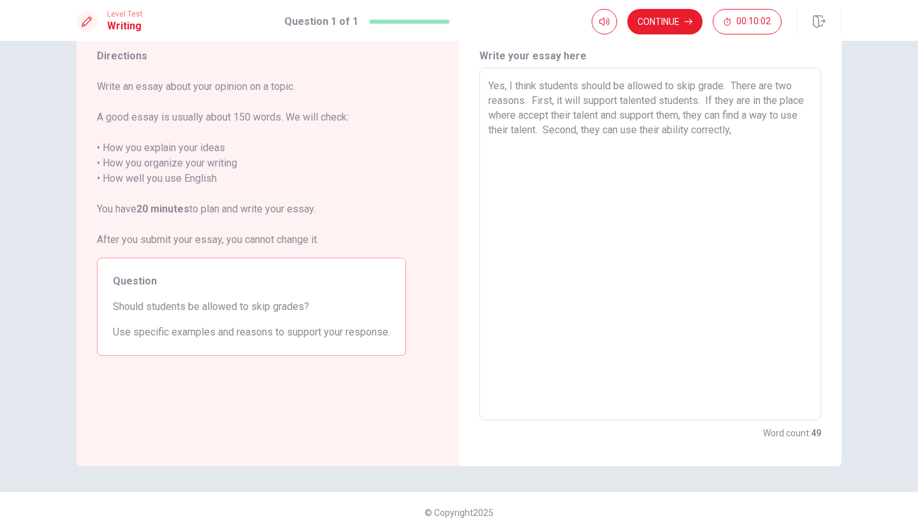
click at [582, 132] on textarea "Yes, I think students should be allowed to skip grade. There are two reasons. F…" at bounding box center [650, 243] width 324 height 331
click at [781, 134] on textarea "Yes, I think students should be allowed to skip grade. There are two reasons. F…" at bounding box center [650, 243] width 324 height 331
click at [729, 86] on textarea "Yes, I think students should be allowed to skip grade. There are two reasons. F…" at bounding box center [650, 243] width 324 height 331
click at [596, 101] on textarea "Yes, I think students should be allowed to skip grade. There are two reasons. F…" at bounding box center [650, 243] width 324 height 331
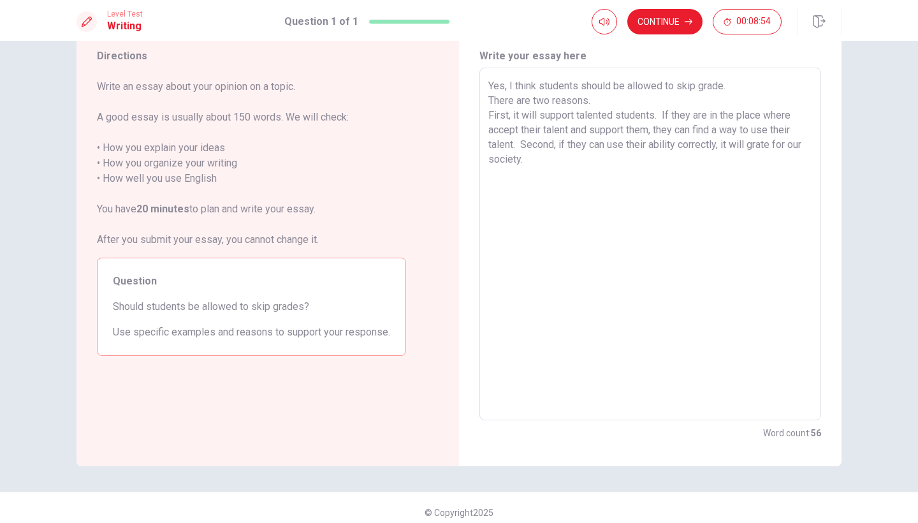
click at [520, 146] on textarea "Yes, I think students should be allowed to skip grade. There are two reasons. F…" at bounding box center [650, 243] width 324 height 331
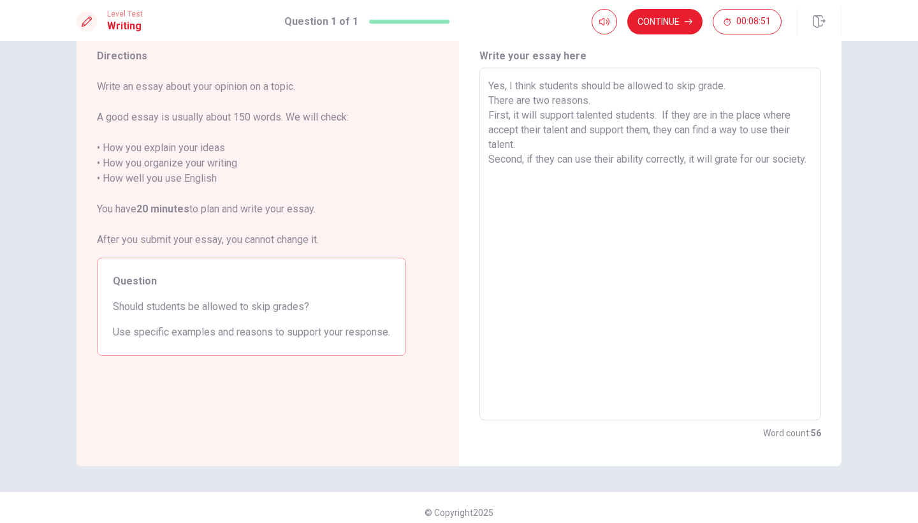
click at [540, 178] on textarea "Yes, I think students should be allowed to skip grade. There are two reasons. F…" at bounding box center [650, 243] width 324 height 331
click at [518, 142] on textarea "Yes, I think students should be allowed to skip grade. There are two reasons. F…" at bounding box center [650, 243] width 324 height 331
click at [742, 133] on textarea "Yes, I think students should be allowed to skip grade. There are two reasons. F…" at bounding box center [650, 243] width 324 height 331
drag, startPoint x: 751, startPoint y: 129, endPoint x: 753, endPoint y: 298, distance: 168.2
click at [751, 131] on textarea "Yes, I think students should be allowed to skip grade. There are two reasons. F…" at bounding box center [650, 243] width 324 height 331
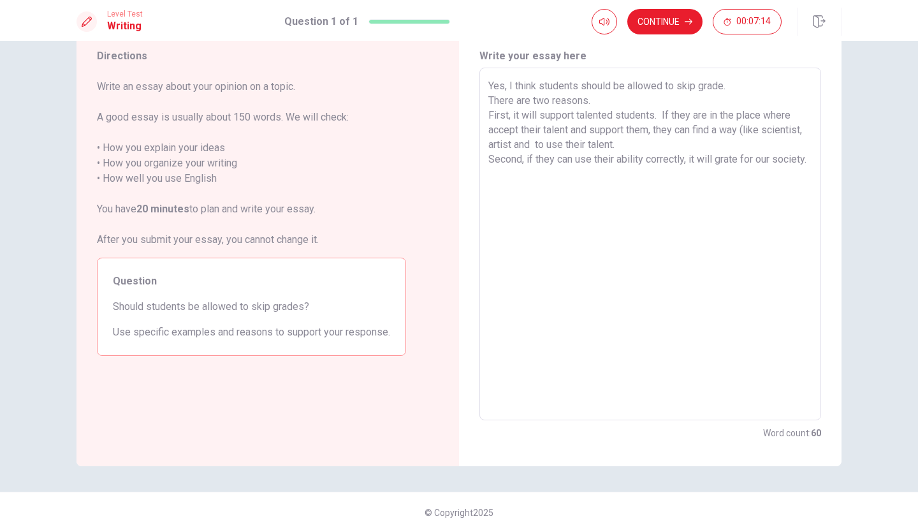
click at [574, 144] on textarea "Yes, I think students should be allowed to skip grade. There are two reasons. F…" at bounding box center [650, 243] width 324 height 331
click at [526, 177] on textarea "Yes, I think students should be allowed to skip grade. There are two reasons. F…" at bounding box center [650, 243] width 324 height 331
click at [513, 217] on textarea "Yes, I think students should be allowed to skip grade. There are two reasons. F…" at bounding box center [650, 243] width 324 height 331
click at [529, 172] on textarea "Yes, I think students should be allowed to skip grade. There are two reasons. F…" at bounding box center [650, 243] width 324 height 331
click at [672, 15] on button "Continue" at bounding box center [664, 21] width 75 height 25
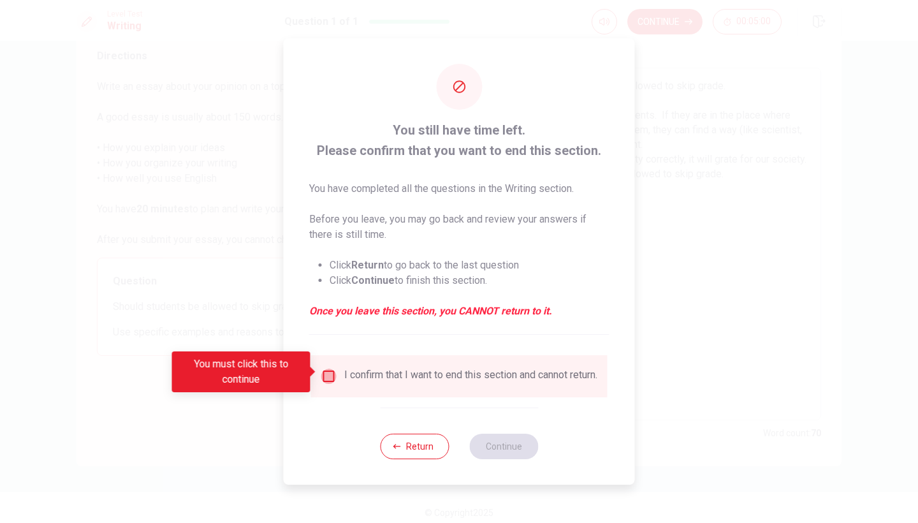
click at [326, 369] on input "You must click this to continue" at bounding box center [328, 375] width 15 height 15
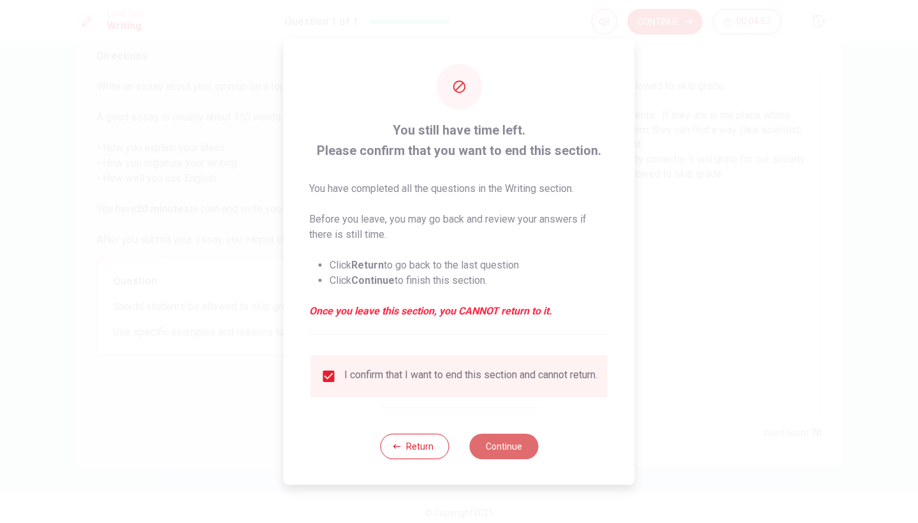
click at [514, 451] on button "Continue" at bounding box center [503, 445] width 69 height 25
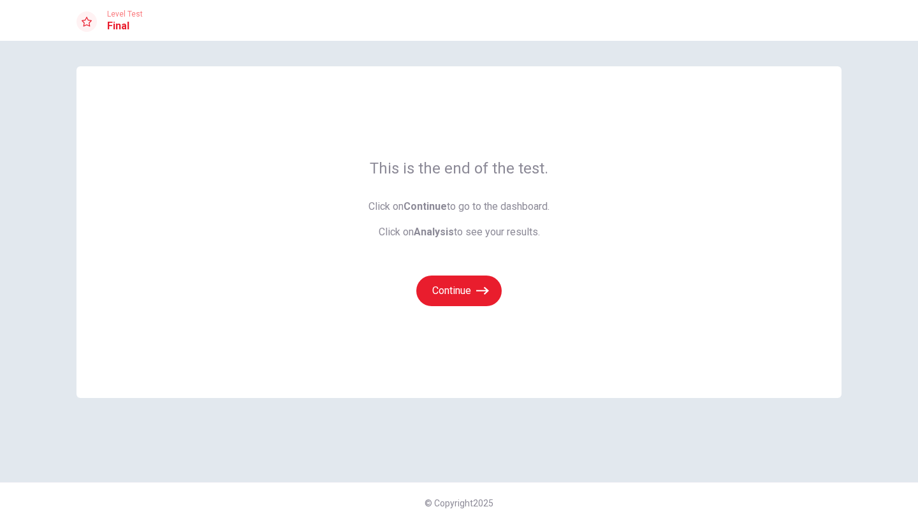
scroll to position [0, 0]
click at [463, 289] on button "Continue" at bounding box center [458, 290] width 85 height 31
